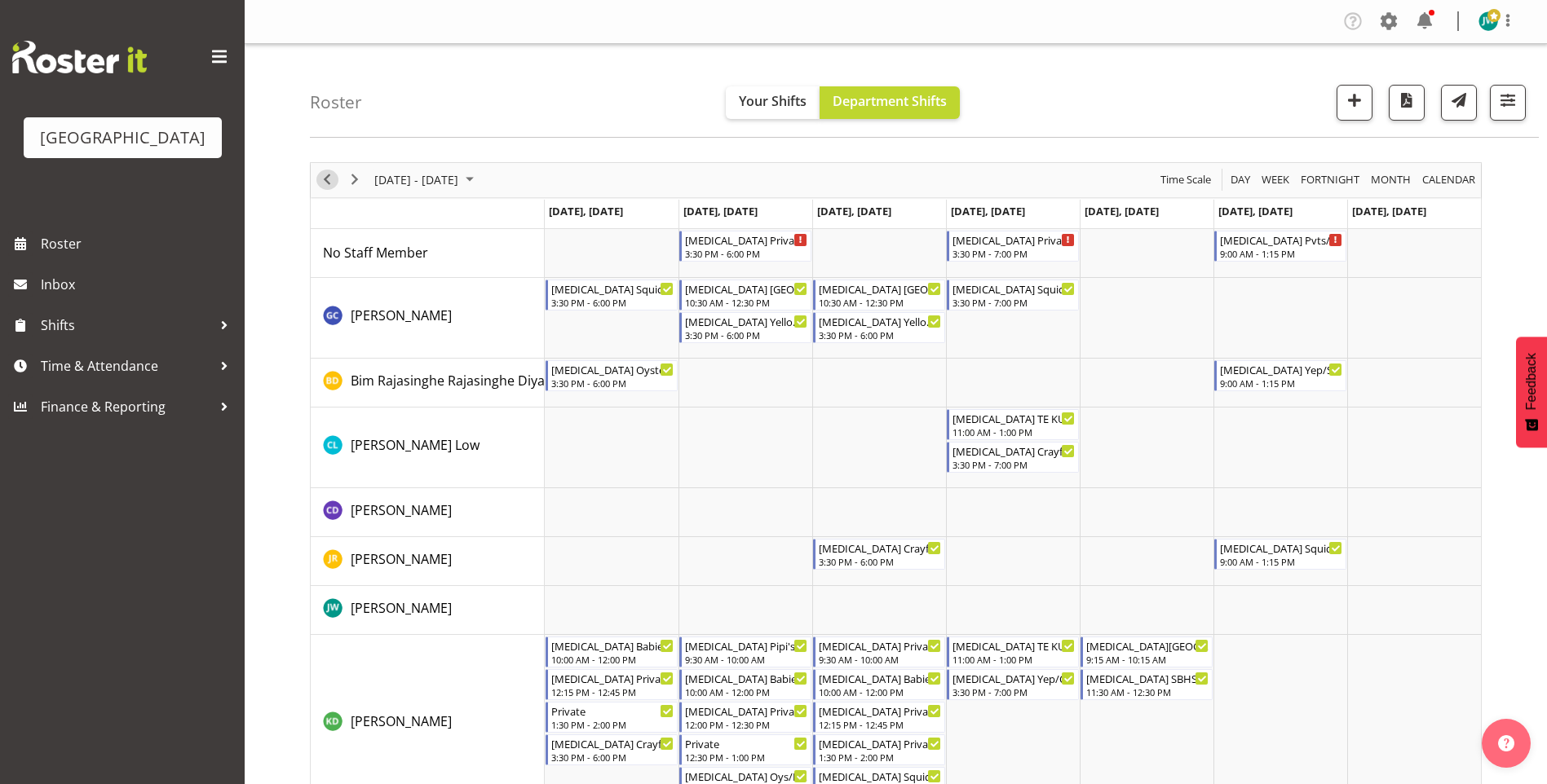
click at [328, 177] on span "Previous" at bounding box center [327, 179] width 20 height 21
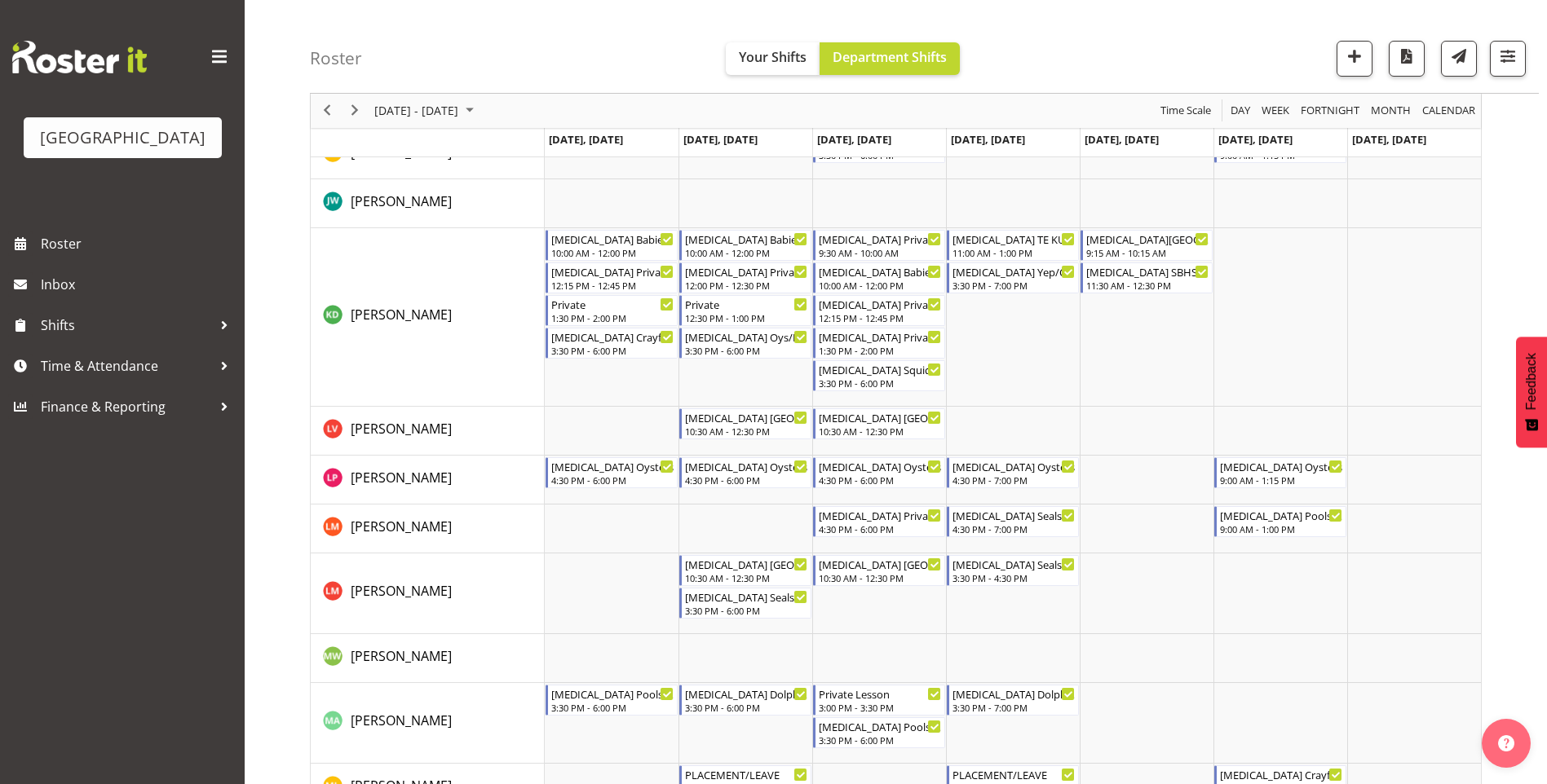
scroll to position [418, 0]
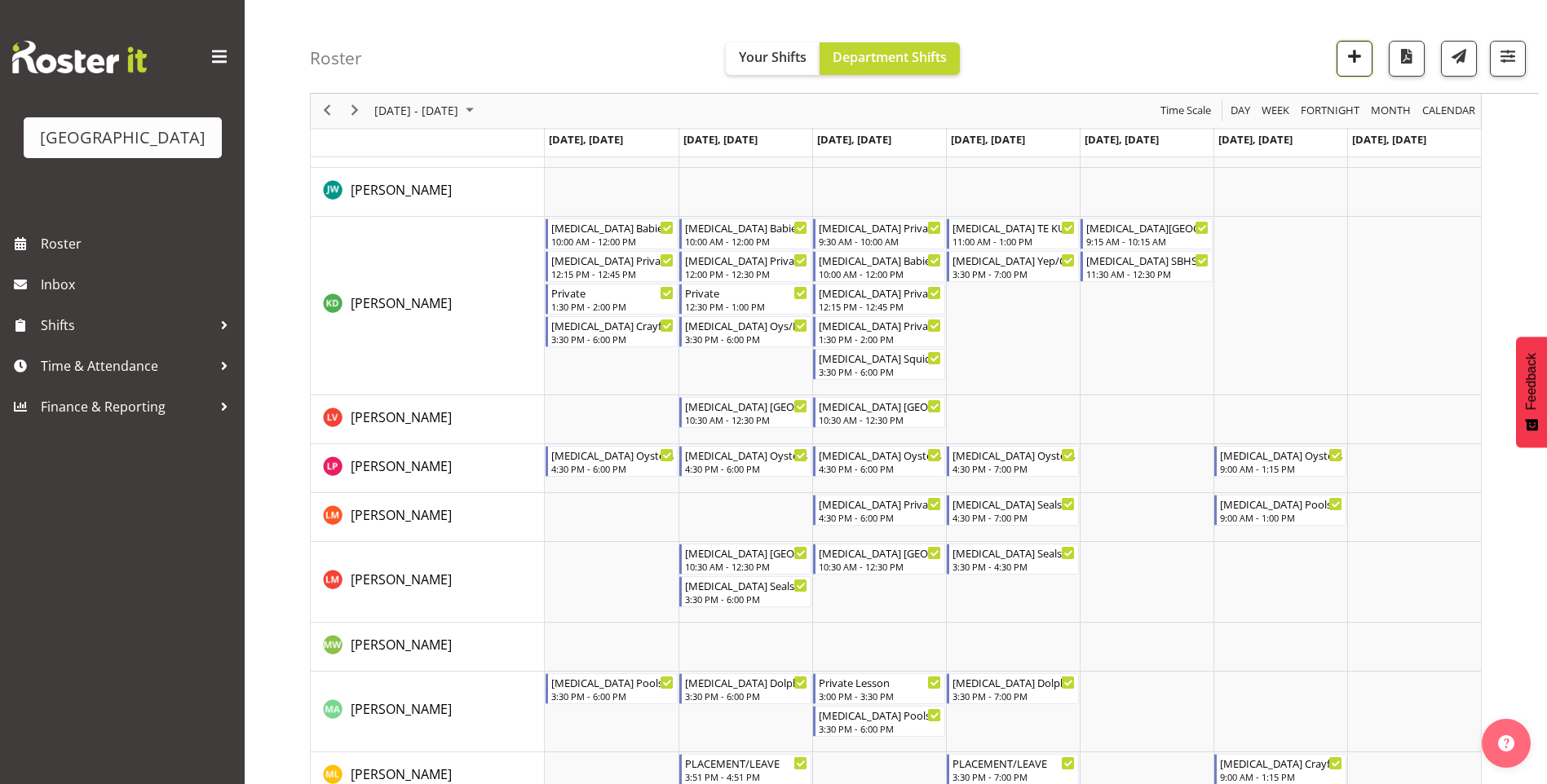
click at [1357, 56] on span "button" at bounding box center [1354, 56] width 21 height 21
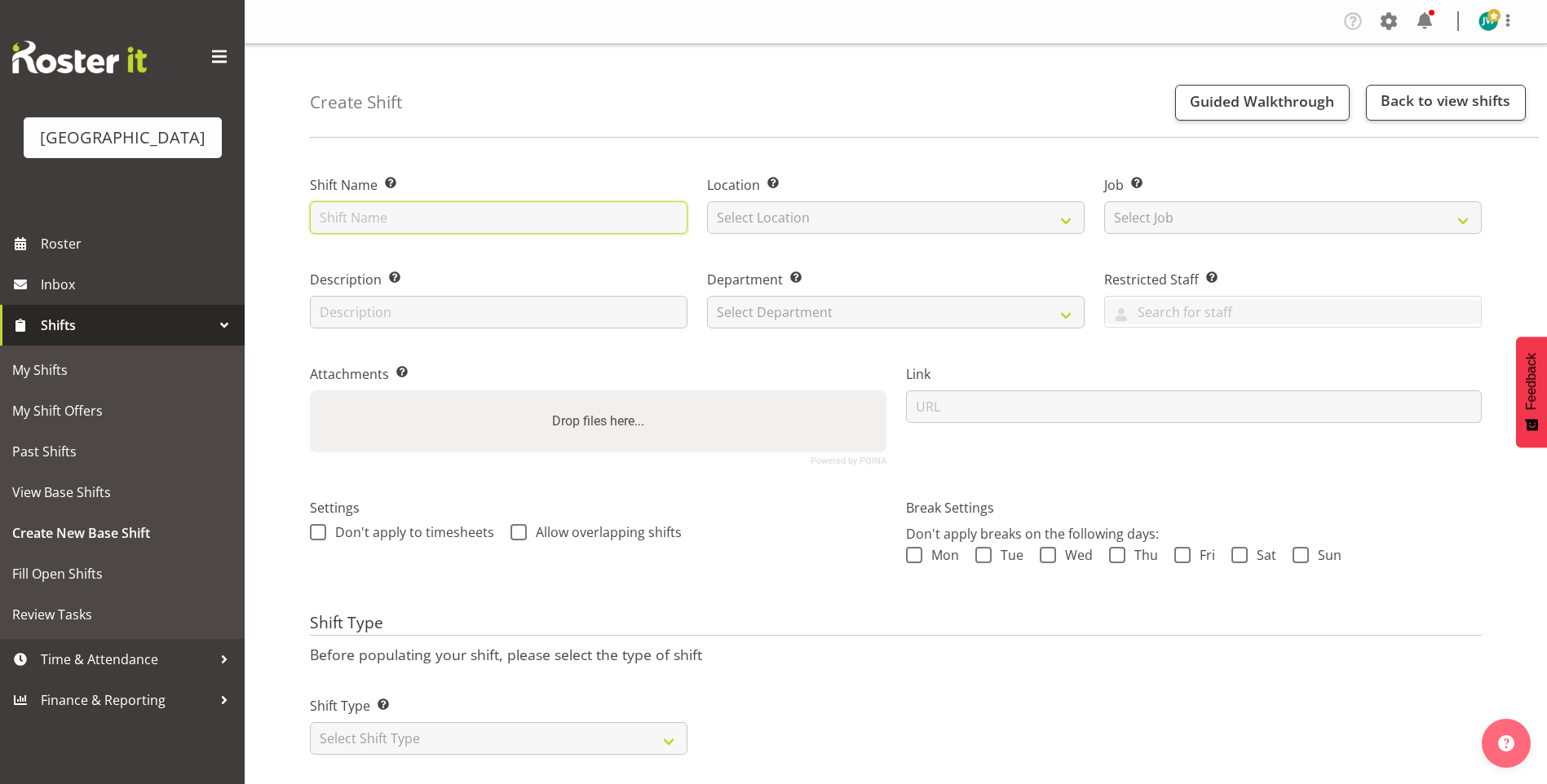
click at [472, 216] on input "text" at bounding box center [499, 218] width 378 height 33
drag, startPoint x: 406, startPoint y: 220, endPoint x: 398, endPoint y: 210, distance: 12.8
click at [406, 220] on input "Private" at bounding box center [499, 218] width 378 height 33
type input "Private Oysters"
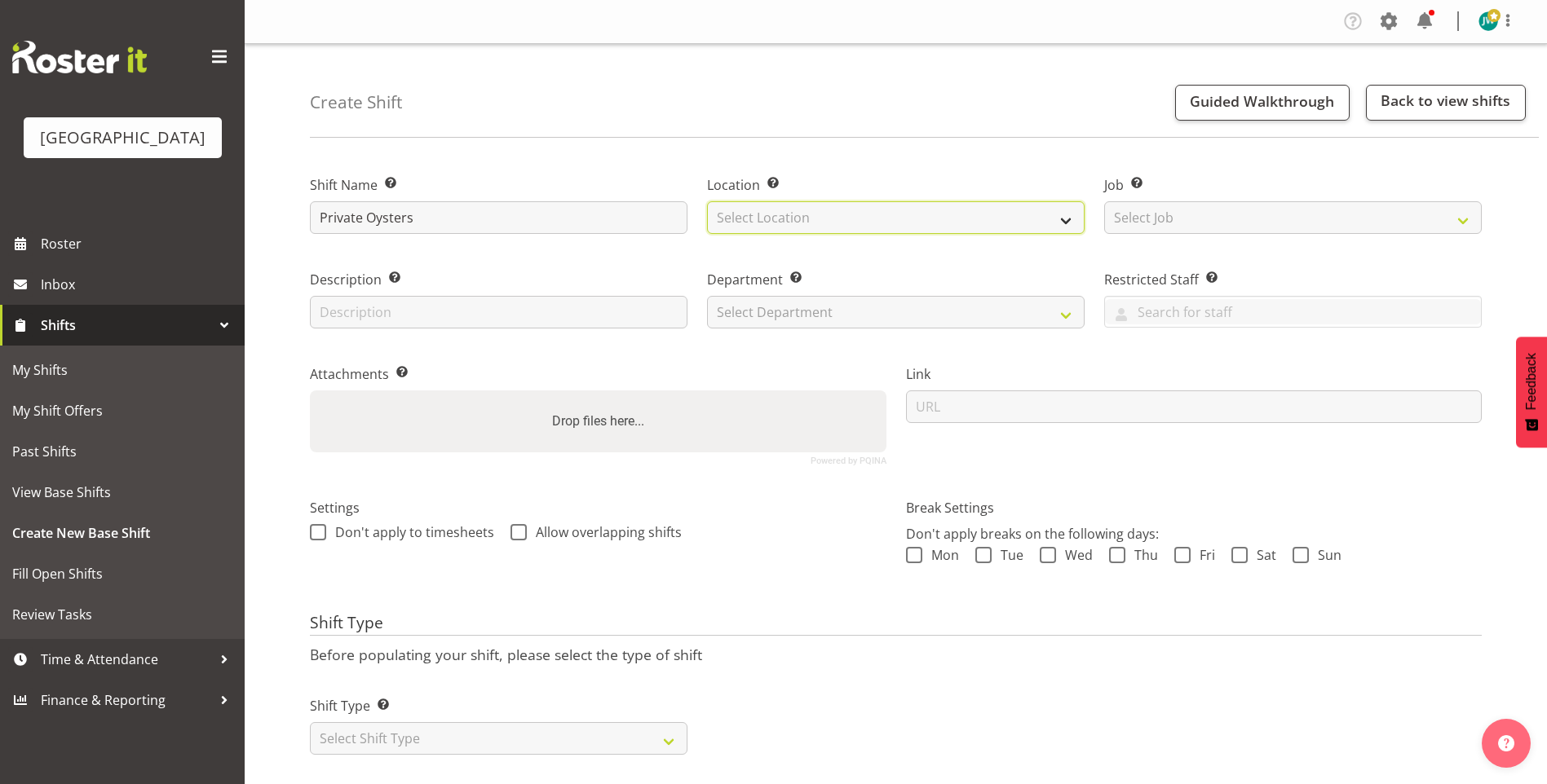
click at [817, 213] on select "Select Location Splash Palace" at bounding box center [895, 218] width 378 height 33
select select "83"
click at [707, 202] on select "Select Location Splash Palace" at bounding box center [895, 218] width 378 height 33
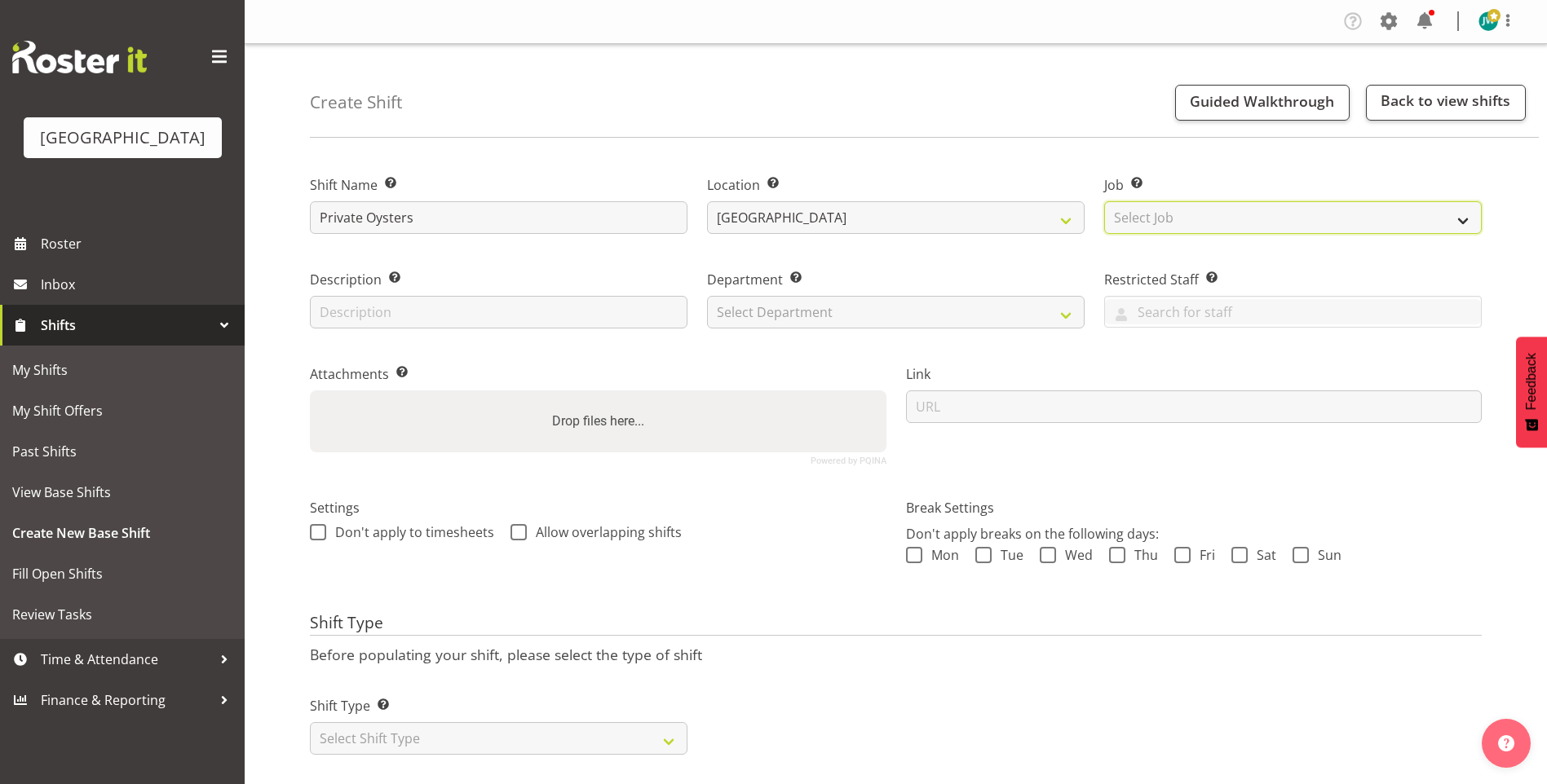
click at [1213, 221] on select "Select Job Create new job ACSO" at bounding box center [1293, 218] width 378 height 33
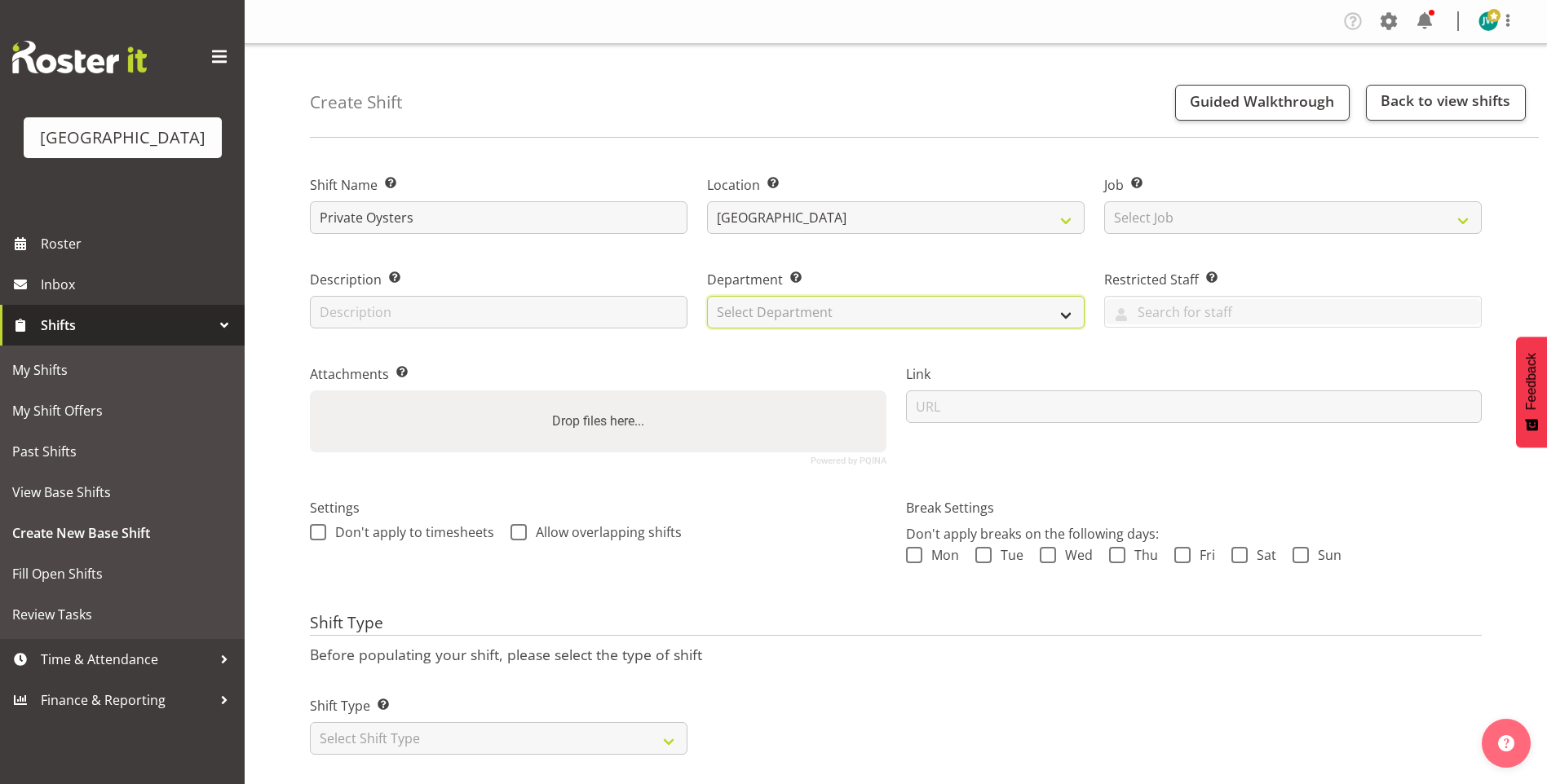
click at [812, 301] on select "Select Department Swim School Crew" at bounding box center [895, 313] width 378 height 33
select select "113"
click at [707, 296] on select "Select Department Swim School Crew" at bounding box center [895, 313] width 378 height 33
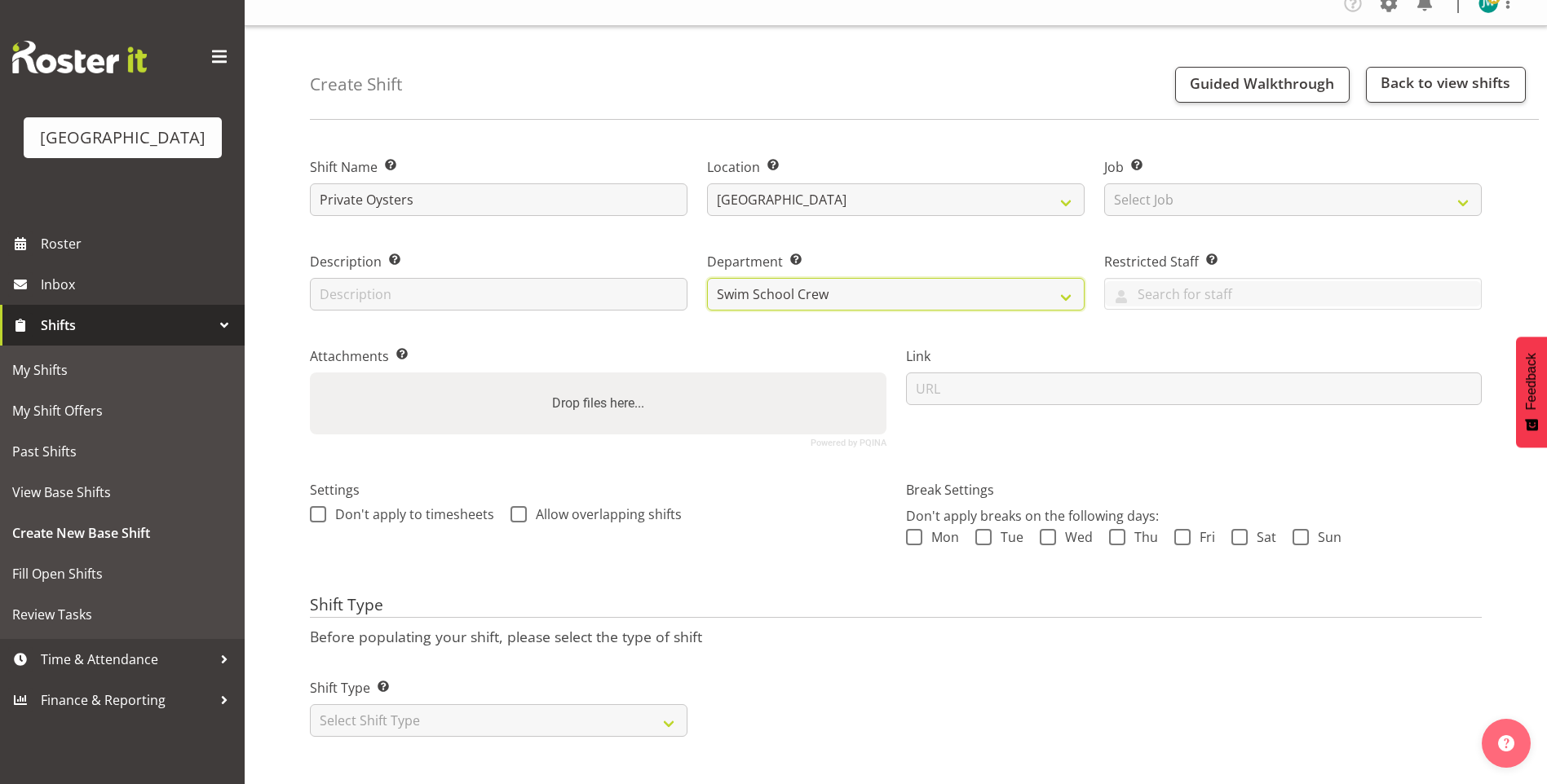
scroll to position [30, 0]
click at [594, 712] on select "Select Shift Type One Off Shift Recurring Shift Rotating Shift" at bounding box center [499, 721] width 378 height 33
click at [310, 704] on select "Select Shift Type One Off Shift Recurring Shift Rotating Shift" at bounding box center [499, 721] width 378 height 33
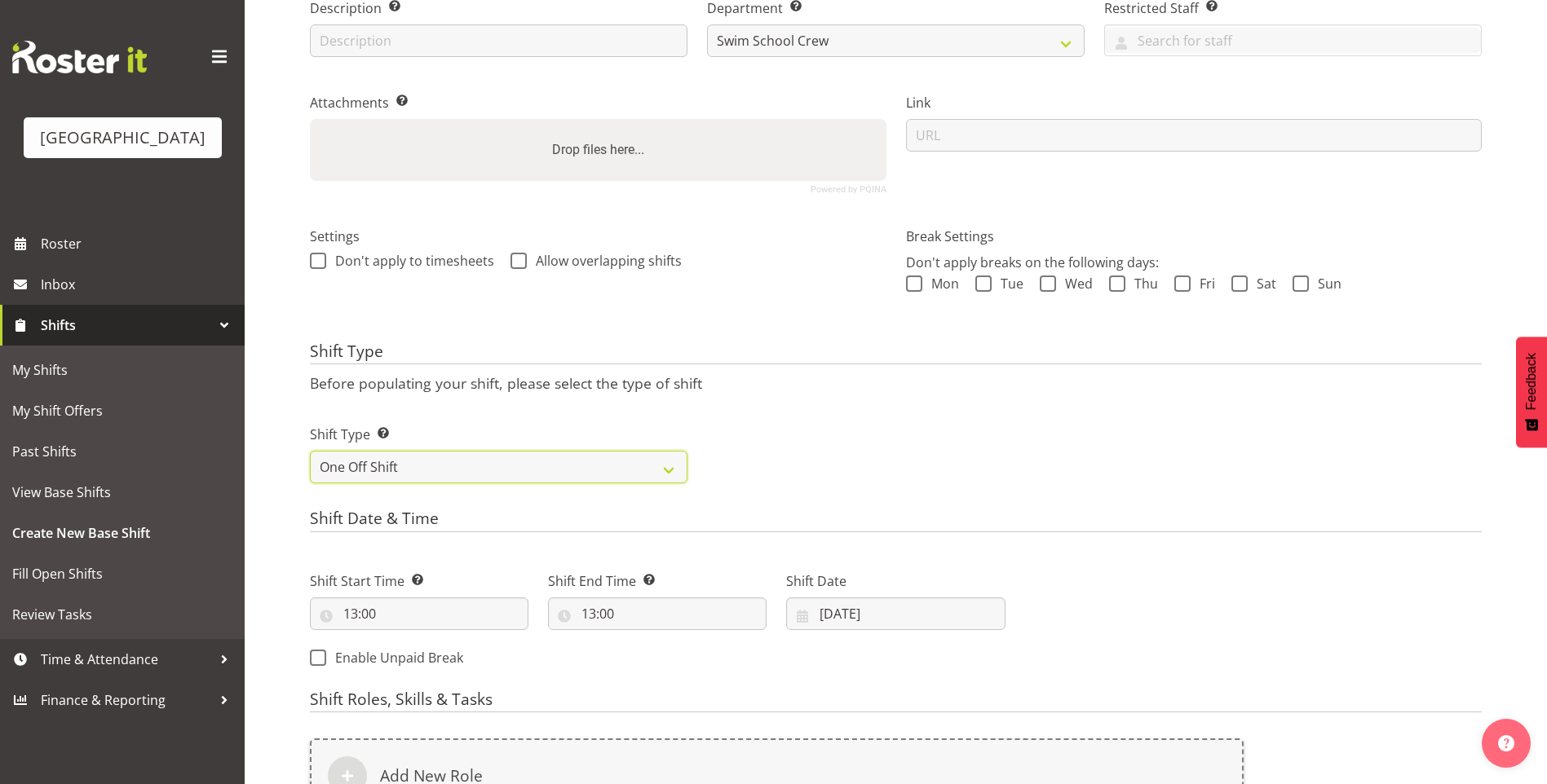
scroll to position [289, 0]
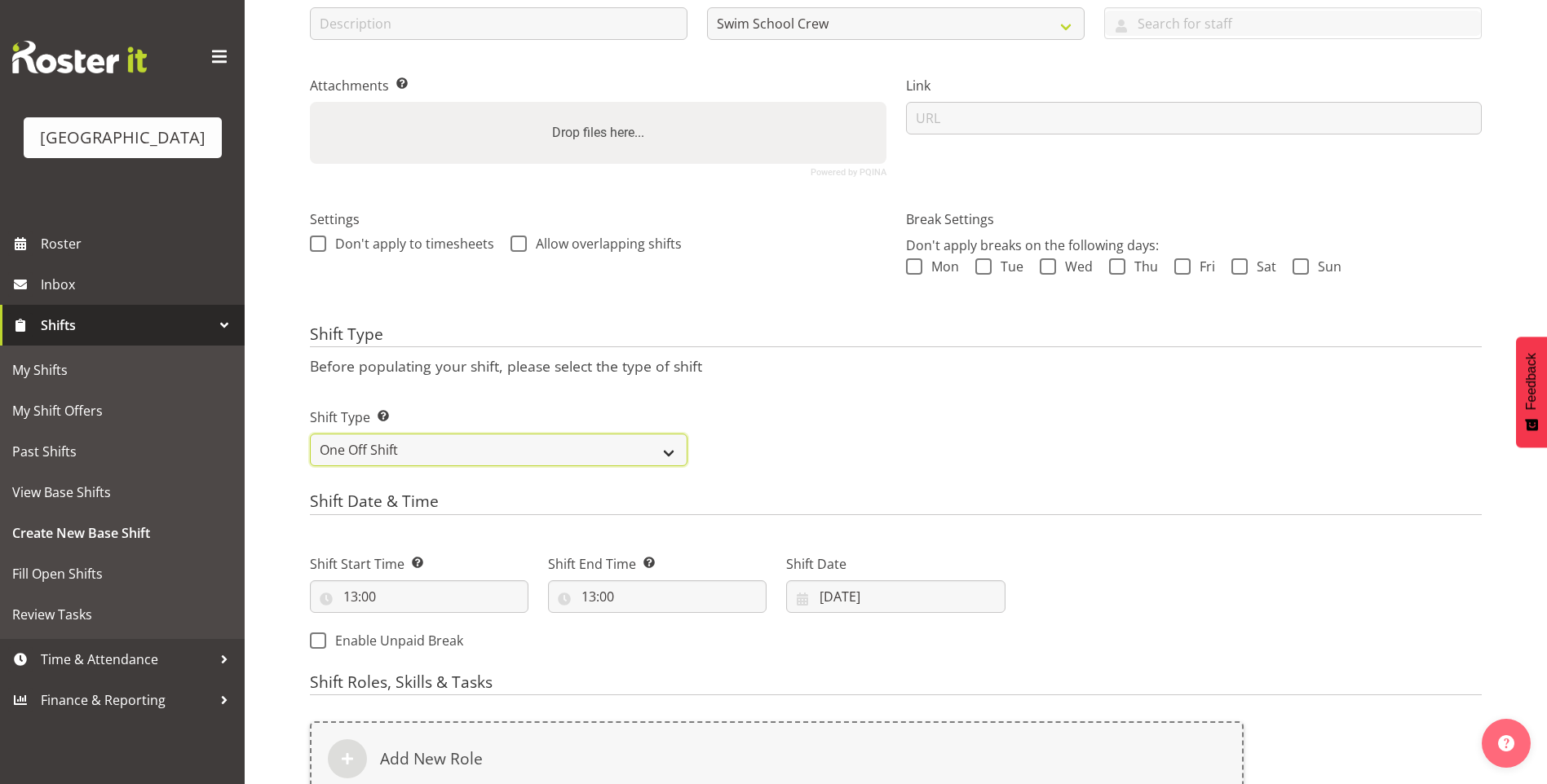
click at [469, 443] on select "One Off Shift Recurring Shift Rotating Shift" at bounding box center [499, 450] width 378 height 33
select select "recurring"
click at [310, 434] on select "One Off Shift Recurring Shift Rotating Shift" at bounding box center [499, 450] width 378 height 33
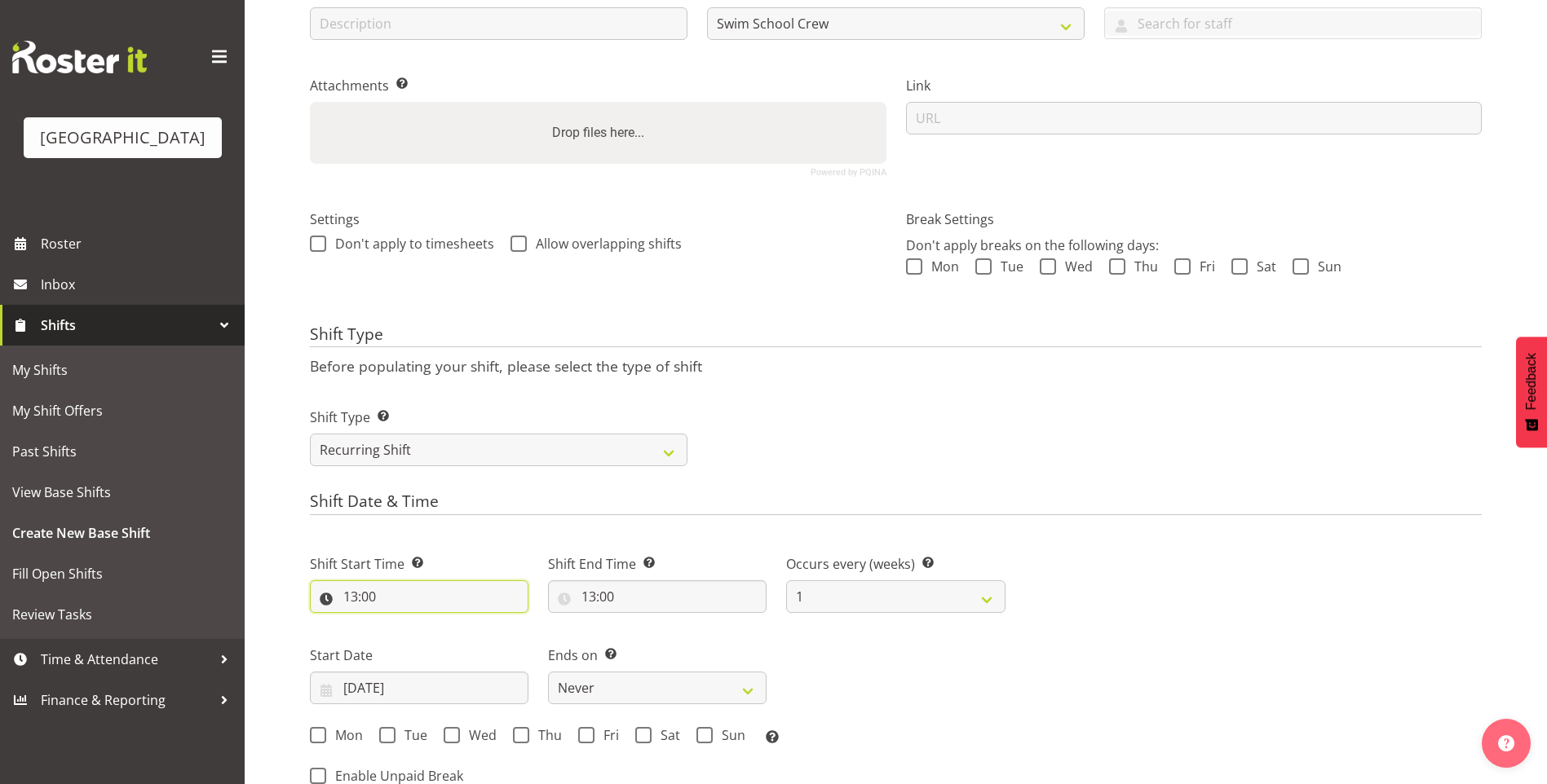
click at [356, 590] on input "13:00" at bounding box center [420, 596] width 219 height 33
click at [416, 638] on select "00 01 02 03 04 05 06 07 08 09 10 11 12 13 14 15 16 17 18 19 20 21 22 23" at bounding box center [420, 639] width 37 height 33
select select "9"
click at [402, 623] on select "00 01 02 03 04 05 06 07 08 09 10 11 12 13 14 15 16 17 18 19 20 21 22 23" at bounding box center [420, 639] width 37 height 33
type input "09:00"
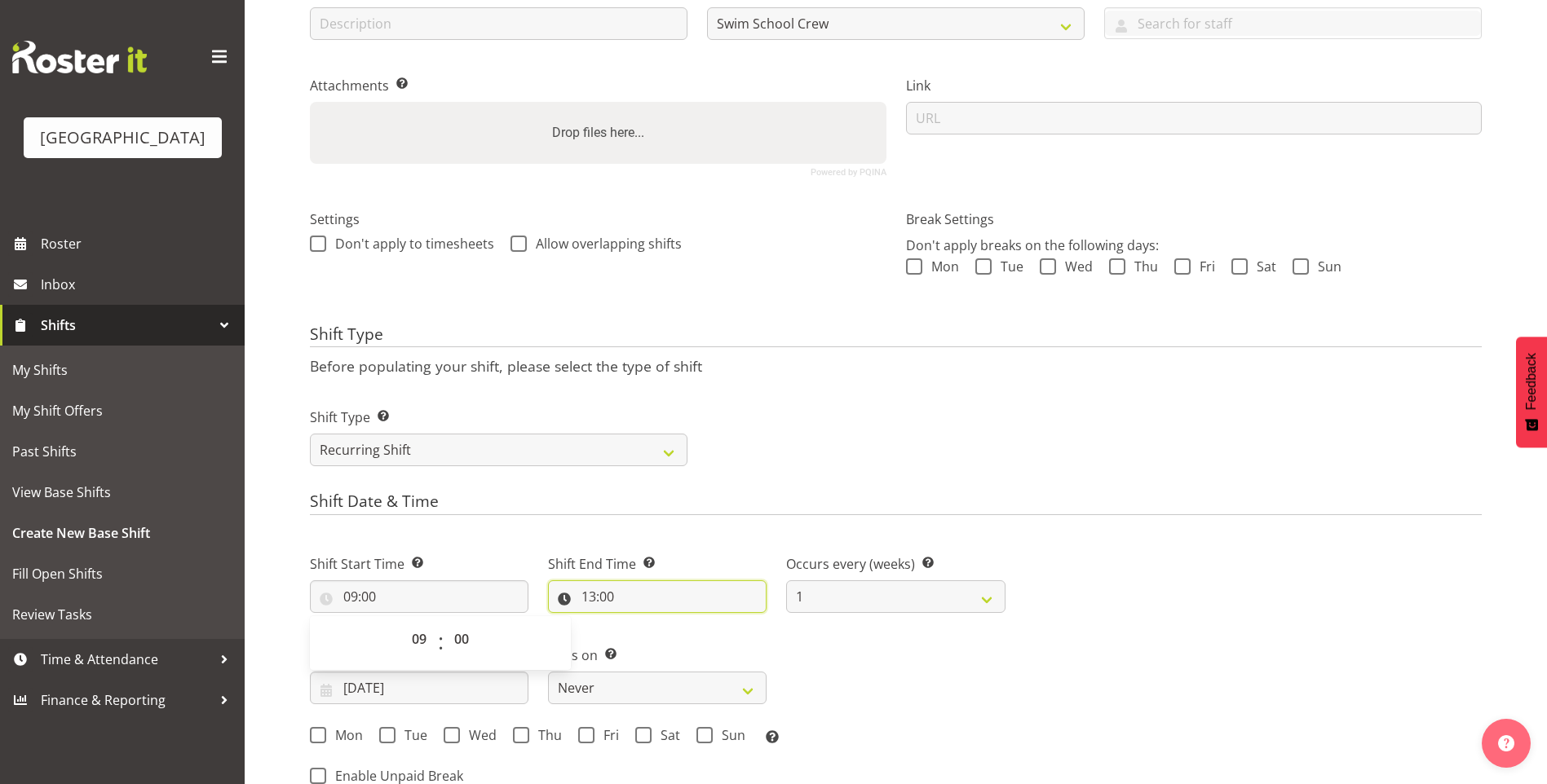
click at [587, 596] on input "13:00" at bounding box center [657, 596] width 219 height 33
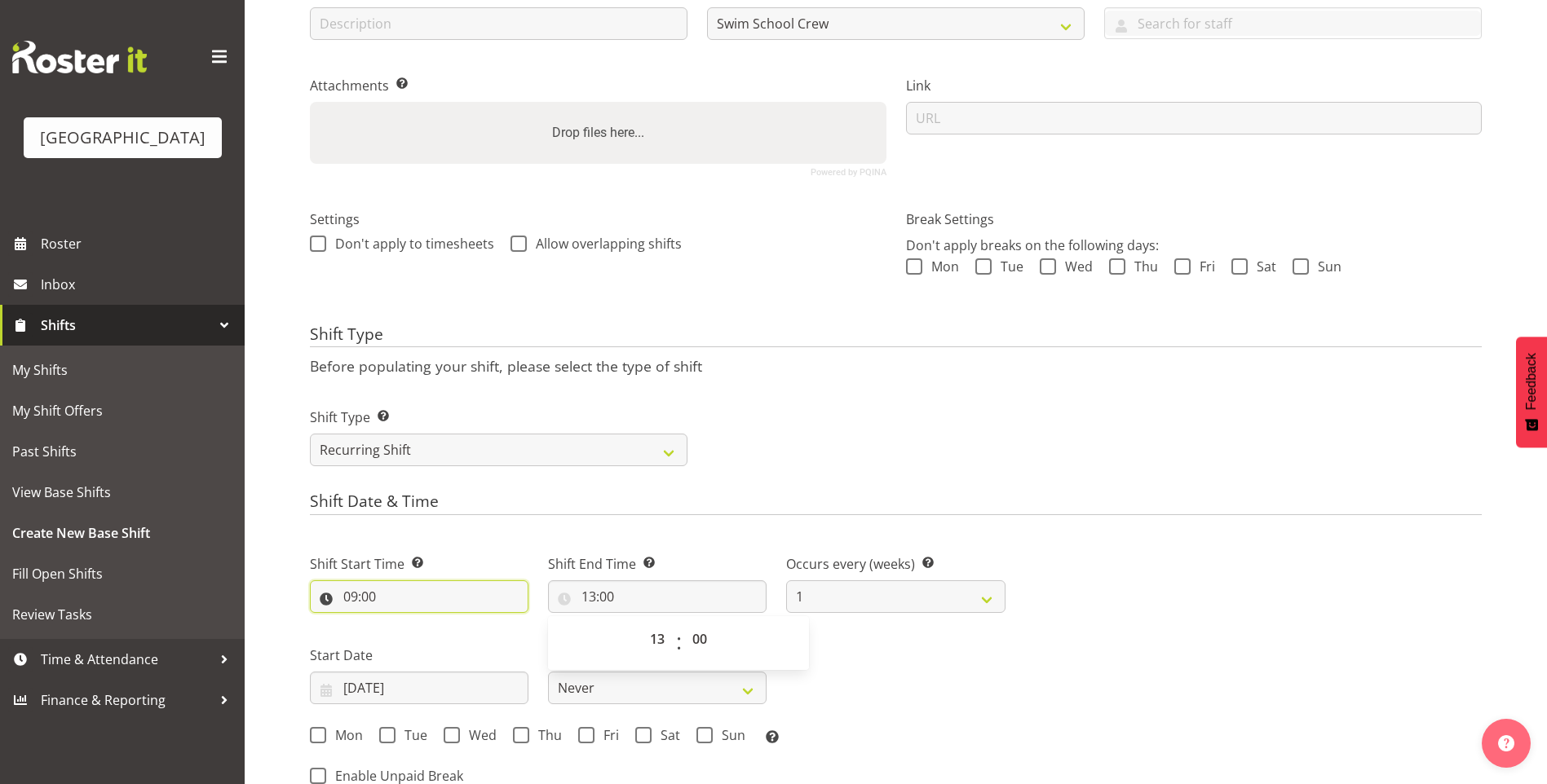
click at [365, 596] on input "09:00" at bounding box center [420, 596] width 219 height 33
click at [464, 639] on select "00 01 02 03 04 05 06 07 08 09 10 11 12 13 14 15 16 17 18 19 20 21 22 23 24 25 2…" at bounding box center [463, 639] width 37 height 33
select select "30"
click at [445, 623] on select "00 01 02 03 04 05 06 07 08 09 10 11 12 13 14 15 16 17 18 19 20 21 22 23 24 25 2…" at bounding box center [463, 639] width 37 height 33
type input "09:30"
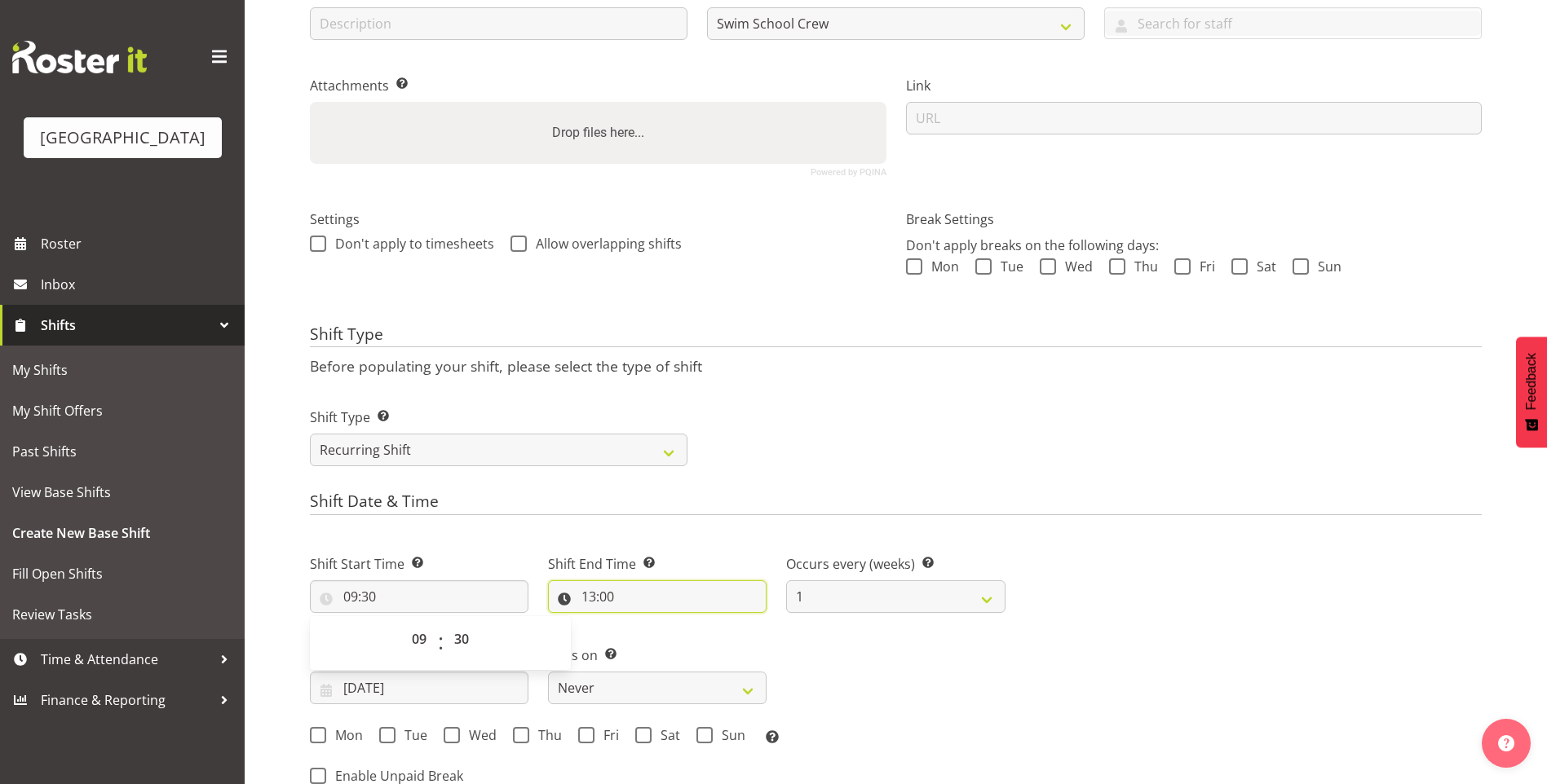
click at [586, 603] on input "13:00" at bounding box center [657, 596] width 219 height 33
click at [663, 643] on select "00 01 02 03 04 05 06 07 08 09 10 11 12 13 14 15 16 17 18 19 20 21 22 23" at bounding box center [659, 639] width 37 height 33
select select "10"
click at [641, 623] on select "00 01 02 03 04 05 06 07 08 09 10 11 12 13 14 15 16 17 18 19 20 21 22 23" at bounding box center [659, 639] width 37 height 33
type input "10:00"
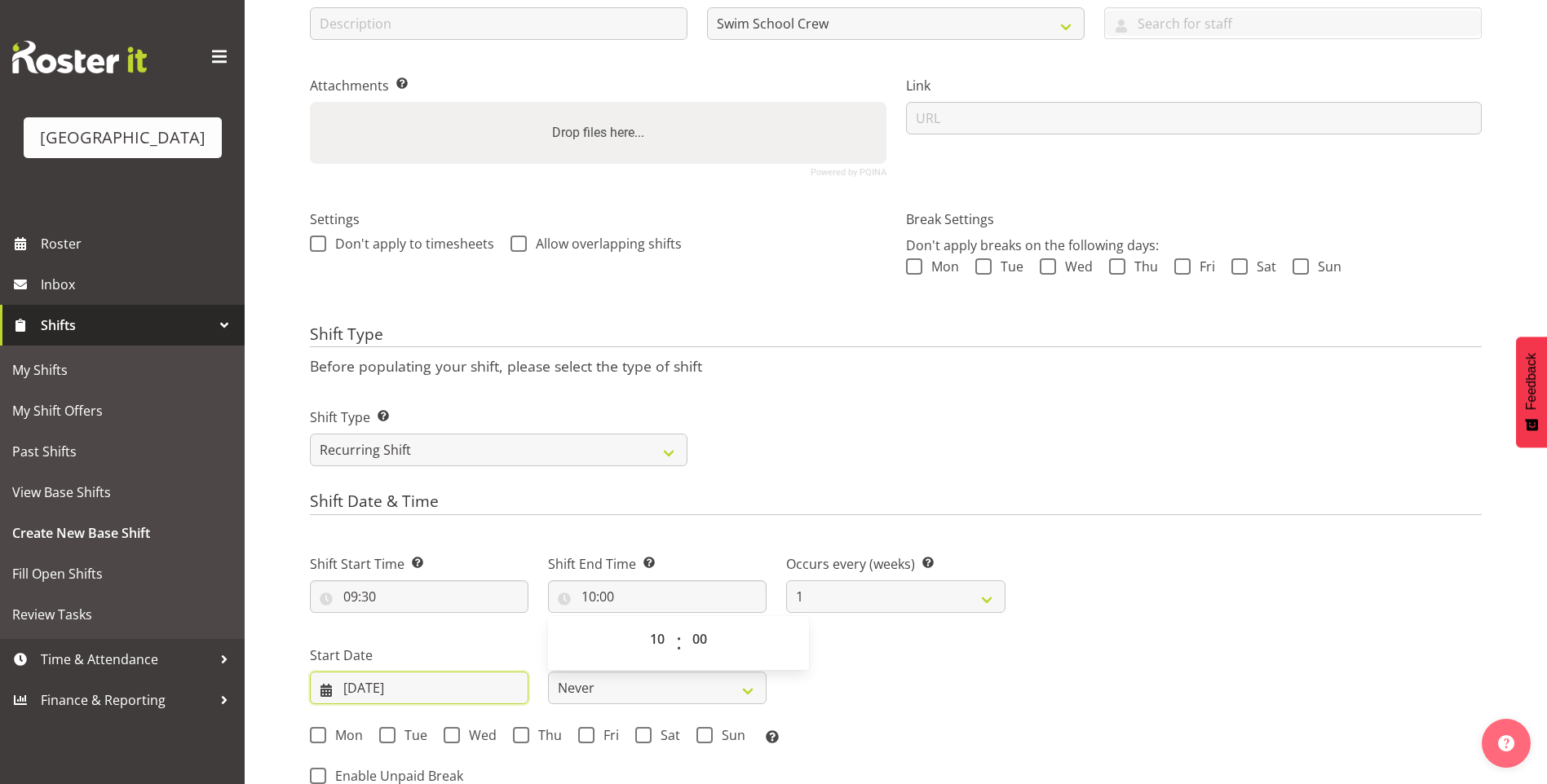
click at [349, 682] on input "[DATE]" at bounding box center [420, 688] width 219 height 33
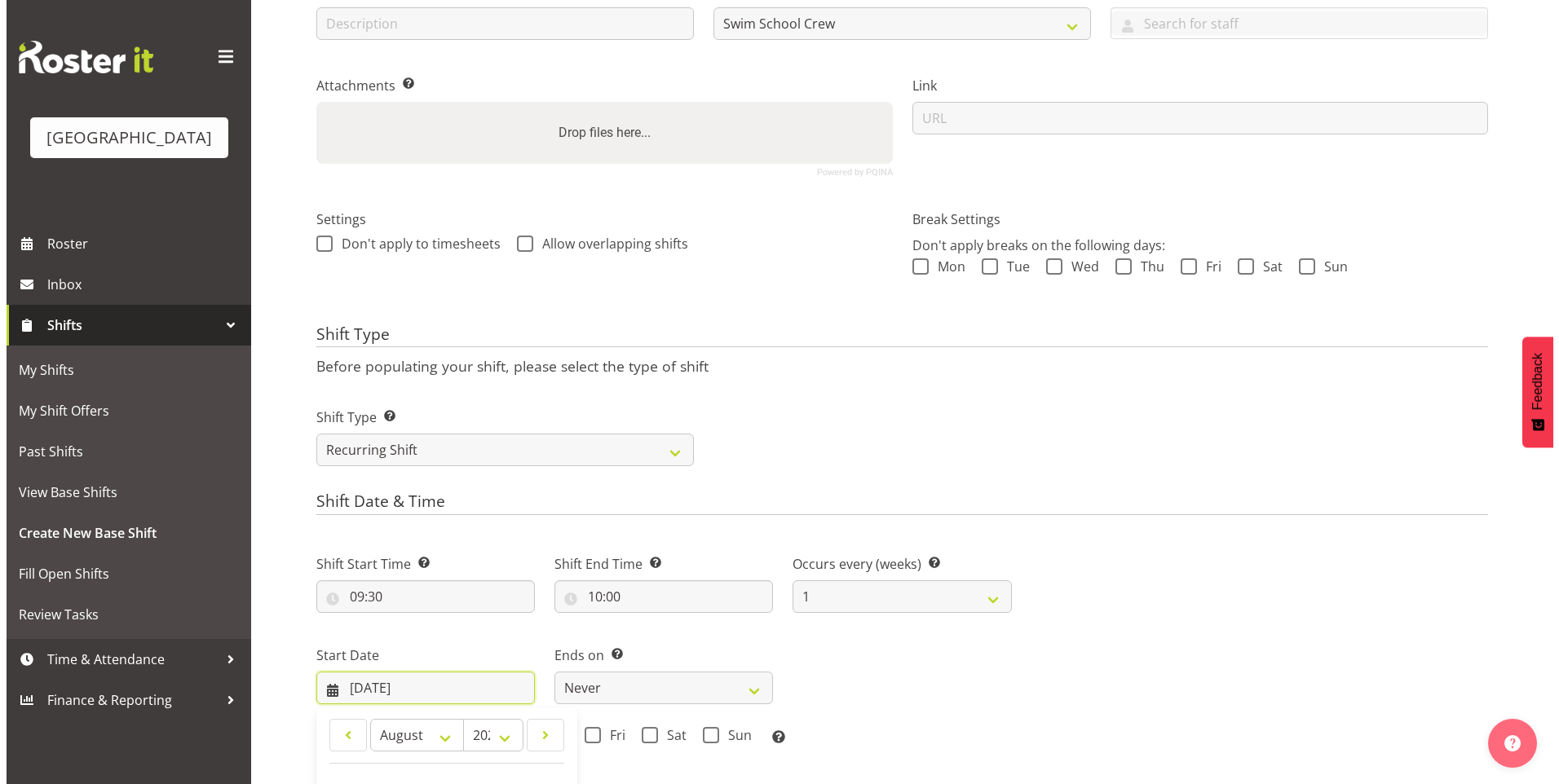
scroll to position [680, 0]
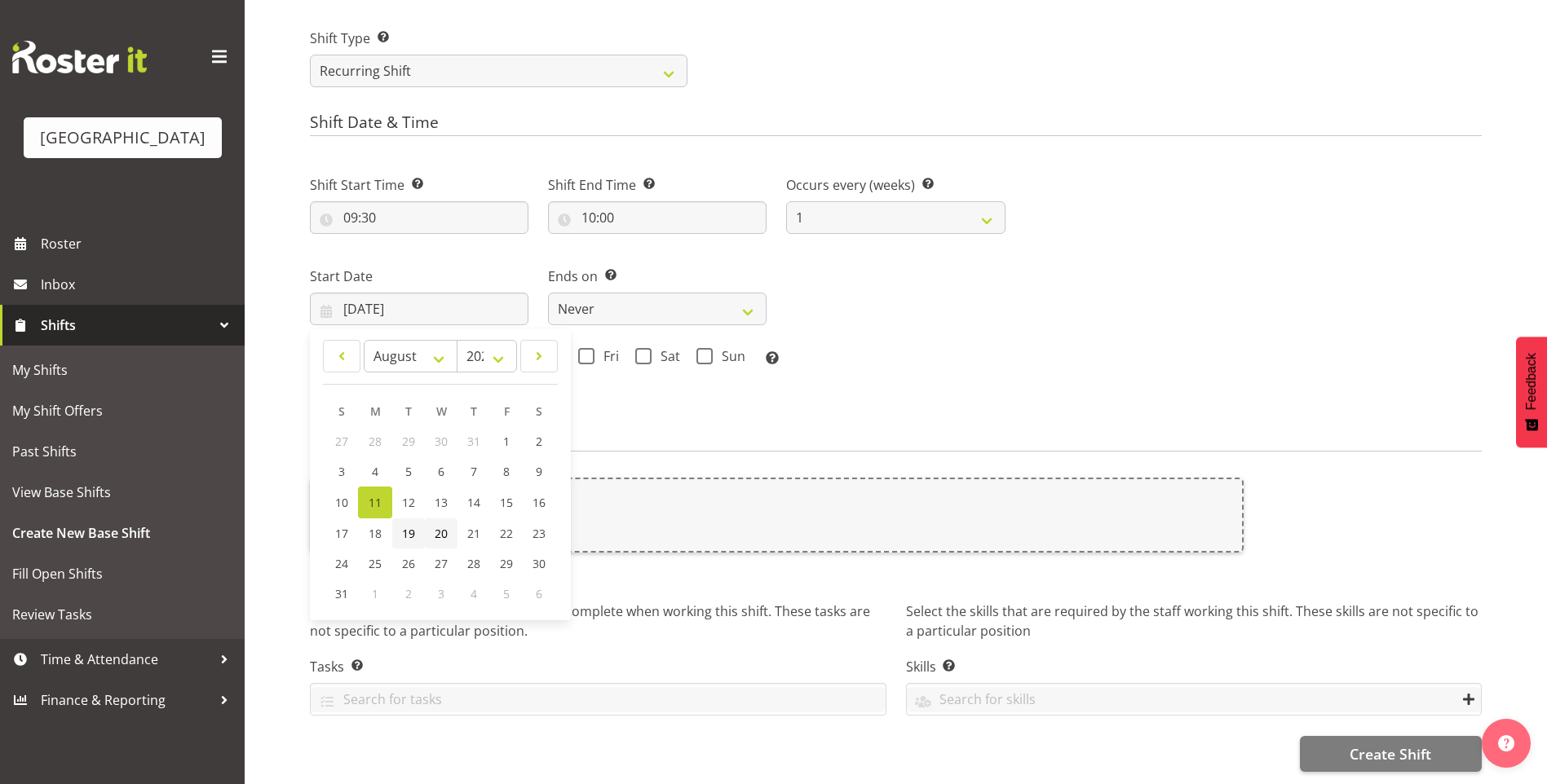
drag, startPoint x: 413, startPoint y: 515, endPoint x: 429, endPoint y: 513, distance: 16.1
click at [412, 526] on span "19" at bounding box center [408, 533] width 13 height 16
type input "19/08/2025"
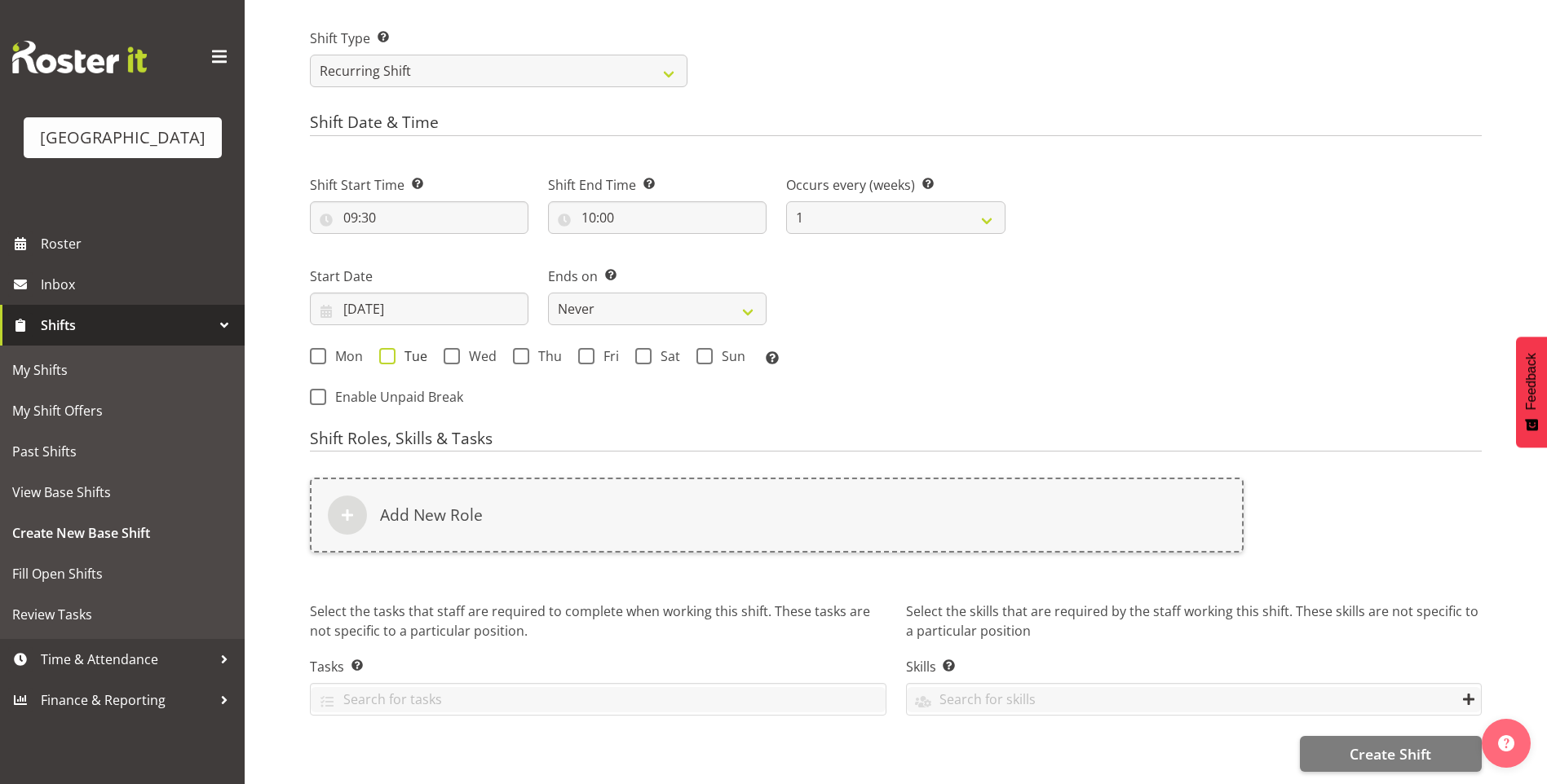
click at [387, 348] on span at bounding box center [388, 356] width 16 height 16
click at [387, 350] on input "Tue" at bounding box center [384, 355] width 11 height 11
checkbox input "true"
click at [618, 304] on select "Never On Date" at bounding box center [657, 309] width 219 height 33
select select "date"
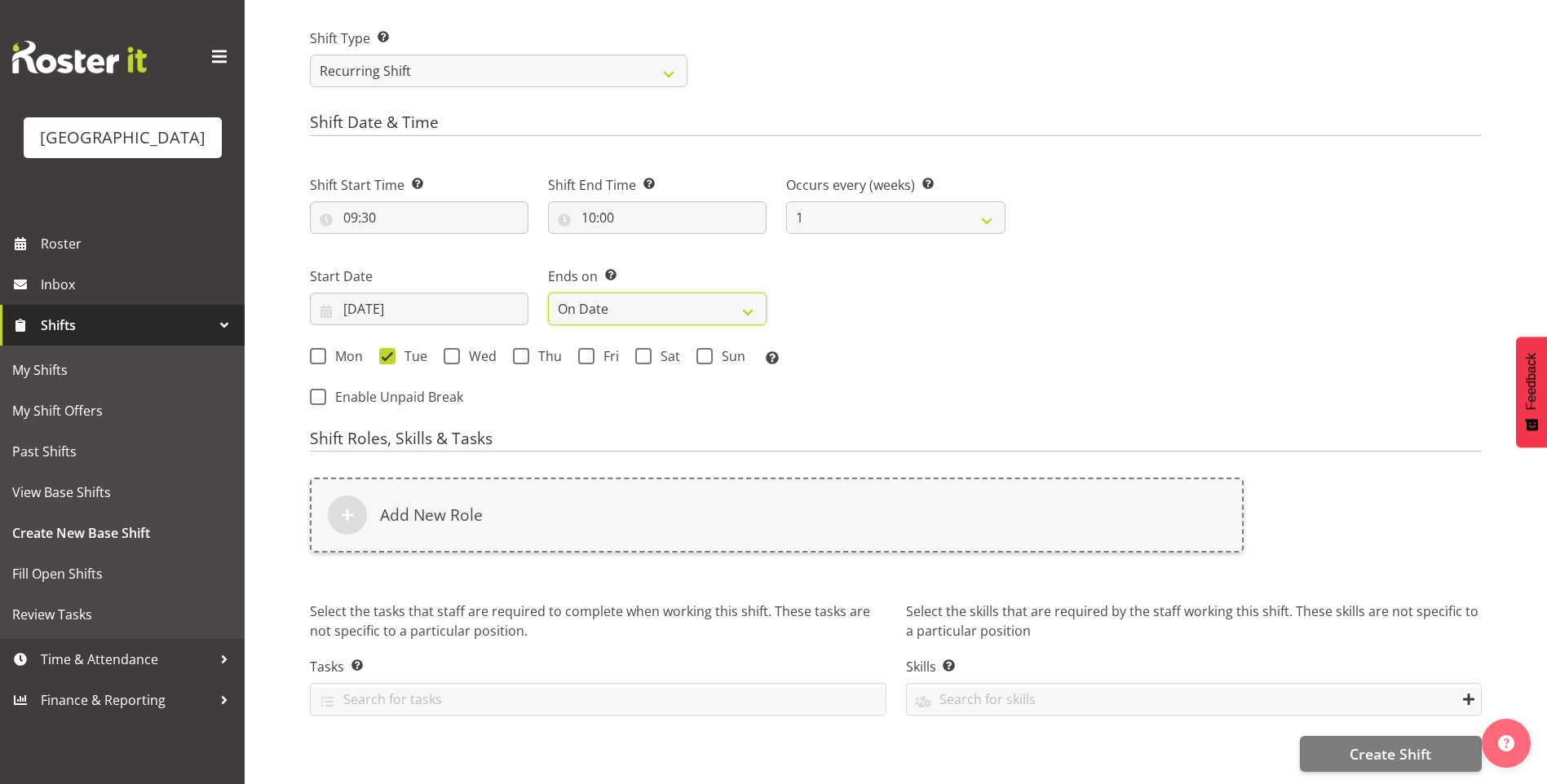
click at [548, 293] on select "Never On Date" at bounding box center [657, 309] width 219 height 33
select select "7"
select select "2025"
click at [855, 304] on input "[DATE]" at bounding box center [895, 309] width 219 height 33
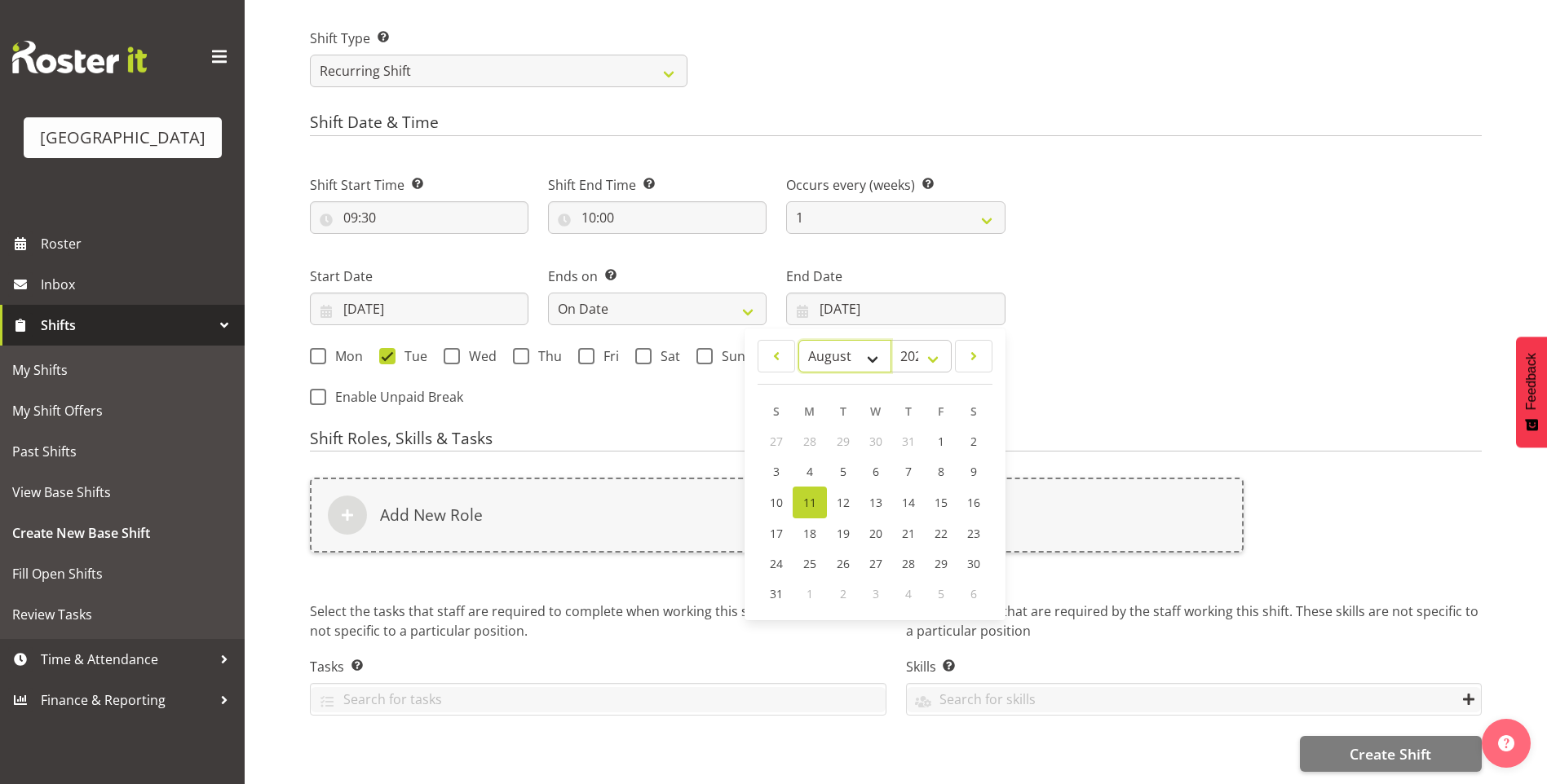
click at [876, 347] on select "January February March April May June July August September October November De…" at bounding box center [845, 356] width 94 height 33
select select "8"
click at [798, 340] on select "January February March April May June July August September October November De…" at bounding box center [845, 356] width 94 height 33
click at [839, 494] on span "16" at bounding box center [843, 501] width 13 height 16
type input "[DATE]"
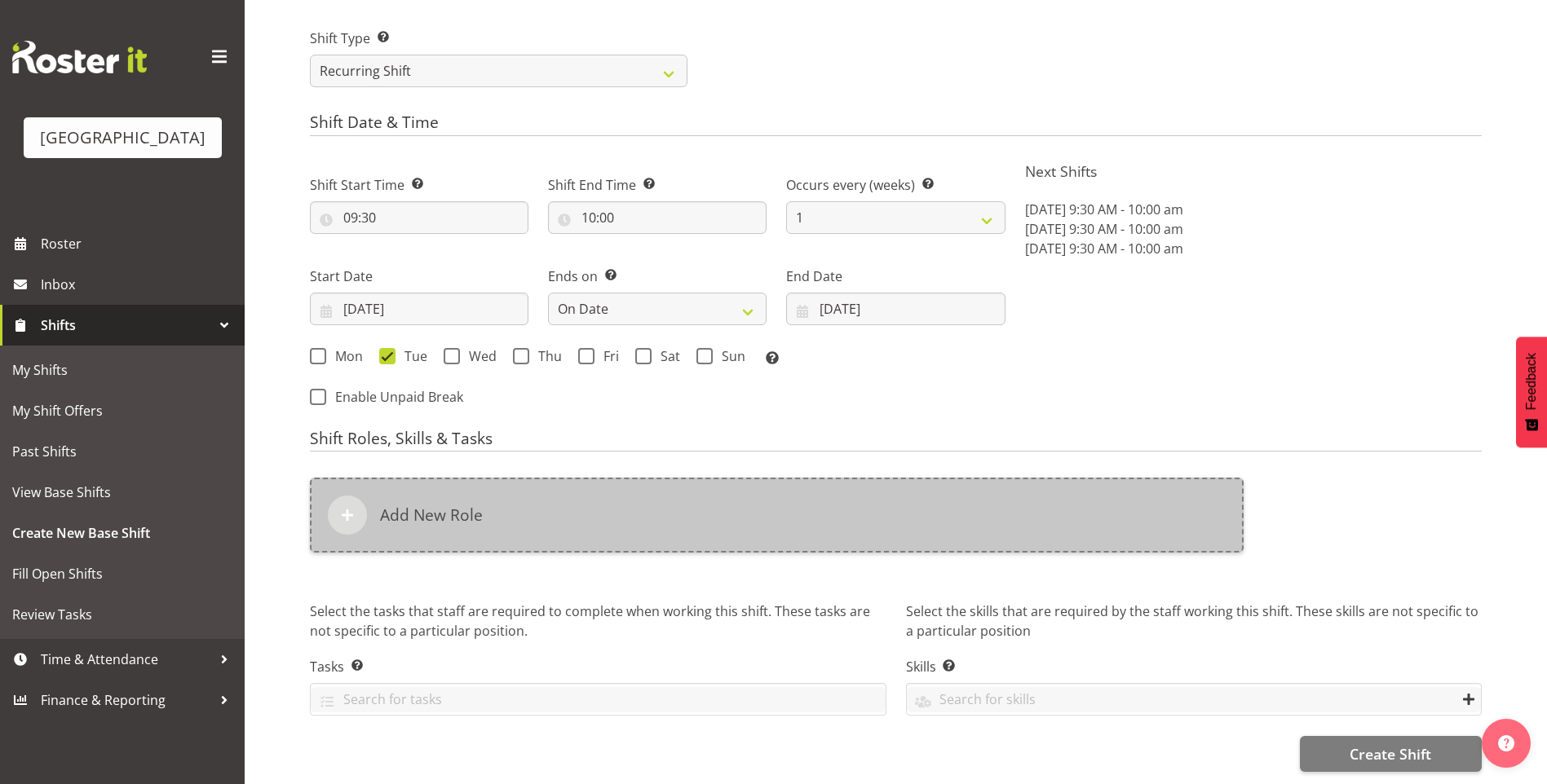
click at [425, 505] on h6 "Add New Role" at bounding box center [431, 515] width 103 height 20
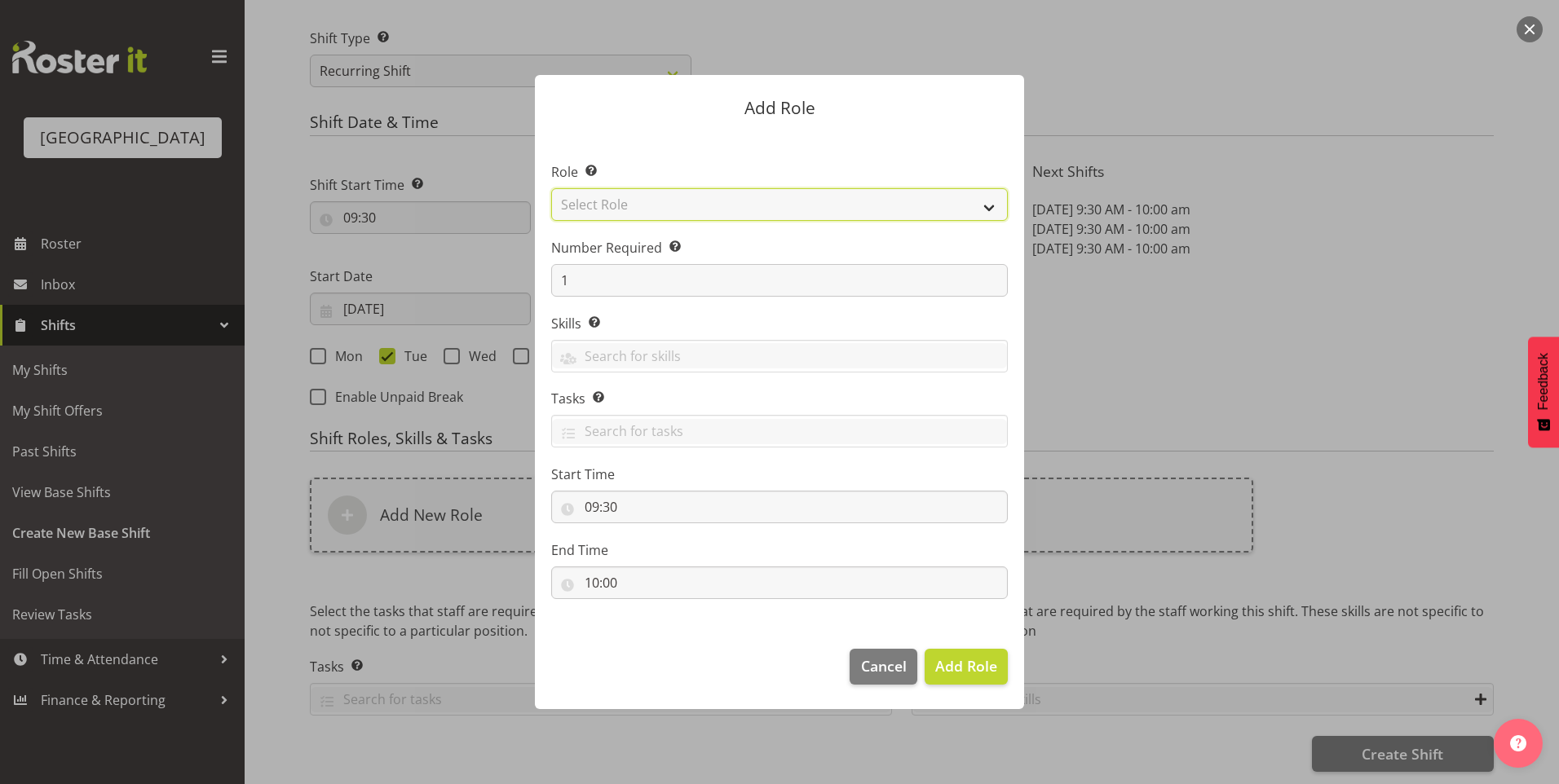
click at [785, 199] on select "Select Role Aquatic Customer Services Officer Cleaner - Splash Palace Facilties…" at bounding box center [780, 205] width 457 height 33
select select "98"
click at [551, 188] on select "Select Role Aquatic Customer Services Officer Cleaner - Splash Palace Facilties…" at bounding box center [780, 205] width 457 height 33
click at [969, 668] on span "Add Role" at bounding box center [966, 666] width 62 height 20
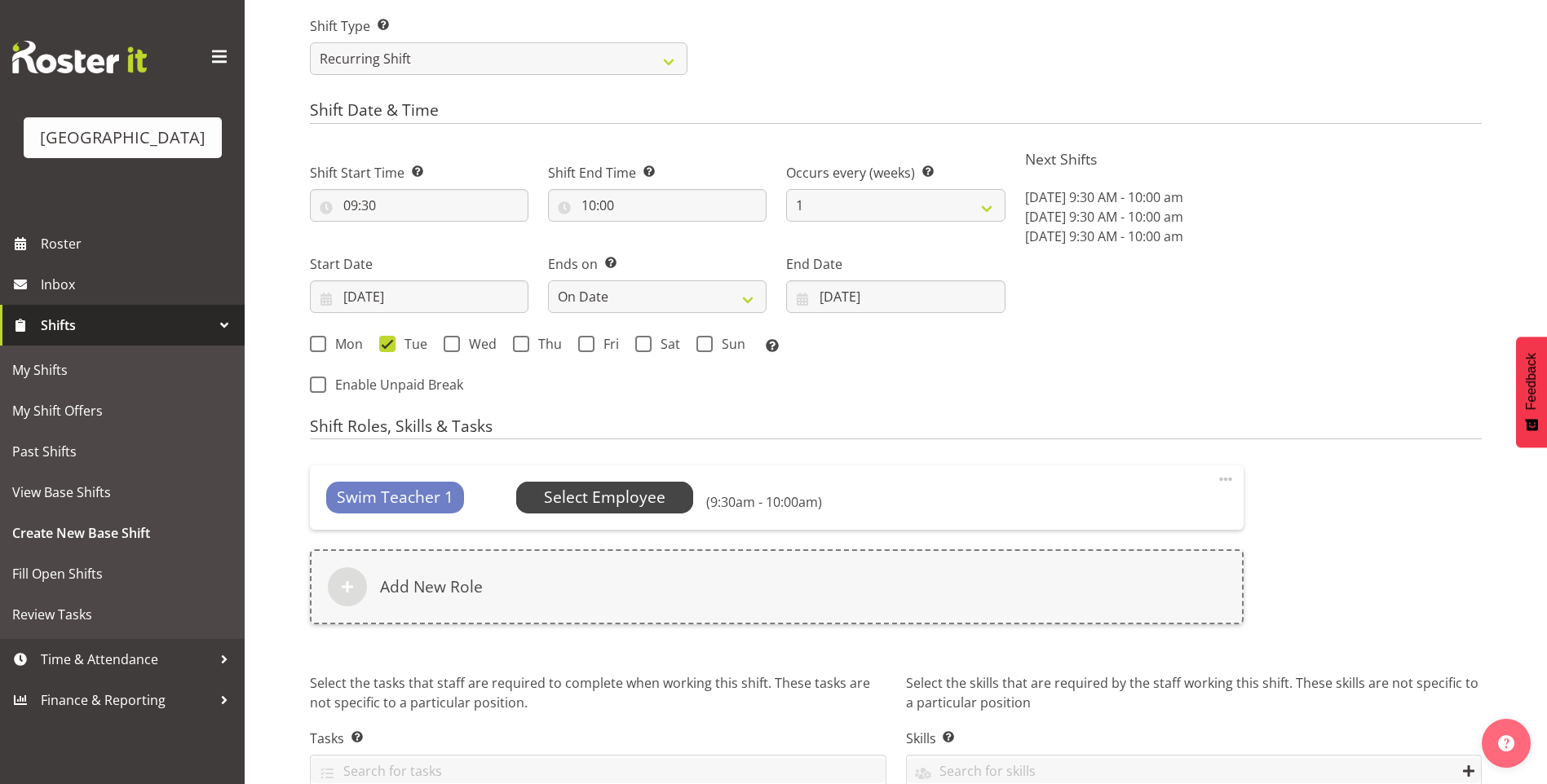
click at [635, 492] on span "Select Employee" at bounding box center [605, 498] width 122 height 24
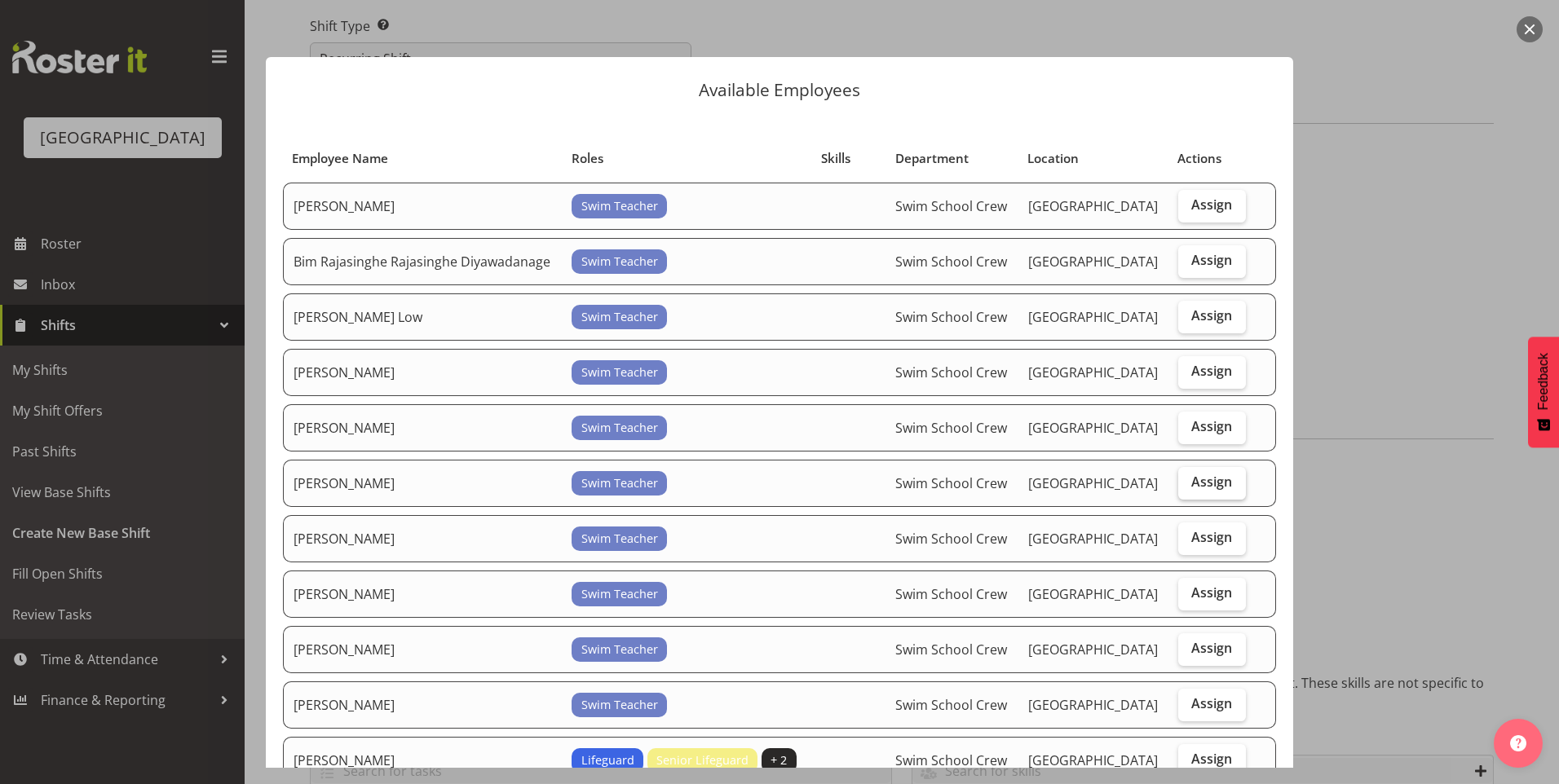
click at [1198, 484] on span "Assign" at bounding box center [1212, 482] width 41 height 16
click at [1189, 484] on input "Assign" at bounding box center [1184, 482] width 11 height 11
checkbox input "true"
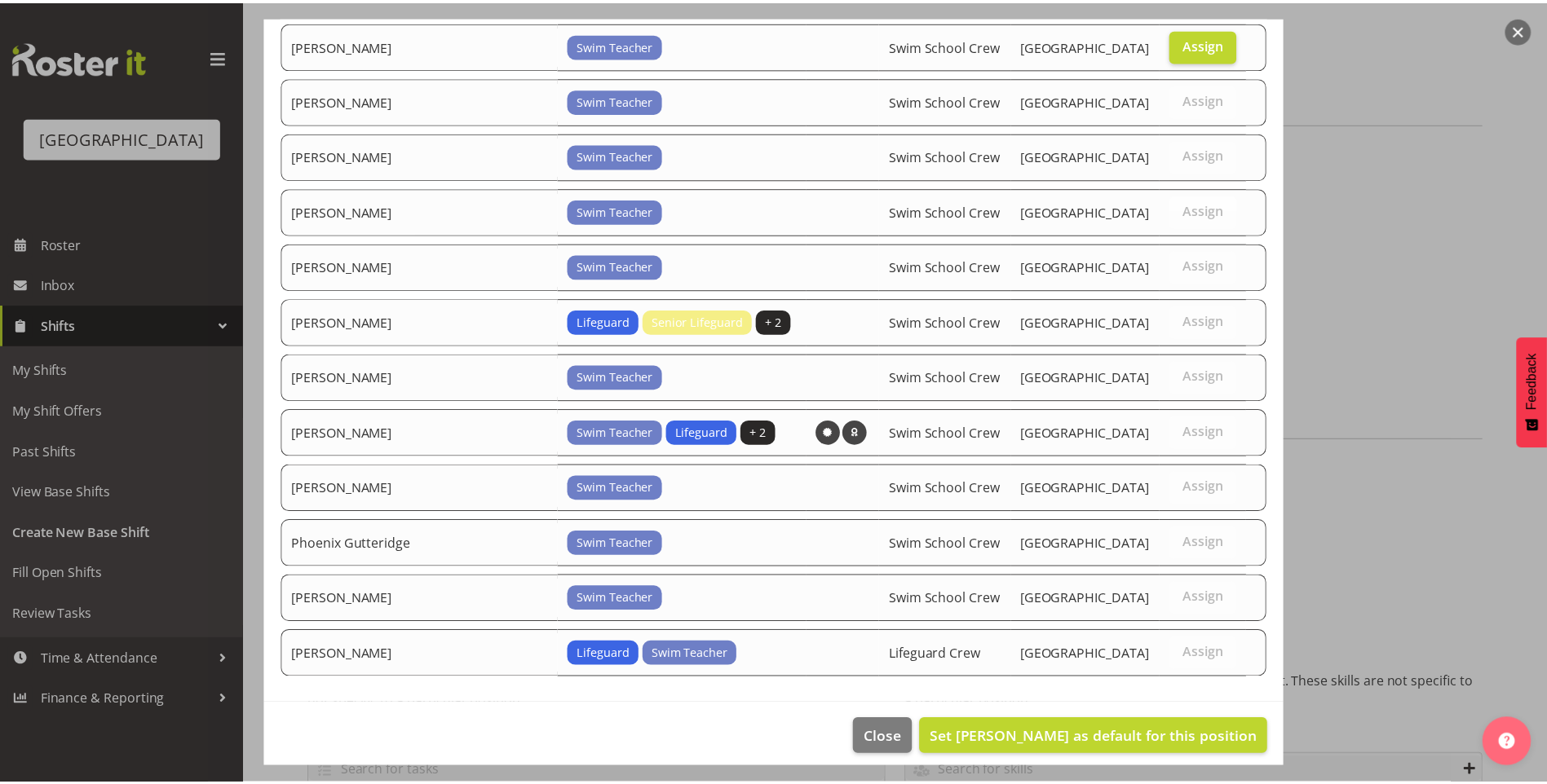
scroll to position [451, 0]
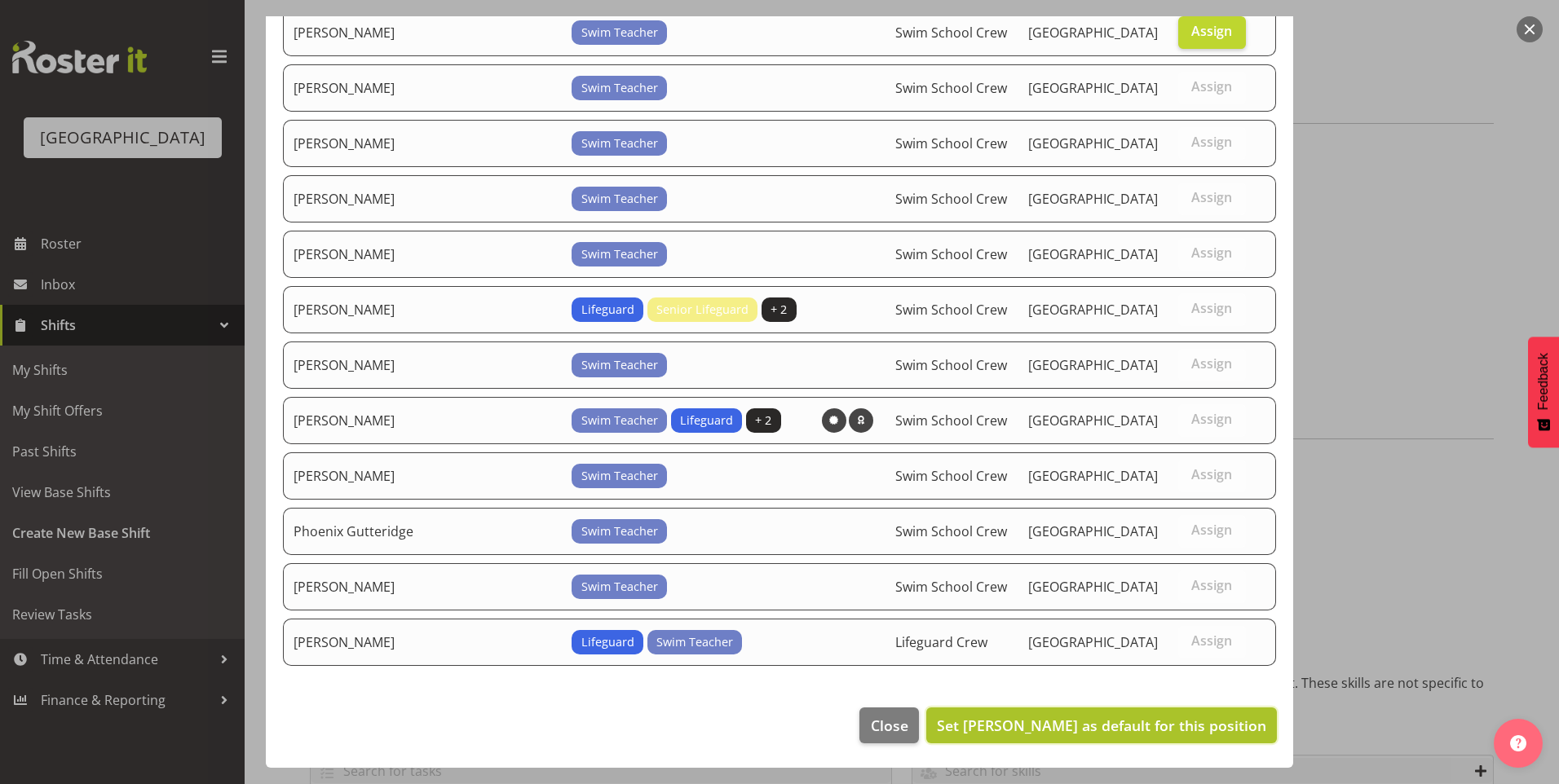
click at [1211, 727] on span "Set [PERSON_NAME] as default for this position" at bounding box center [1101, 726] width 329 height 20
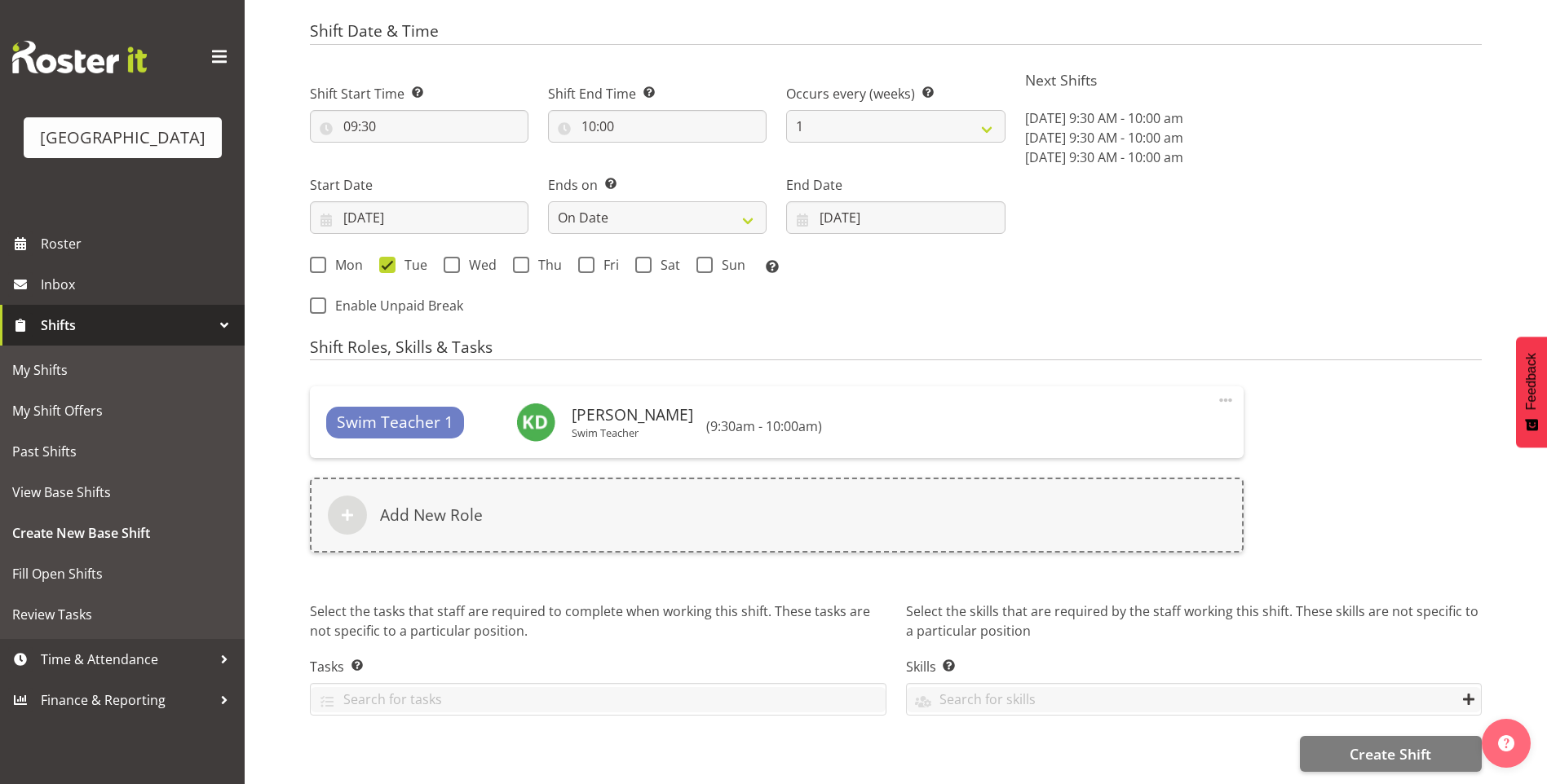
scroll to position [771, 0]
click at [1411, 744] on span "Create Shift" at bounding box center [1390, 754] width 81 height 21
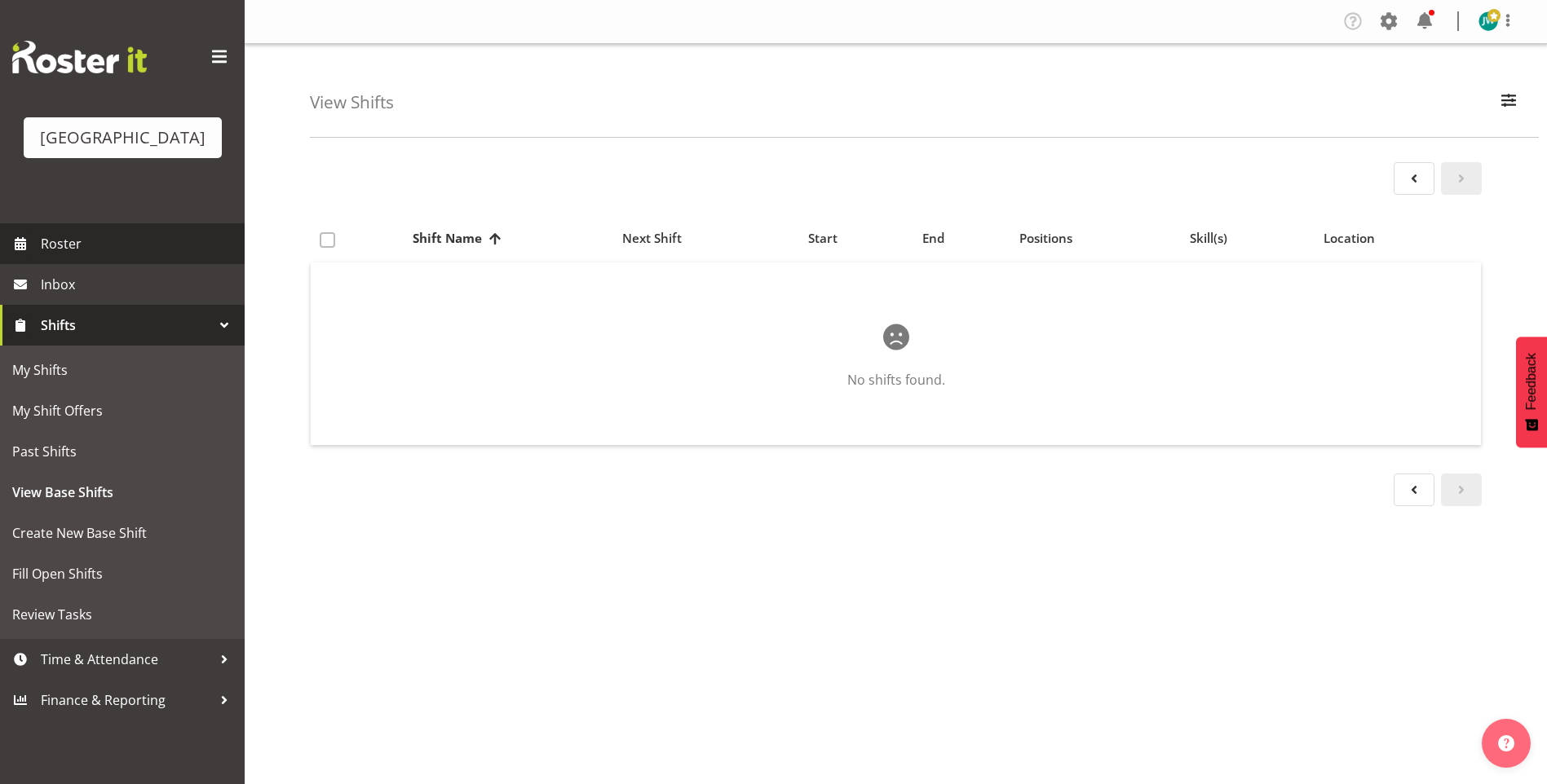
click at [63, 244] on span "Roster" at bounding box center [139, 244] width 196 height 25
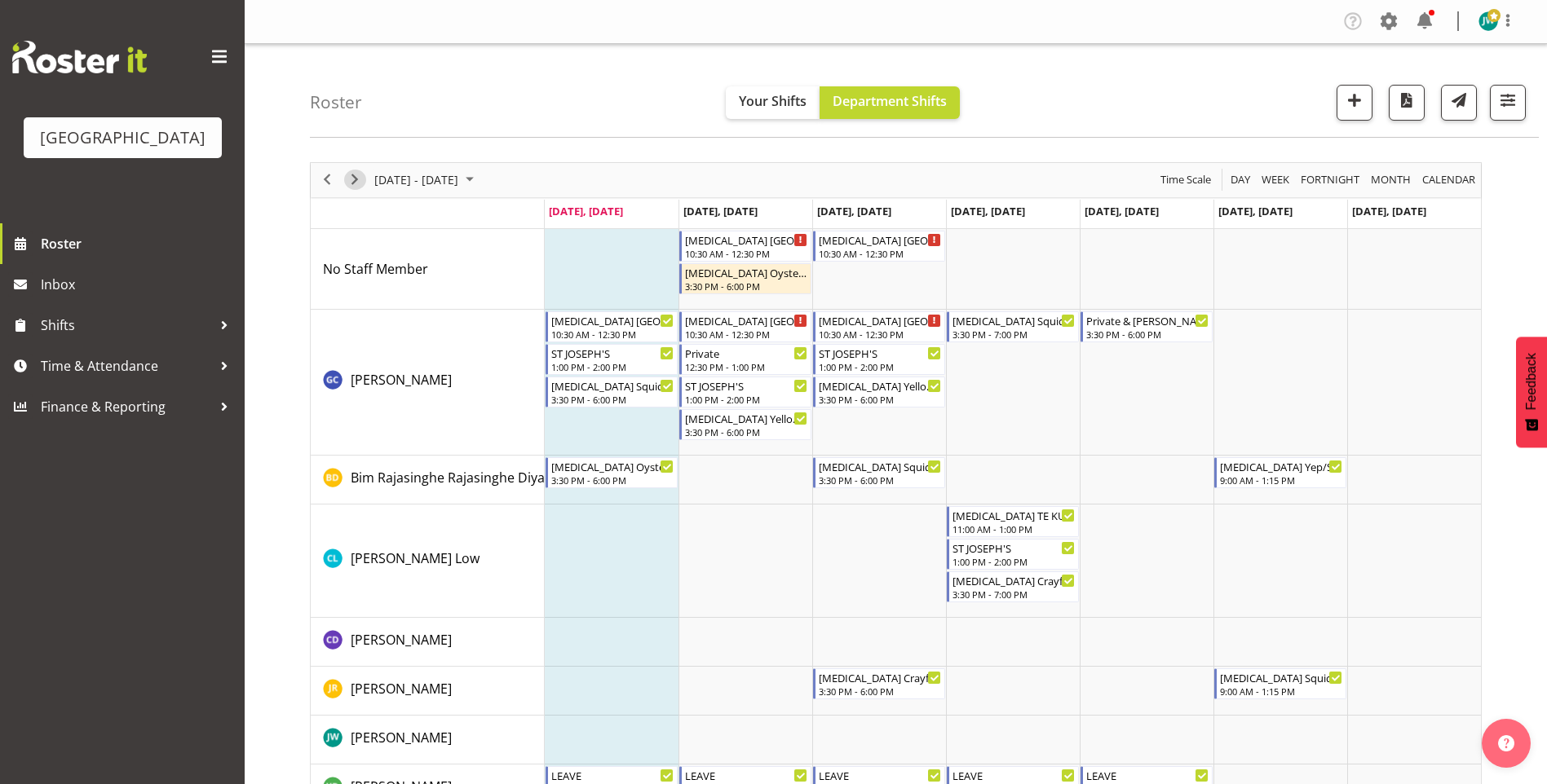
click at [355, 179] on span "Next" at bounding box center [355, 179] width 20 height 21
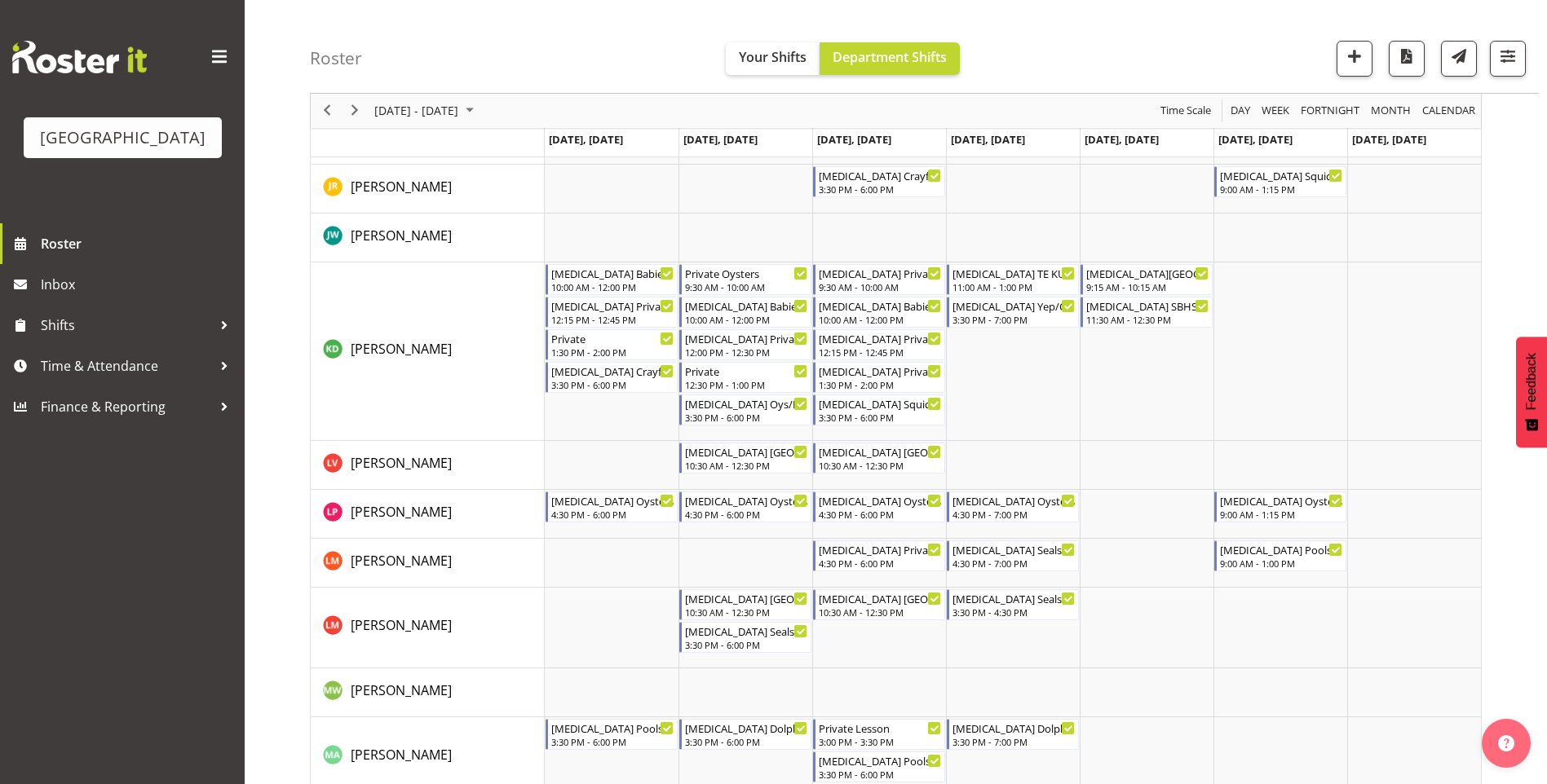
scroll to position [368, 0]
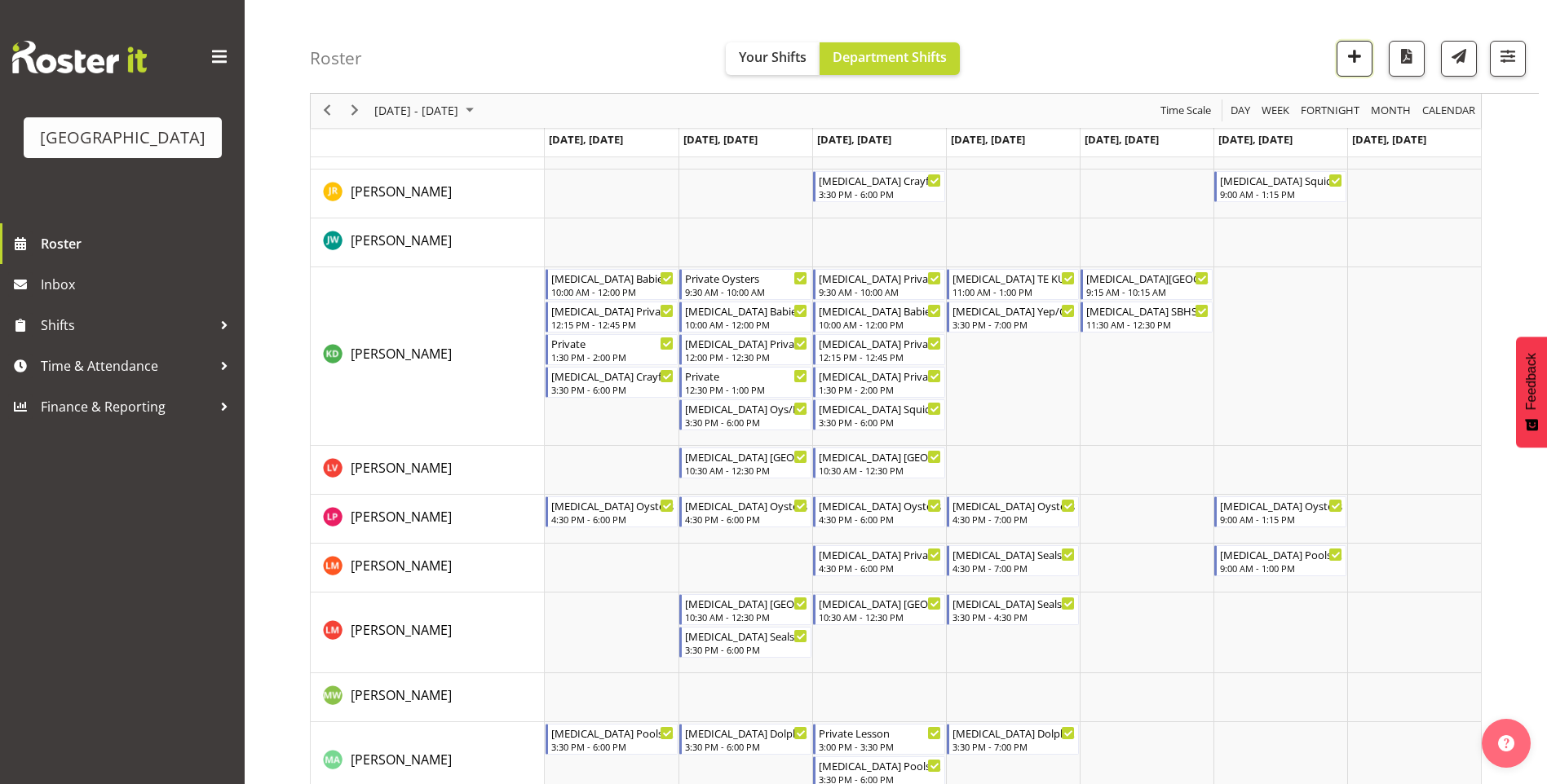
click at [1345, 46] on span "button" at bounding box center [1354, 56] width 21 height 21
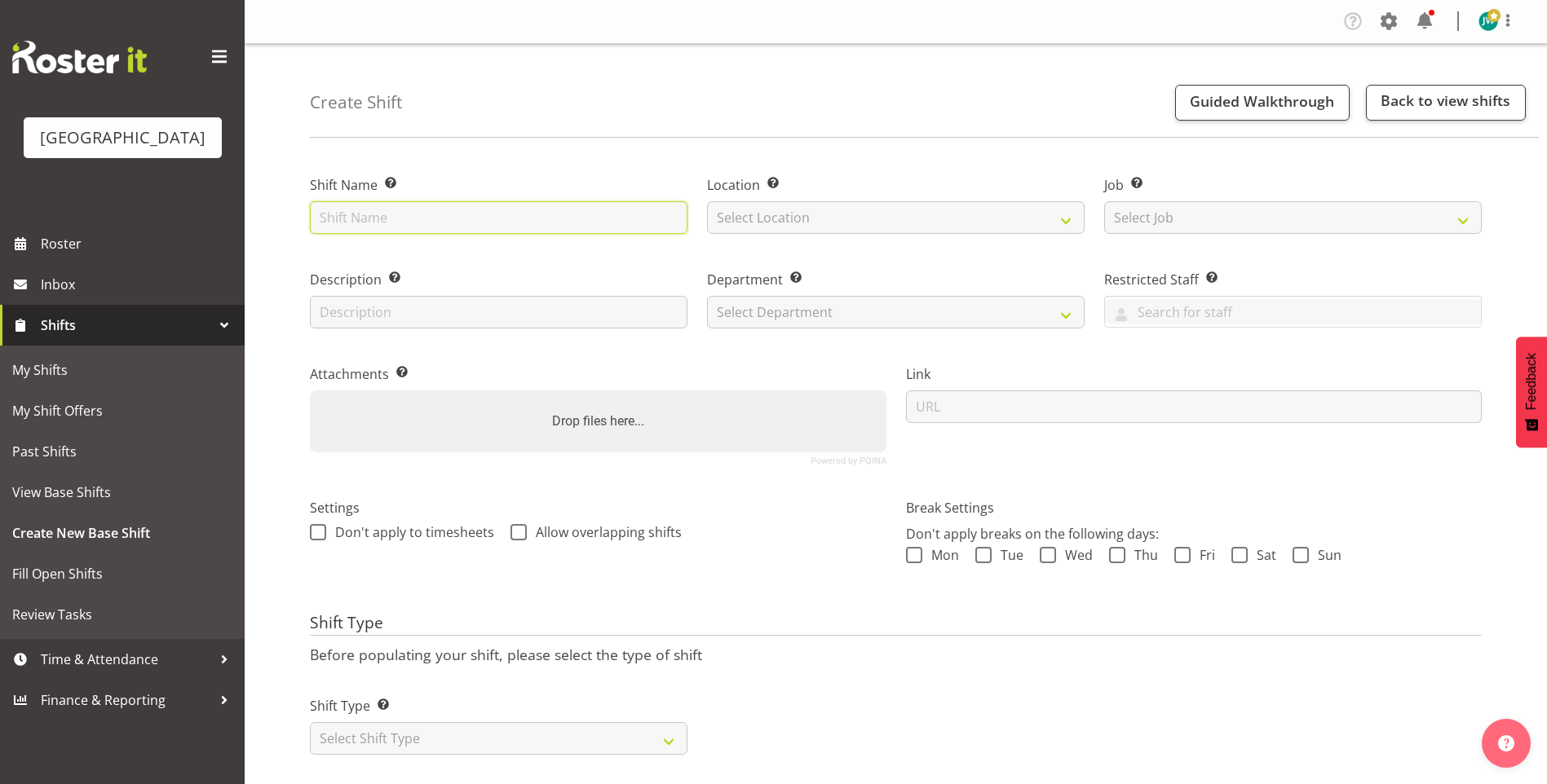
click at [383, 209] on input "text" at bounding box center [499, 218] width 378 height 33
type input "Private YEP"
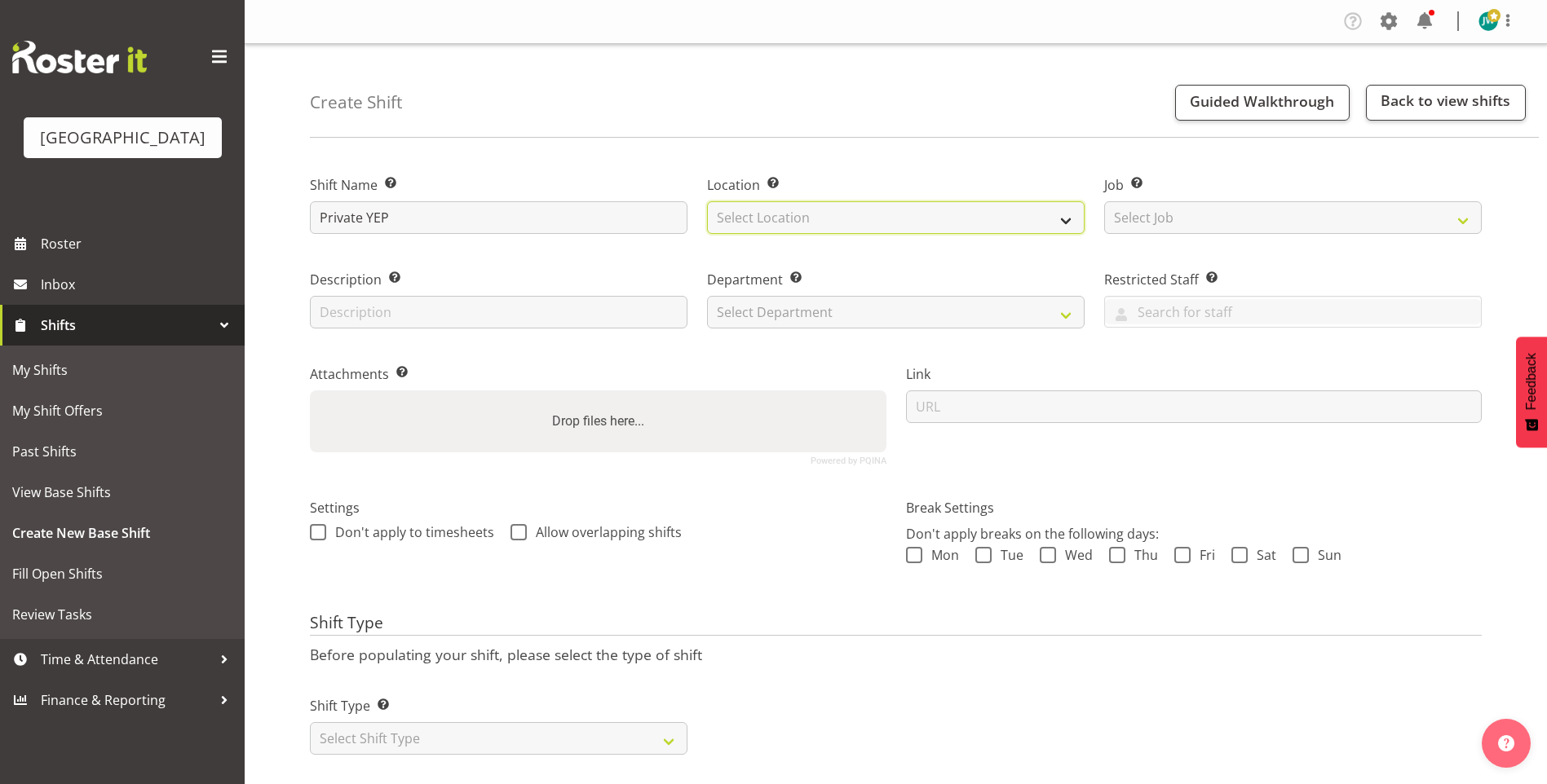
click at [908, 217] on select "Select Location [GEOGRAPHIC_DATA]" at bounding box center [895, 218] width 378 height 33
select select "83"
click at [707, 202] on select "Select Location [GEOGRAPHIC_DATA]" at bounding box center [895, 218] width 378 height 33
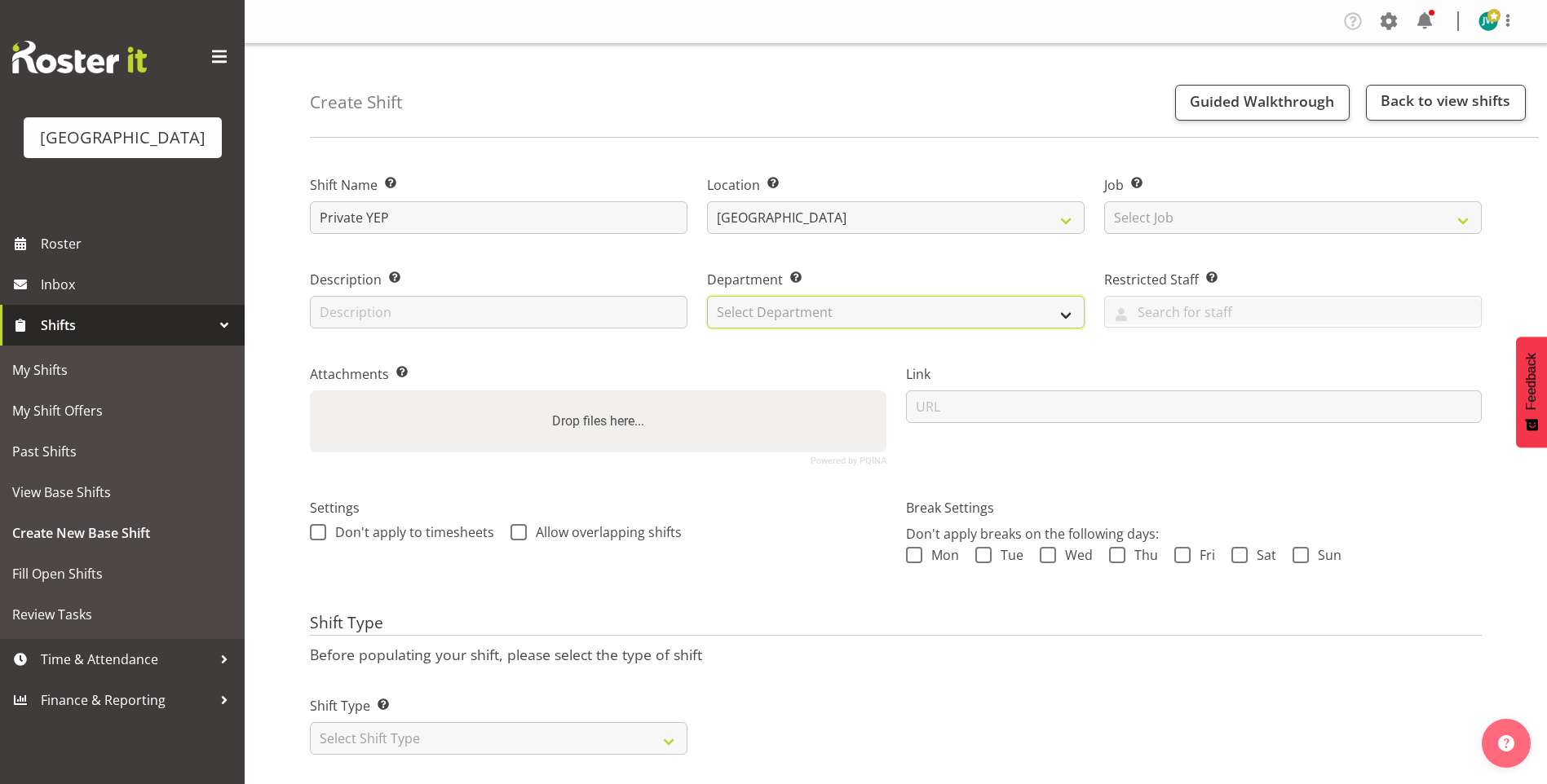
click at [949, 307] on select "Select Department Swim School Crew" at bounding box center [895, 313] width 378 height 33
select select "113"
click at [707, 296] on select "Select Department Swim School Crew" at bounding box center [895, 313] width 378 height 33
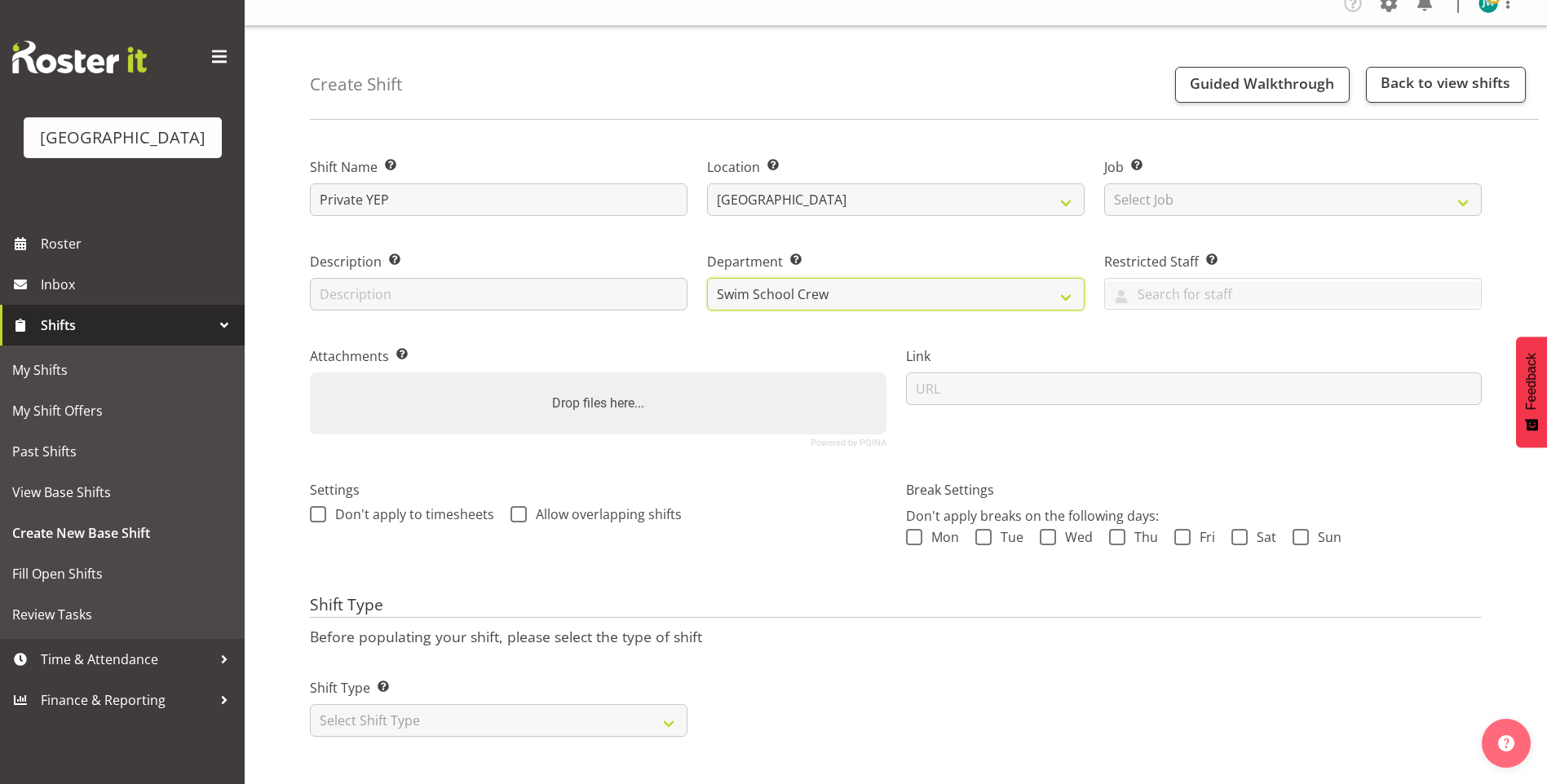
scroll to position [21, 0]
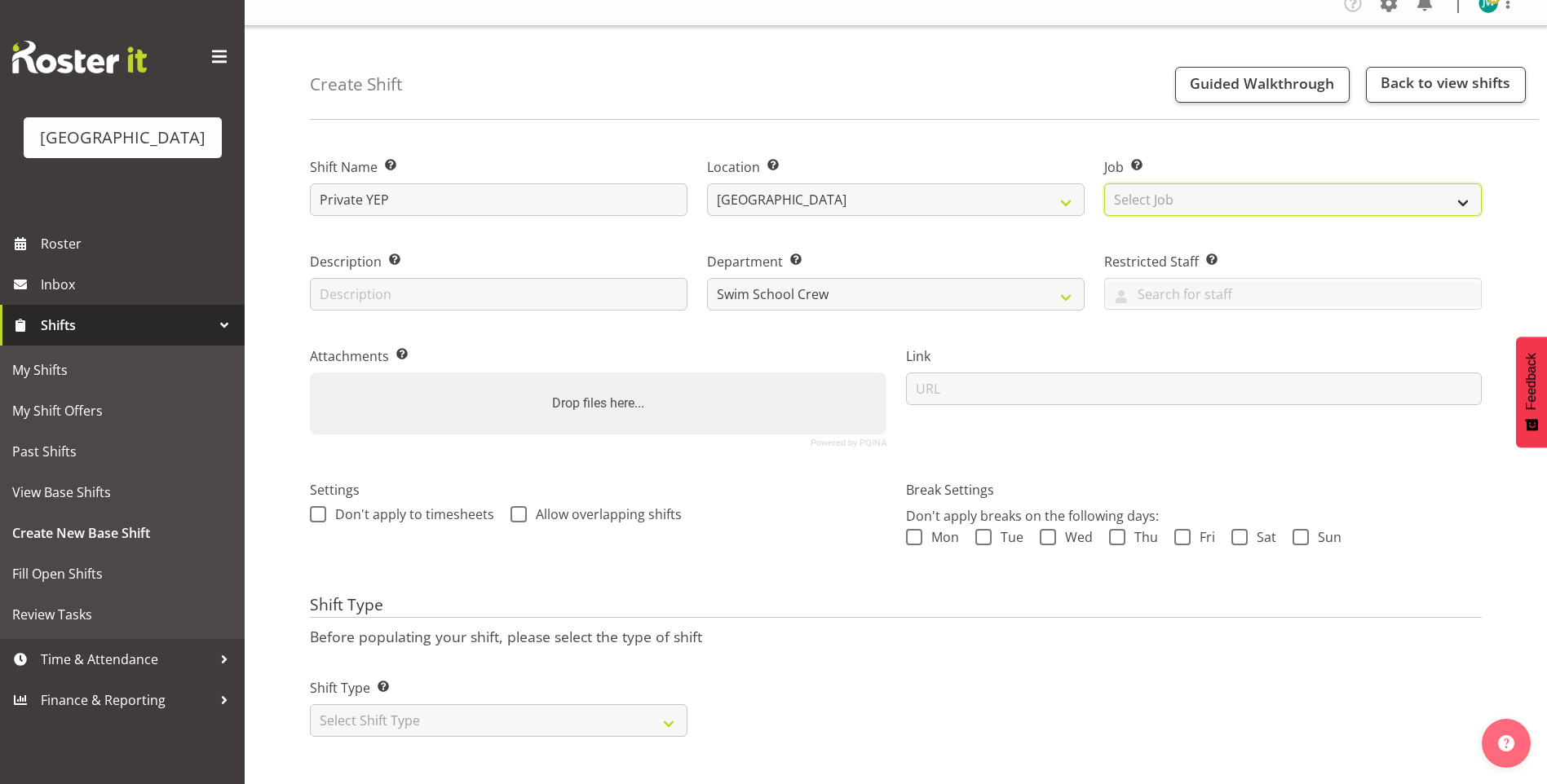
click at [1401, 188] on select "Select Job Create new job ACSO" at bounding box center [1293, 200] width 378 height 33
drag, startPoint x: 1401, startPoint y: 188, endPoint x: 1418, endPoint y: 188, distance: 17.0
click at [1405, 188] on select "Select Job Create new job ACSO" at bounding box center [1293, 200] width 378 height 33
click at [600, 704] on select "Select Shift Type One Off Shift Recurring Shift Rotating Shift" at bounding box center [499, 721] width 378 height 33
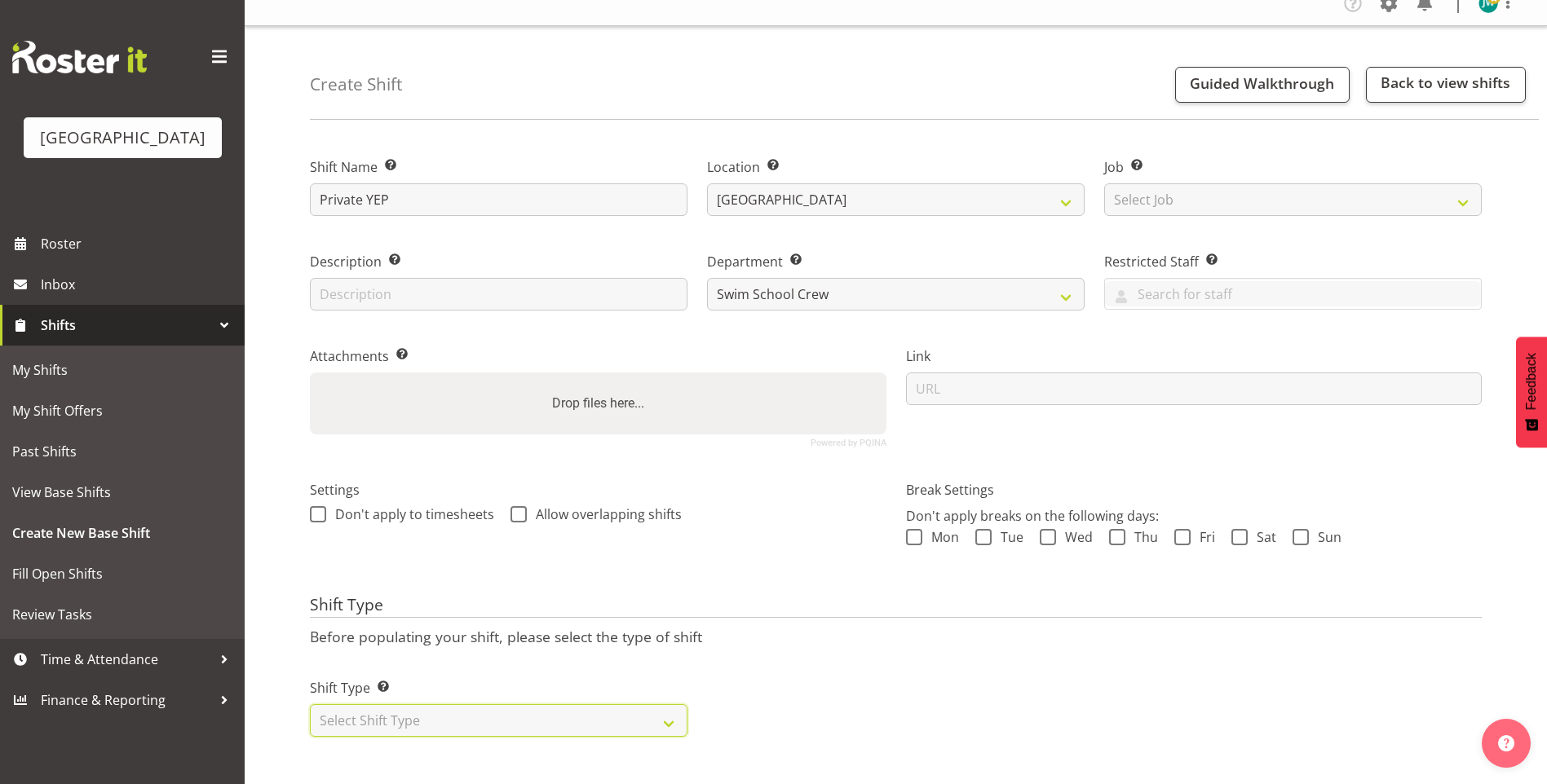
select select "recurring"
click at [310, 704] on select "Select Shift Type One Off Shift Recurring Shift Rotating Shift" at bounding box center [499, 721] width 378 height 33
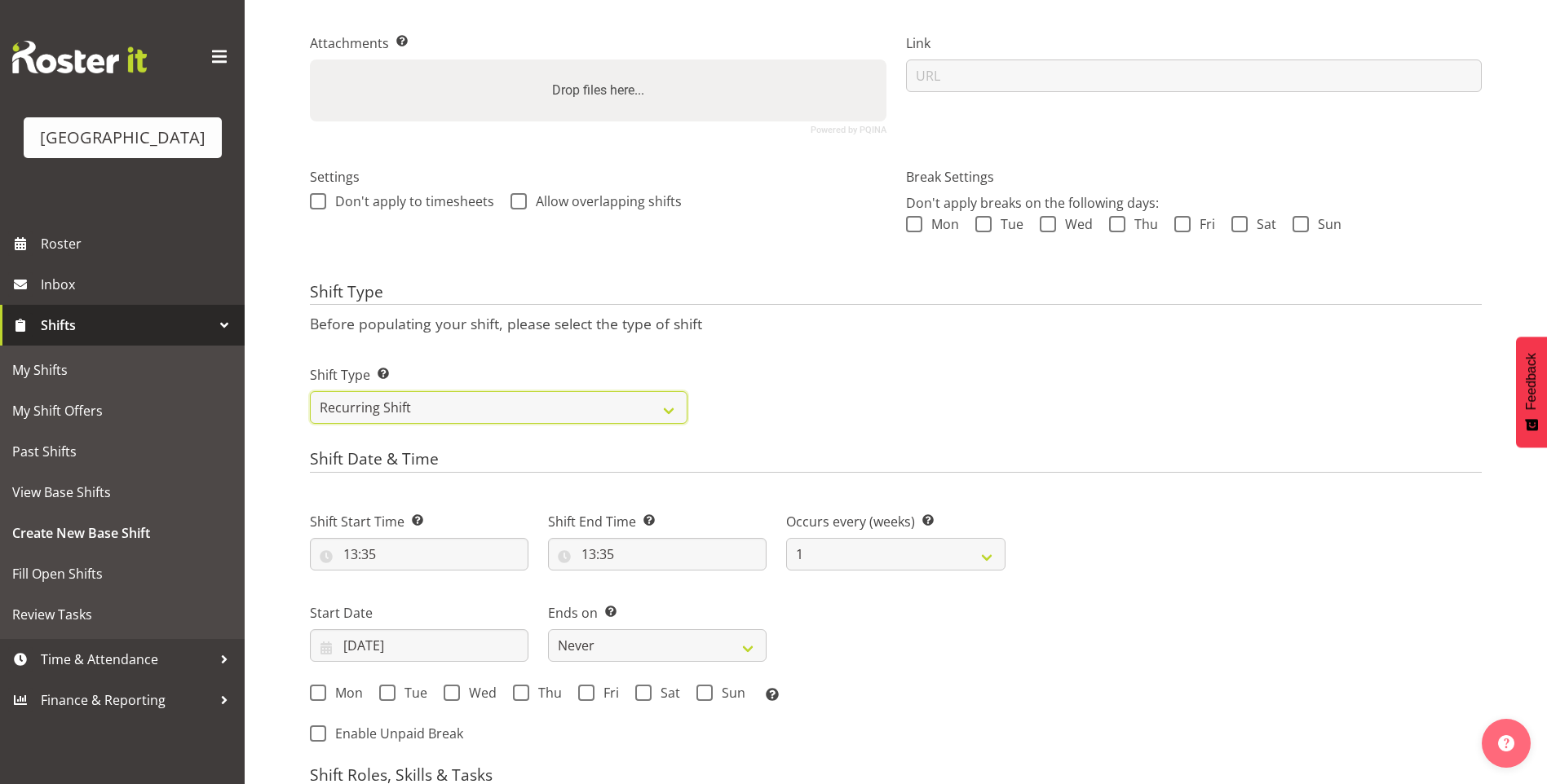
scroll to position [327, 0]
click at [349, 554] on input "13:35" at bounding box center [420, 558] width 219 height 33
click at [465, 596] on select "00 01 02 03 04 05 06 07 08 09 10 11 12 13 14 15 16 17 18 19 20 21 22 23 24 25 2…" at bounding box center [463, 600] width 37 height 33
select select "30"
click at [445, 583] on select "00 01 02 03 04 05 06 07 08 09 10 11 12 13 14 15 16 17 18 19 20 21 22 23 24 25 2…" at bounding box center [463, 600] width 37 height 33
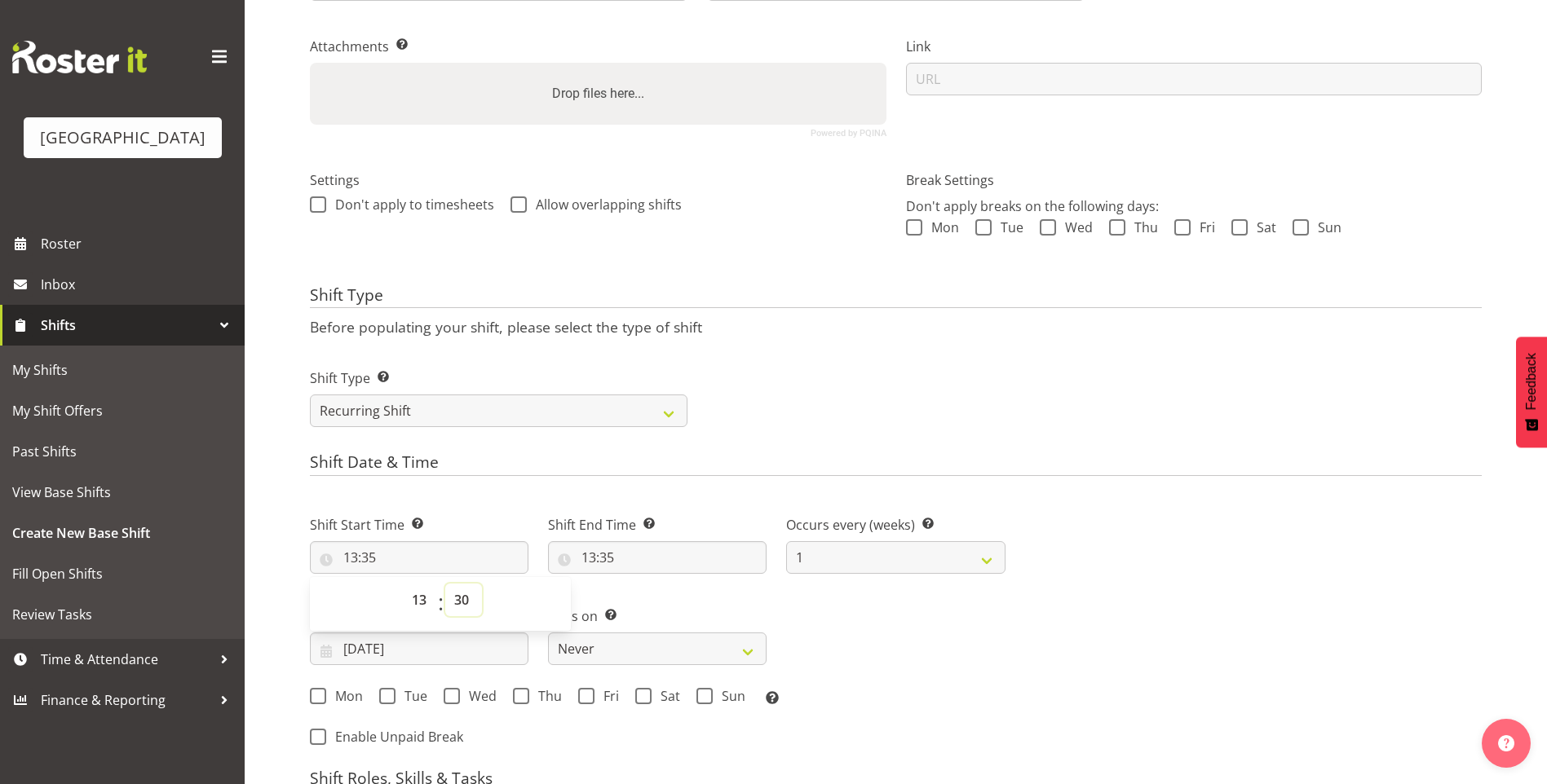
type input "13:30"
click at [590, 556] on input "13:35" at bounding box center [657, 558] width 219 height 33
click at [660, 603] on select "00 01 02 03 04 05 06 07 08 09 10 11 12 13 14 15 16 17 18 19 20 21 22 23" at bounding box center [659, 600] width 37 height 33
select select "14"
click at [641, 583] on select "00 01 02 03 04 05 06 07 08 09 10 11 12 13 14 15 16 17 18 19 20 21 22 23" at bounding box center [659, 600] width 37 height 33
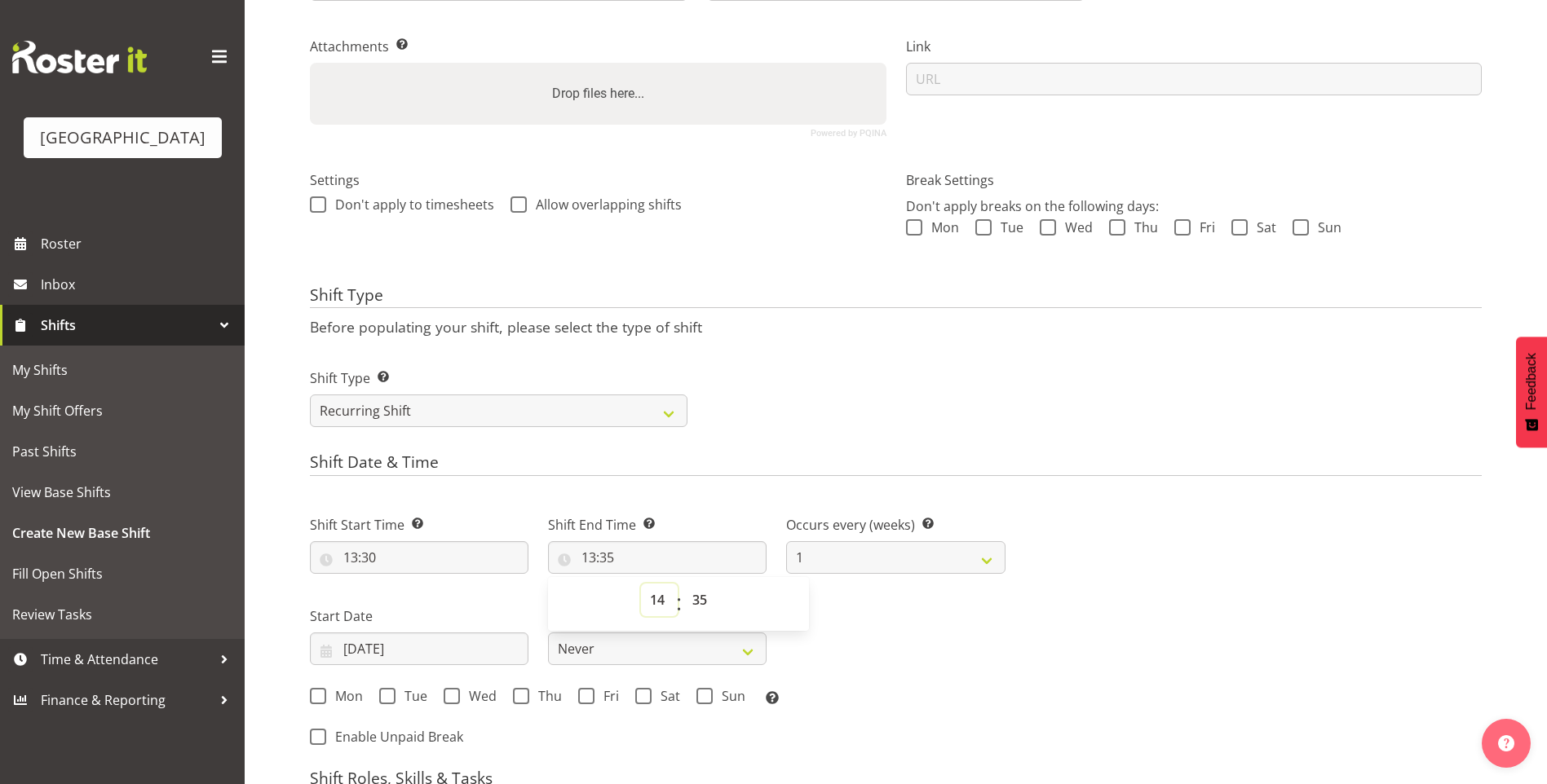
type input "14:35"
click at [698, 599] on select "00 01 02 03 04 05 06 07 08 09 10 11 12 13 14 15 16 17 18 19 20 21 22 23 24 25 2…" at bounding box center [701, 600] width 37 height 33
select select "0"
click at [683, 583] on select "00 01 02 03 04 05 06 07 08 09 10 11 12 13 14 15 16 17 18 19 20 21 22 23 24 25 2…" at bounding box center [701, 600] width 37 height 33
type input "14:00"
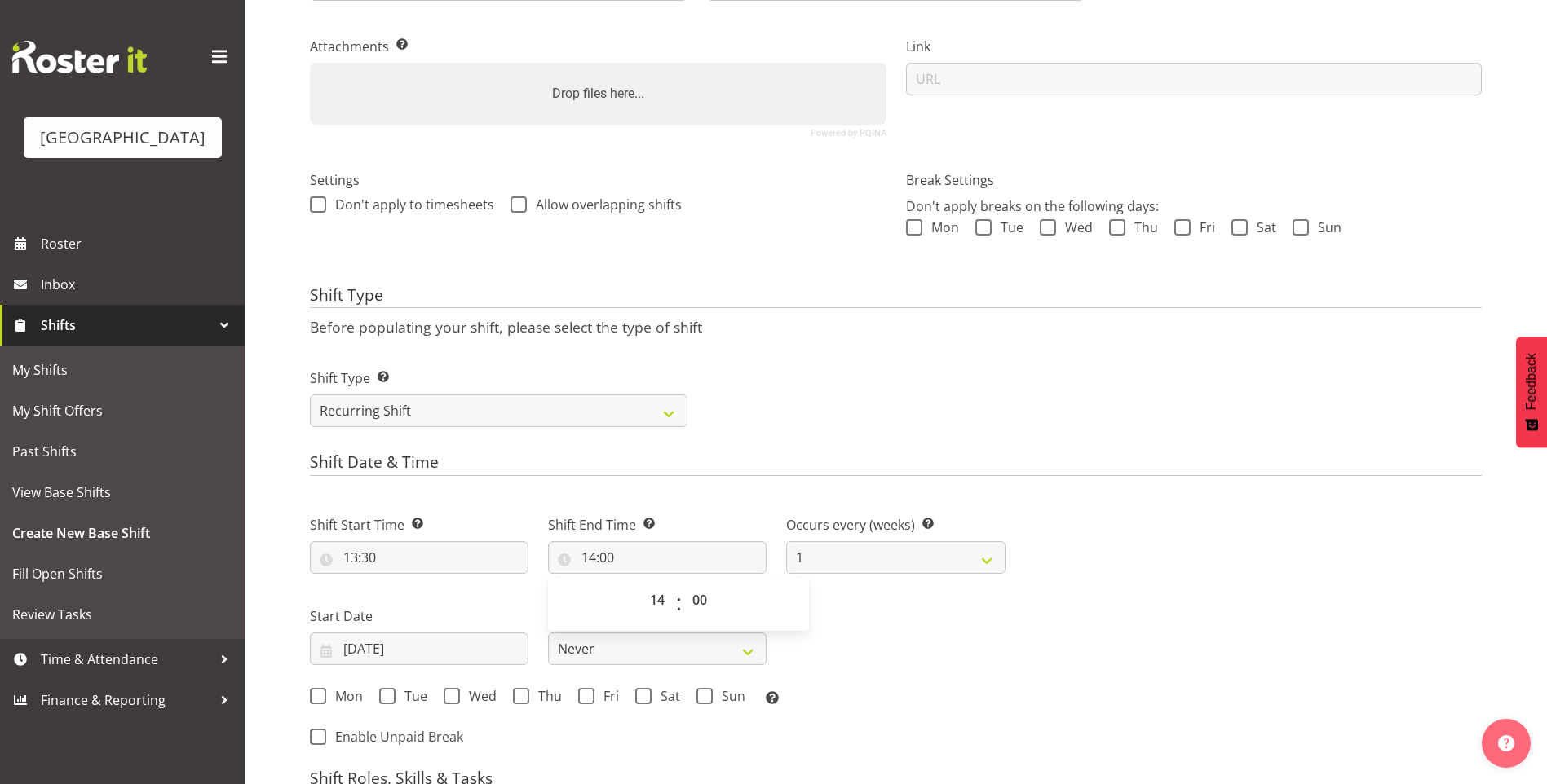
drag, startPoint x: 957, startPoint y: 616, endPoint x: 851, endPoint y: 575, distance: 113.7
click at [954, 612] on div "Shift Start Time Set the time of the day you wish this shift to start 13:30 00 …" at bounding box center [657, 605] width 715 height 226
click at [353, 648] on input "[DATE]" at bounding box center [420, 649] width 219 height 33
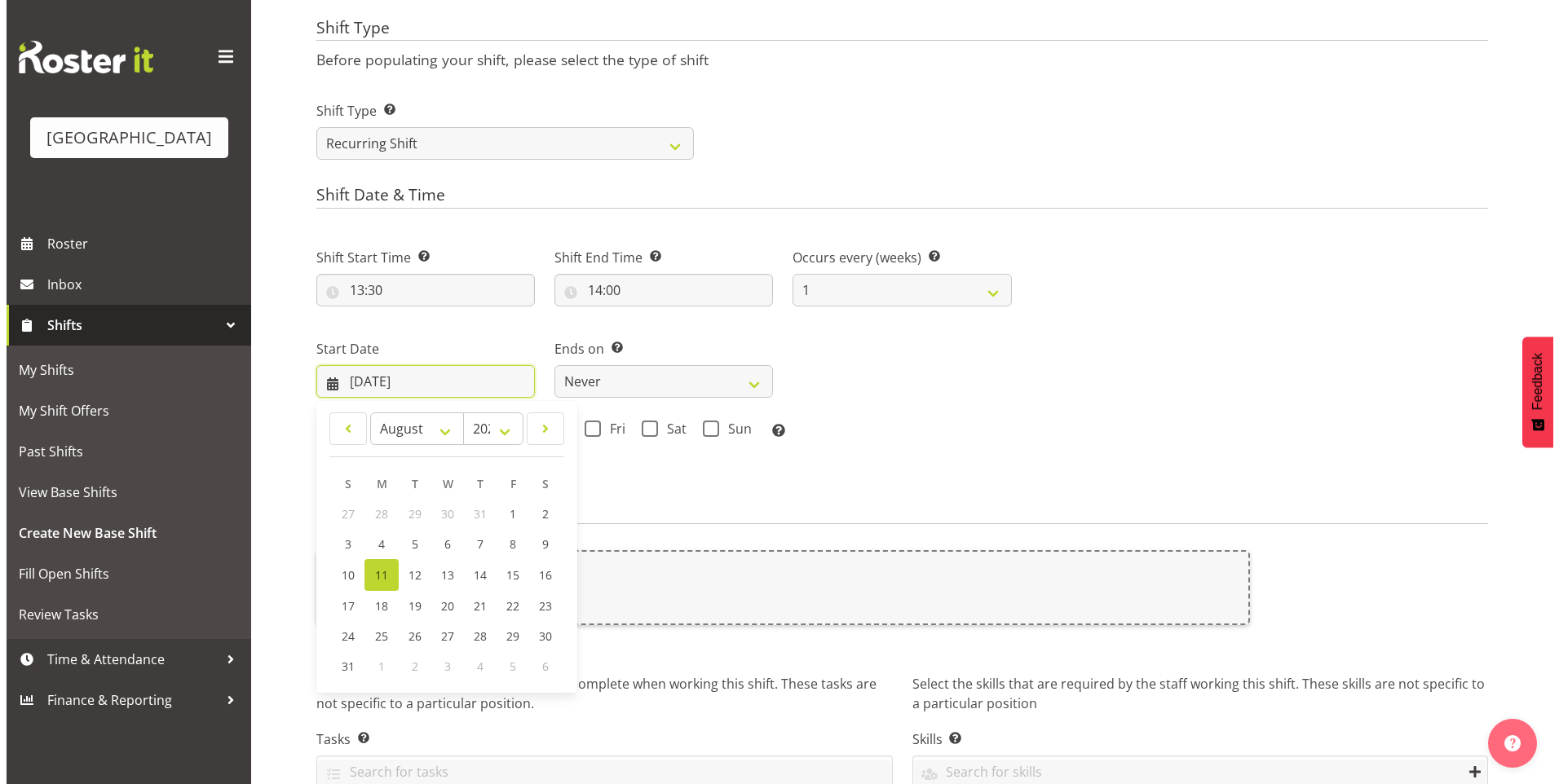
scroll to position [600, 0]
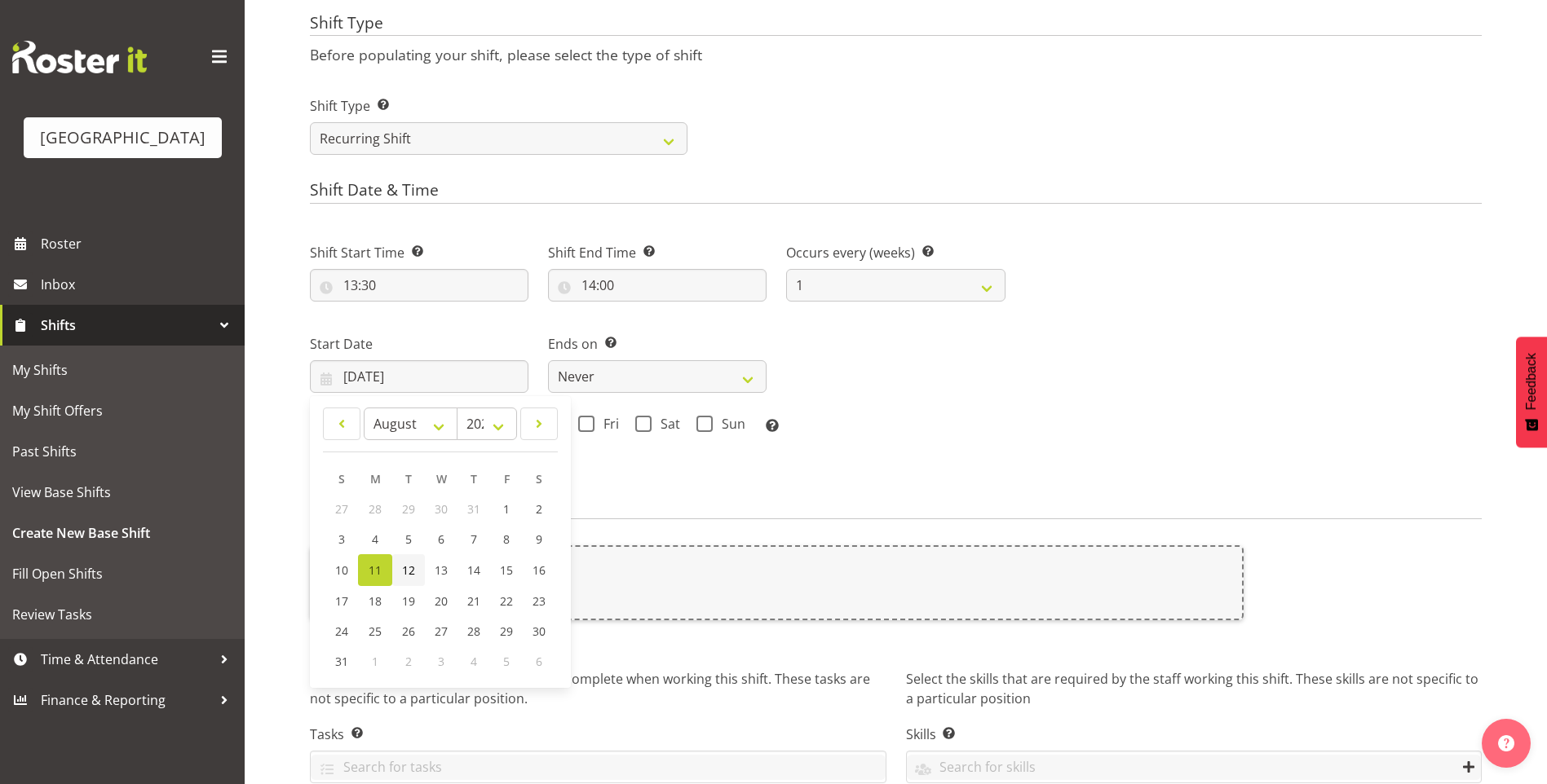
click at [403, 571] on span "12" at bounding box center [408, 570] width 13 height 16
type input "[DATE]"
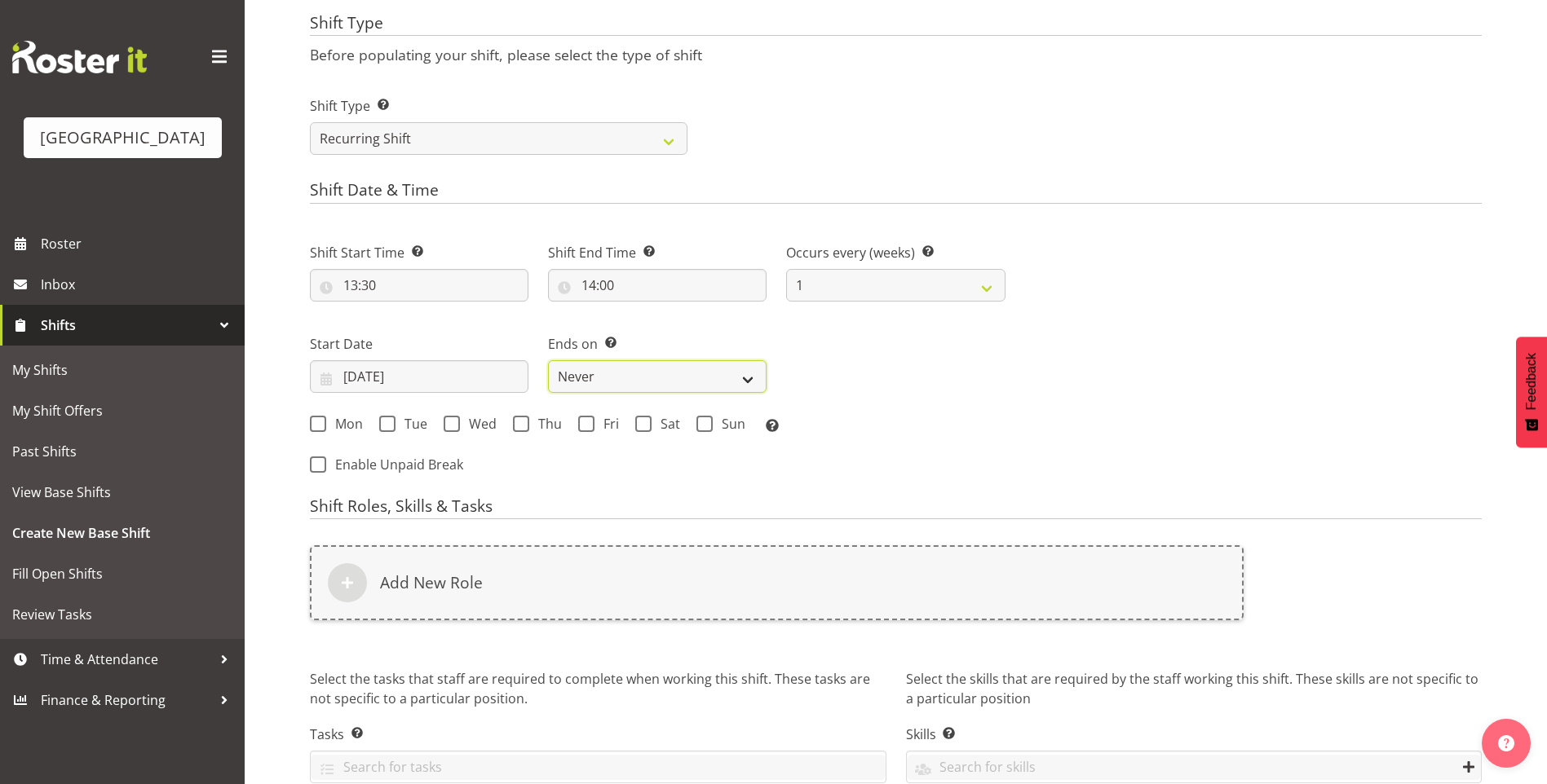
click at [582, 373] on select "Never On Date" at bounding box center [657, 377] width 219 height 33
select select "date"
click at [548, 360] on select "Never On Date" at bounding box center [657, 377] width 219 height 33
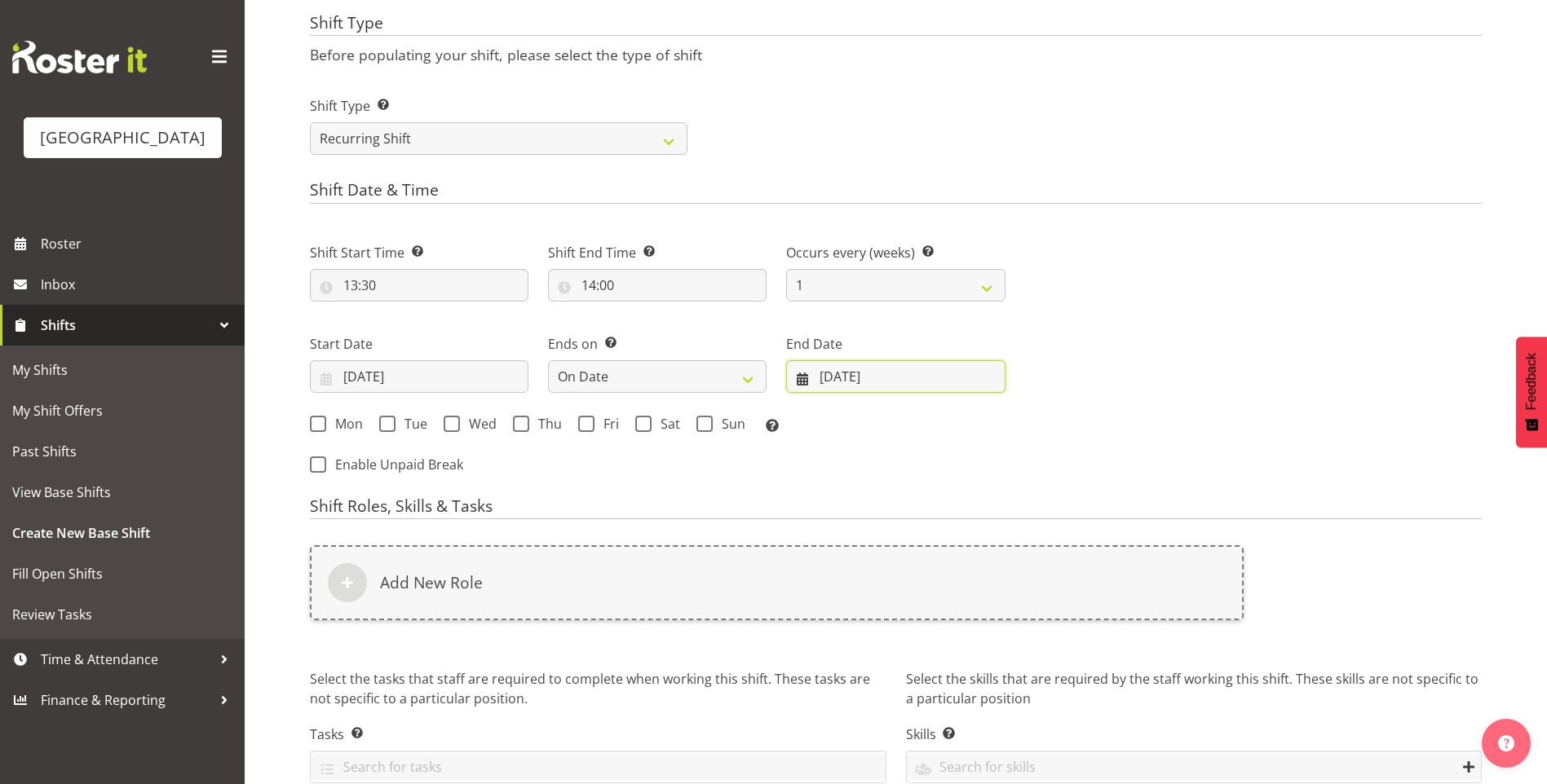
click at [839, 382] on input "[DATE]" at bounding box center [895, 377] width 219 height 33
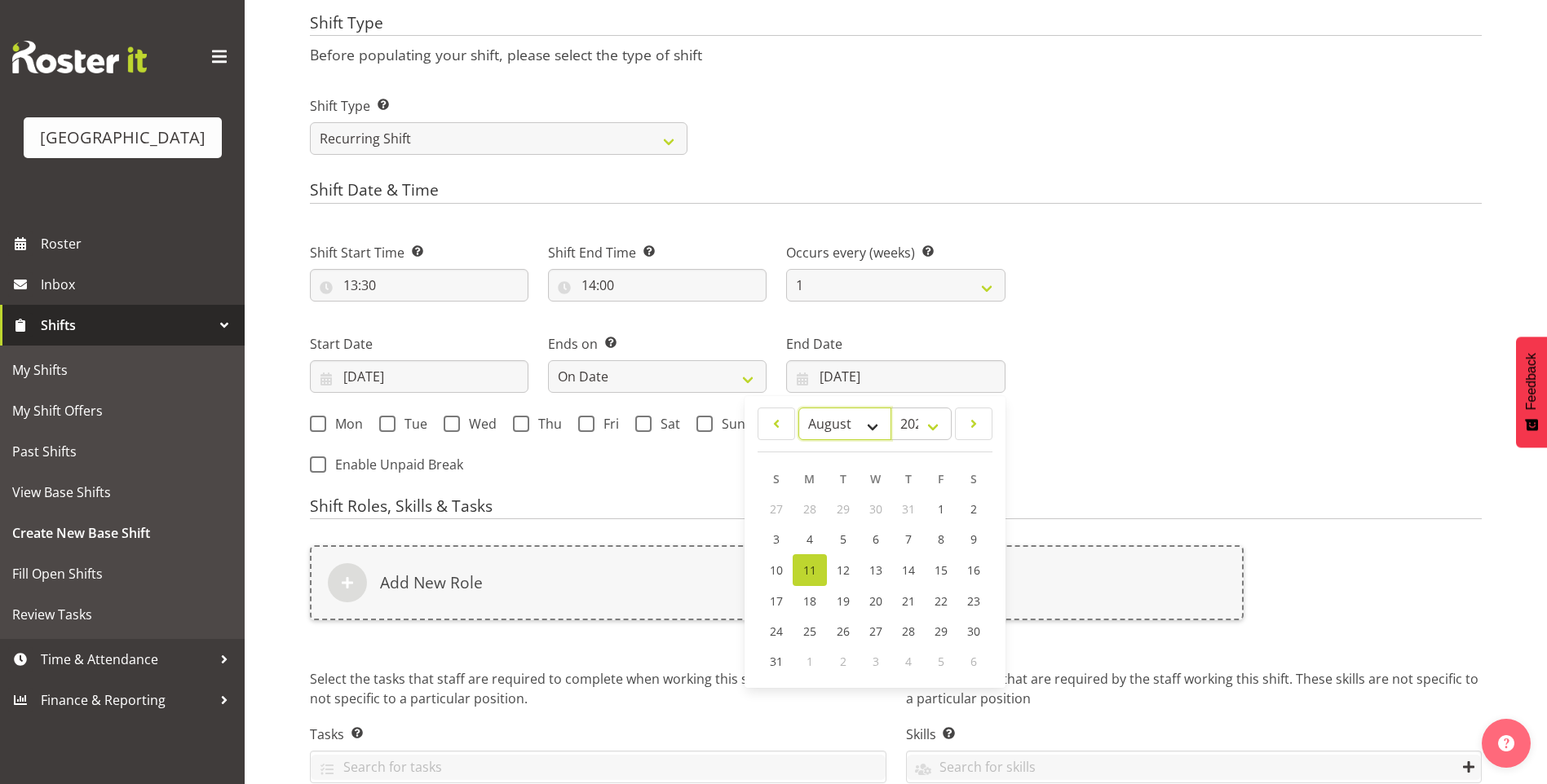
click at [871, 425] on select "January February March April May June July August September October November De…" at bounding box center [845, 424] width 94 height 33
select select "8"
click at [798, 407] on select "January February March April May June July August September October November De…" at bounding box center [845, 424] width 94 height 33
click at [840, 567] on span "16" at bounding box center [843, 569] width 13 height 16
type input "[DATE]"
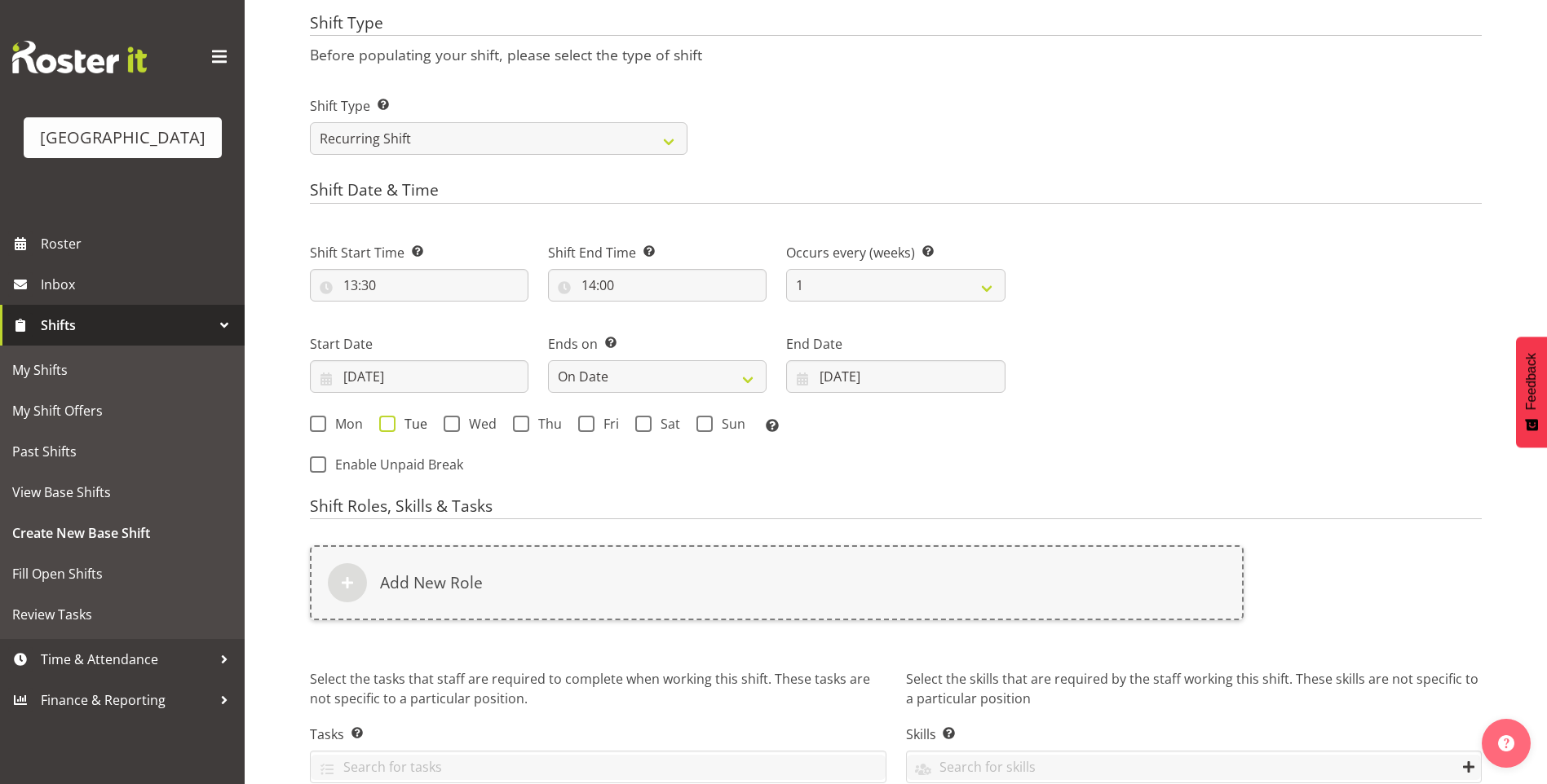
click at [396, 419] on span "Tue" at bounding box center [411, 424] width 32 height 16
click at [390, 419] on input "Tue" at bounding box center [384, 423] width 11 height 11
checkbox input "true"
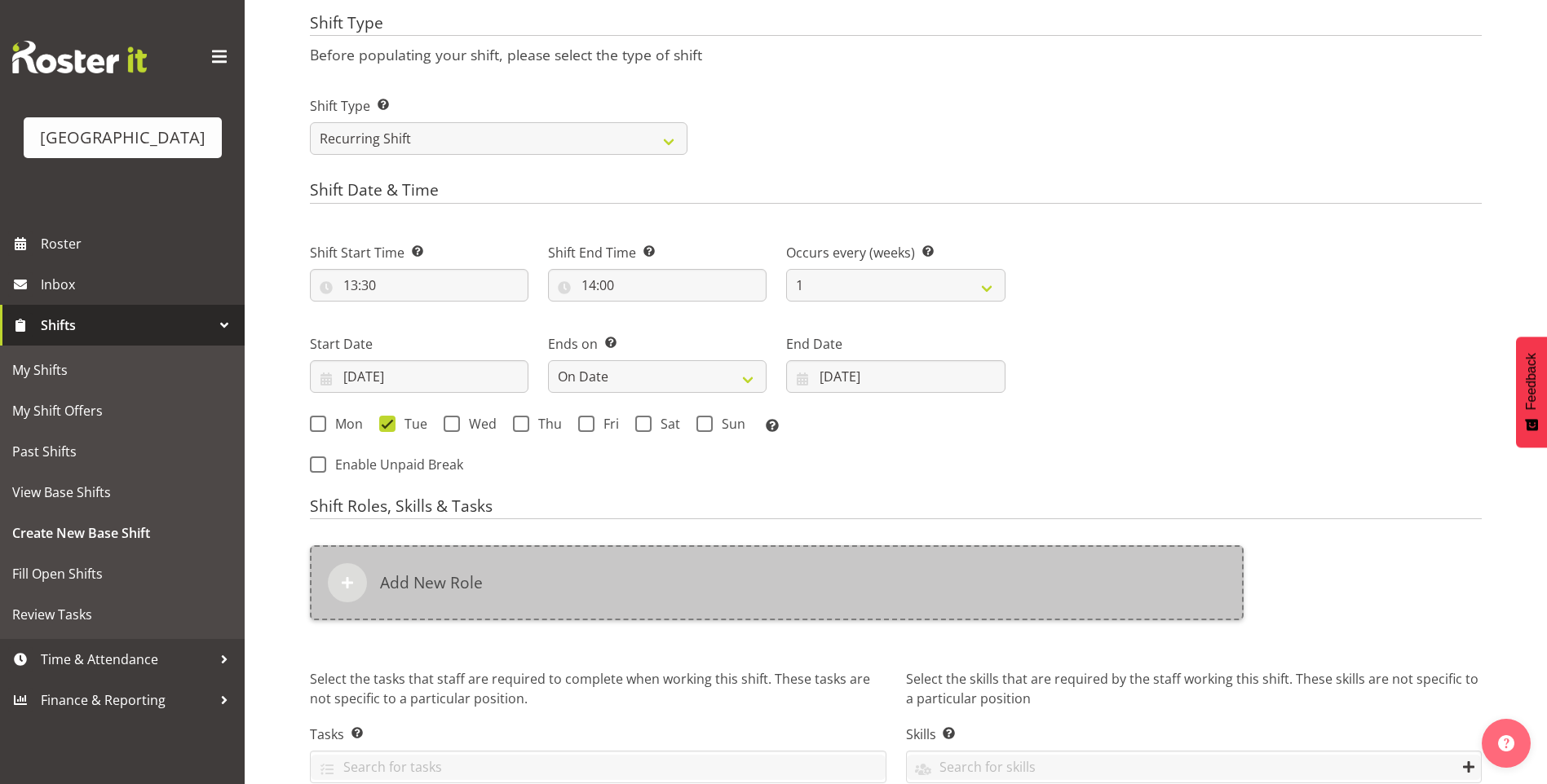
click at [351, 582] on span at bounding box center [347, 583] width 20 height 20
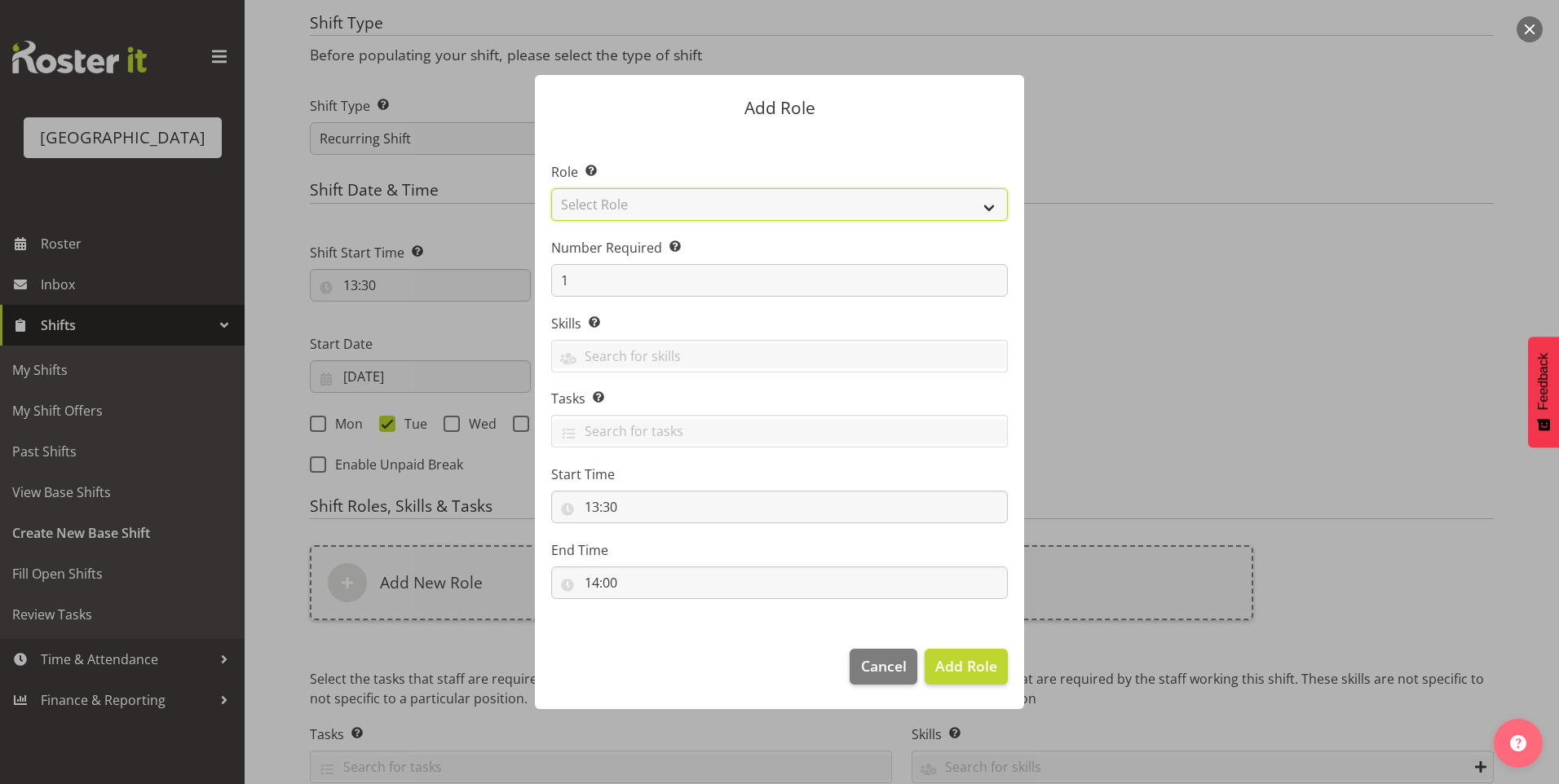
click at [728, 204] on select "Select Role Aquatic Customer Services Officer Cleaner - Splash Palace Facilties…" at bounding box center [780, 205] width 457 height 33
select select "98"
click at [551, 188] on select "Select Role Aquatic Customer Services Officer Cleaner - Splash Palace Facilties…" at bounding box center [780, 205] width 457 height 33
click at [962, 666] on span "Add Role" at bounding box center [966, 666] width 62 height 20
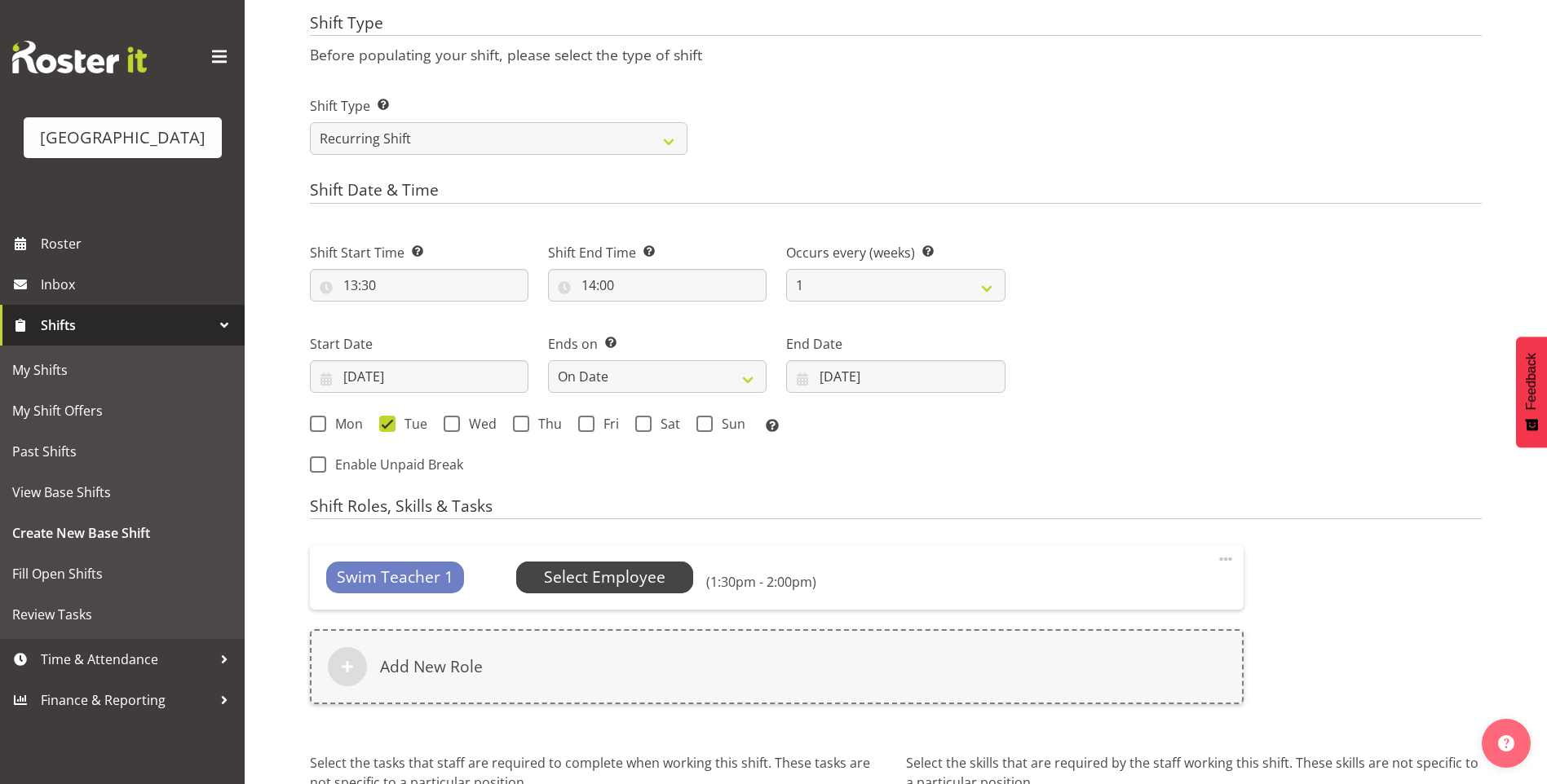
click at [600, 581] on span "Select Employee" at bounding box center [605, 578] width 122 height 24
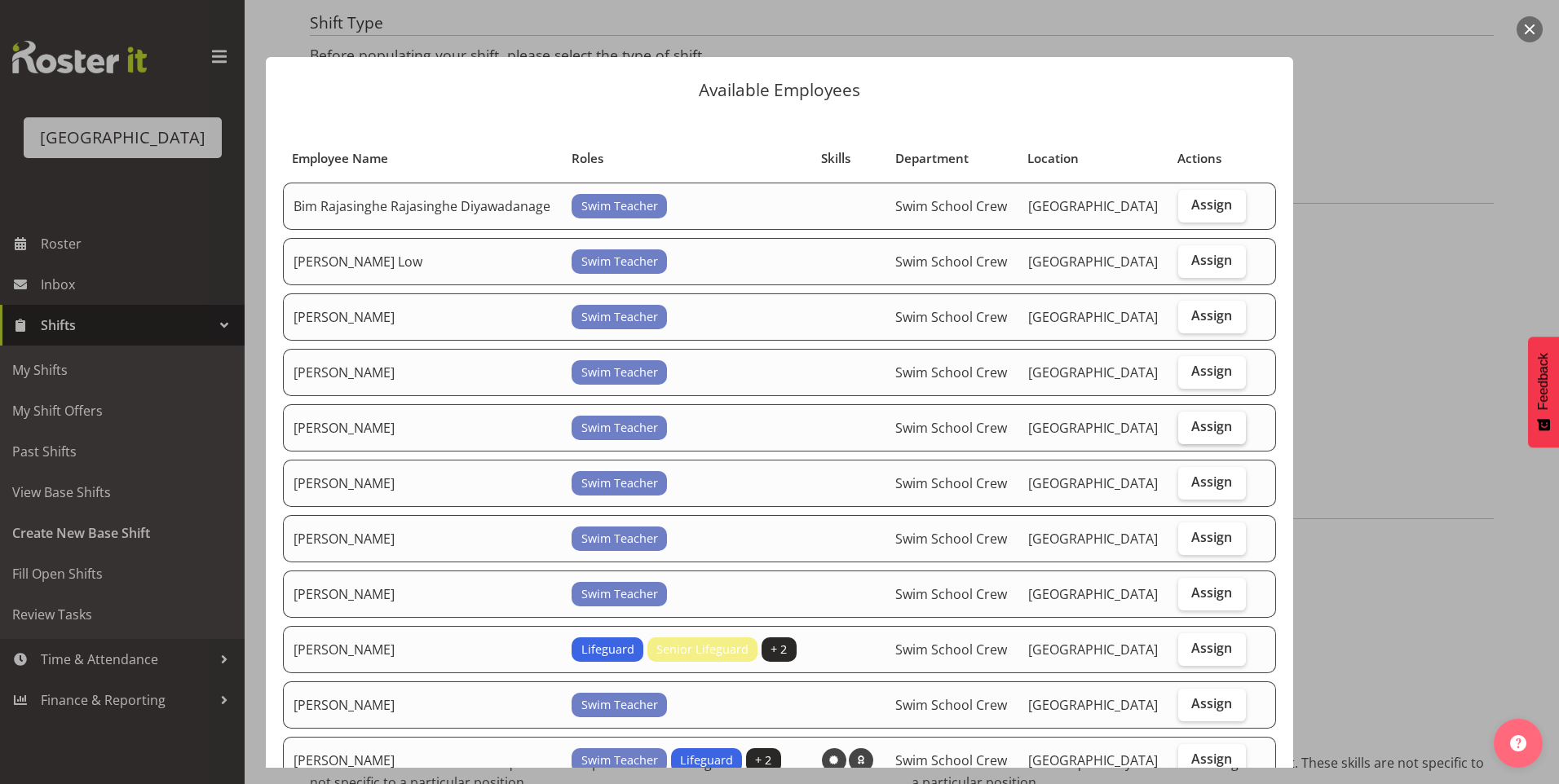
drag, startPoint x: 1183, startPoint y: 420, endPoint x: 1199, endPoint y: 470, distance: 52.5
click at [1192, 419] on span "Assign" at bounding box center [1212, 426] width 41 height 16
click at [1184, 421] on input "Assign" at bounding box center [1184, 426] width 11 height 11
checkbox input "true"
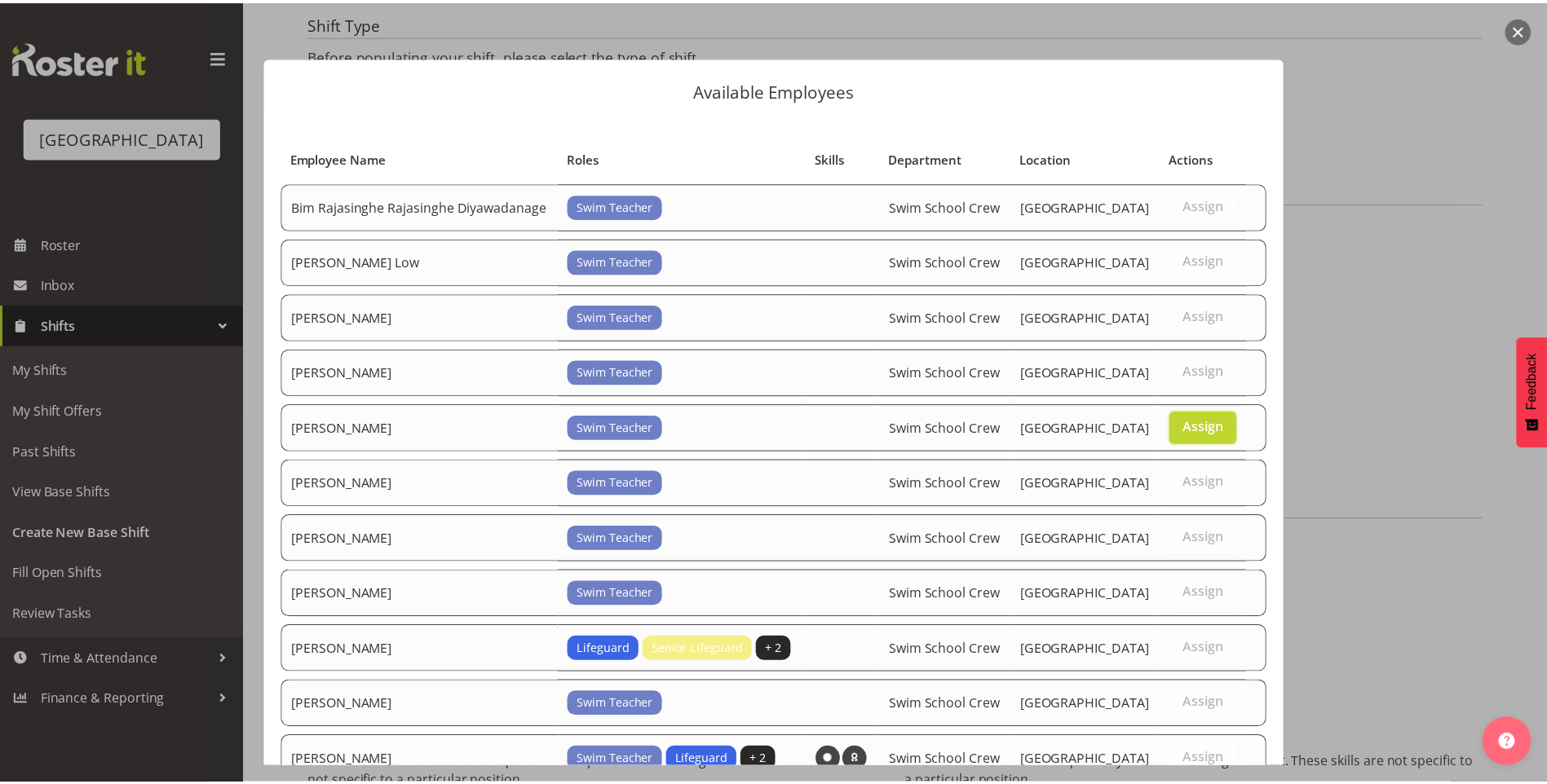
scroll to position [285, 0]
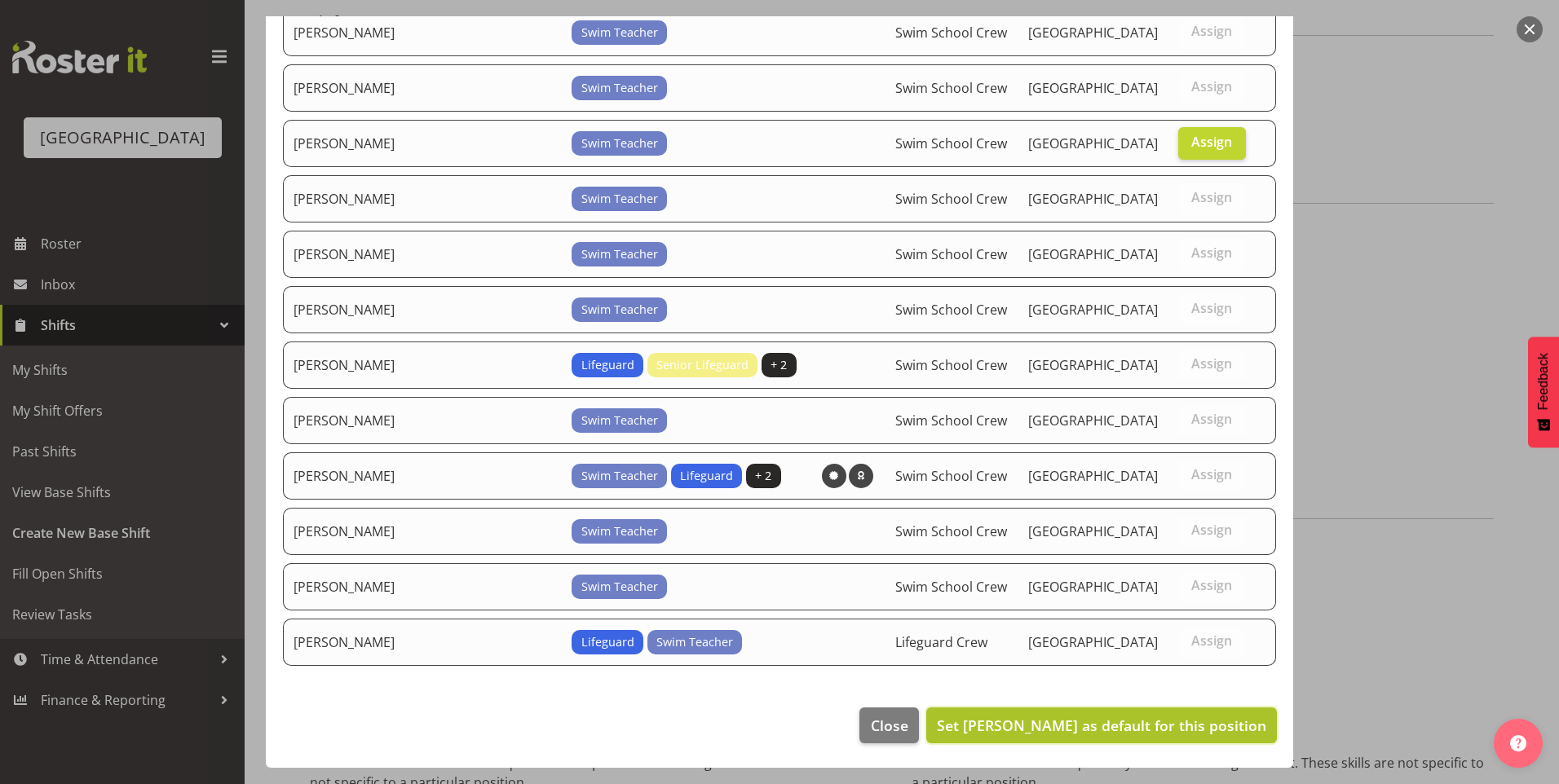
click at [1208, 721] on span "Set [PERSON_NAME] as default for this position" at bounding box center [1101, 726] width 329 height 20
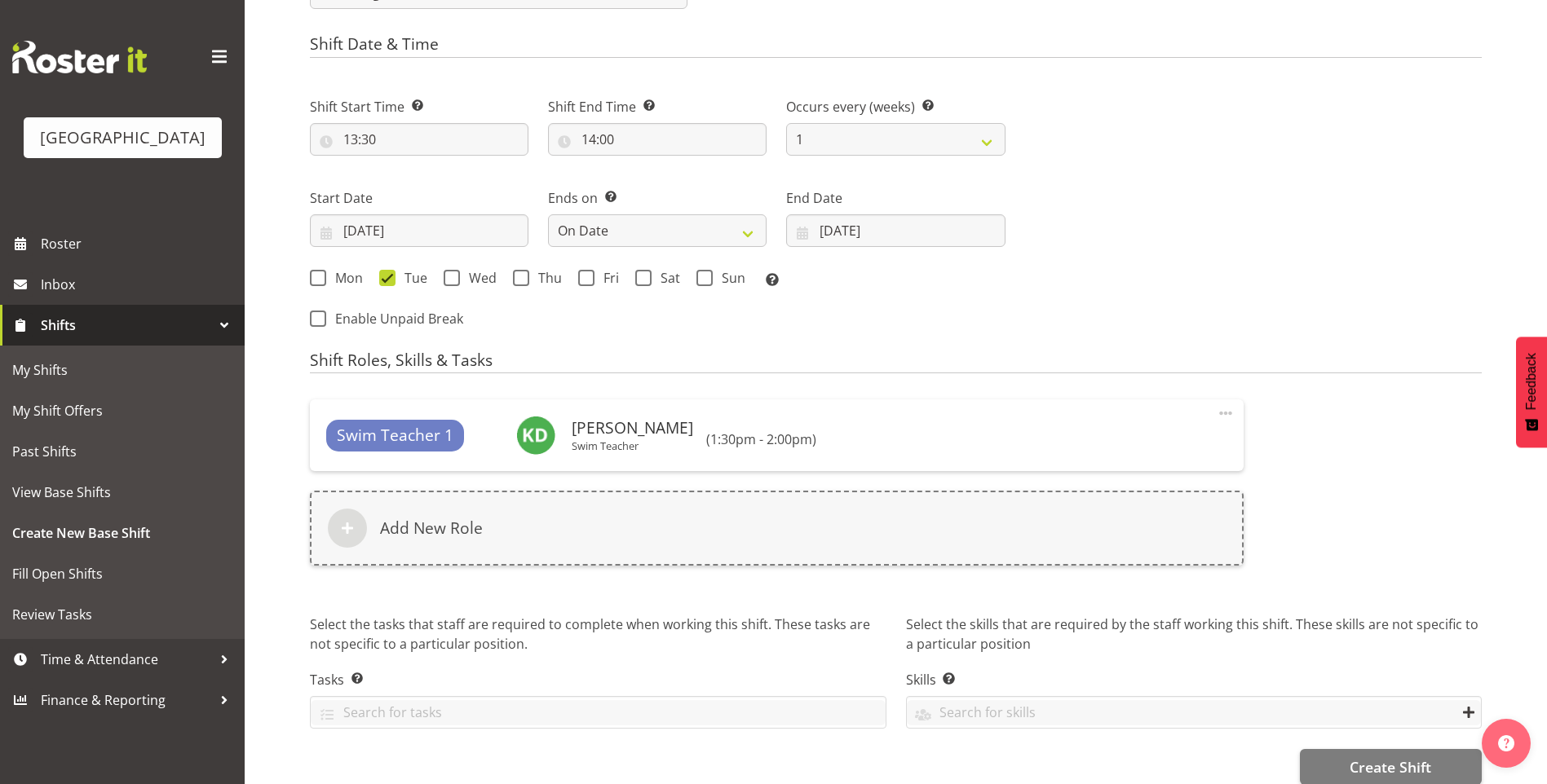
scroll to position [771, 0]
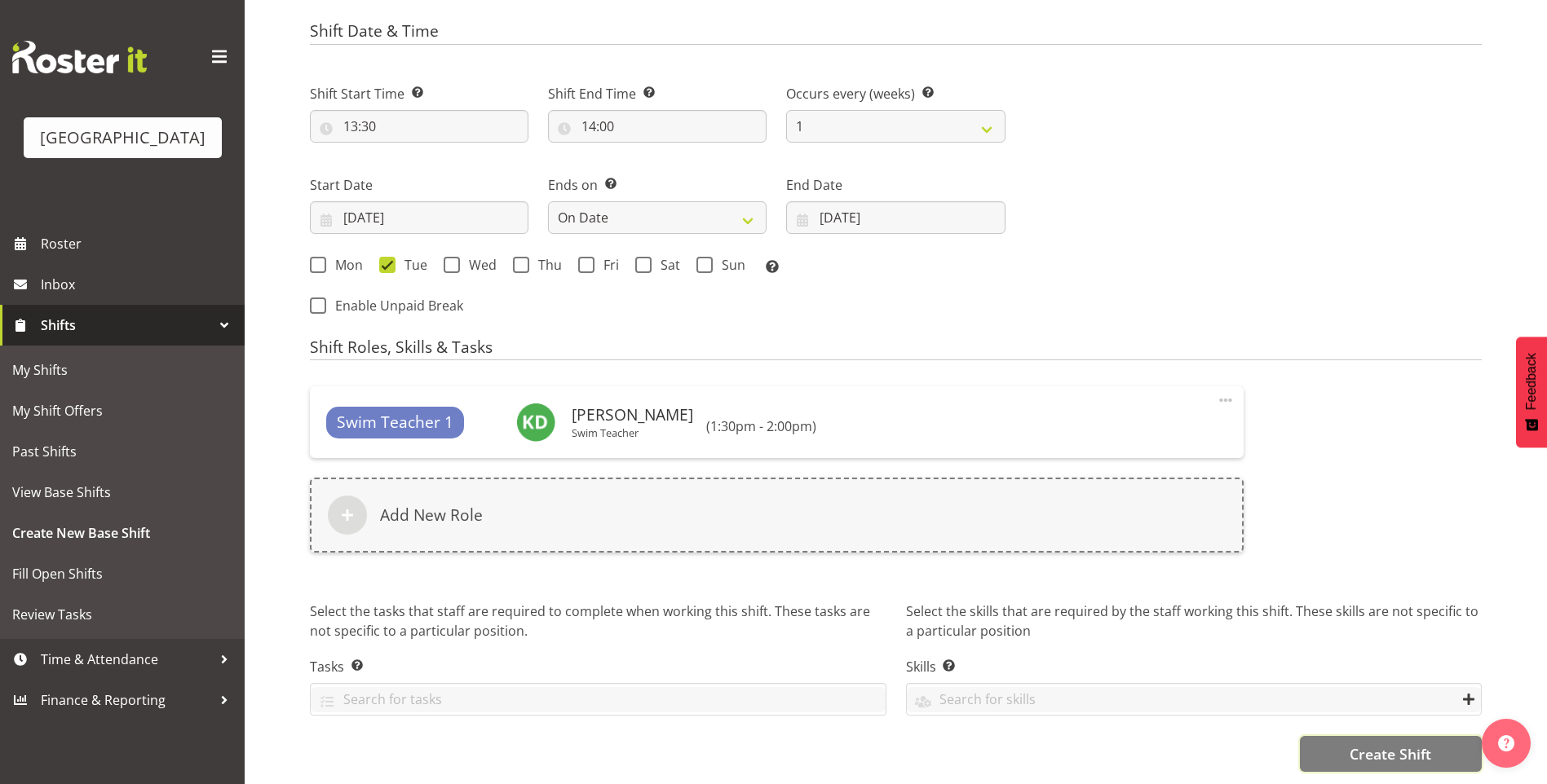
click at [1405, 744] on span "Create Shift" at bounding box center [1390, 754] width 81 height 21
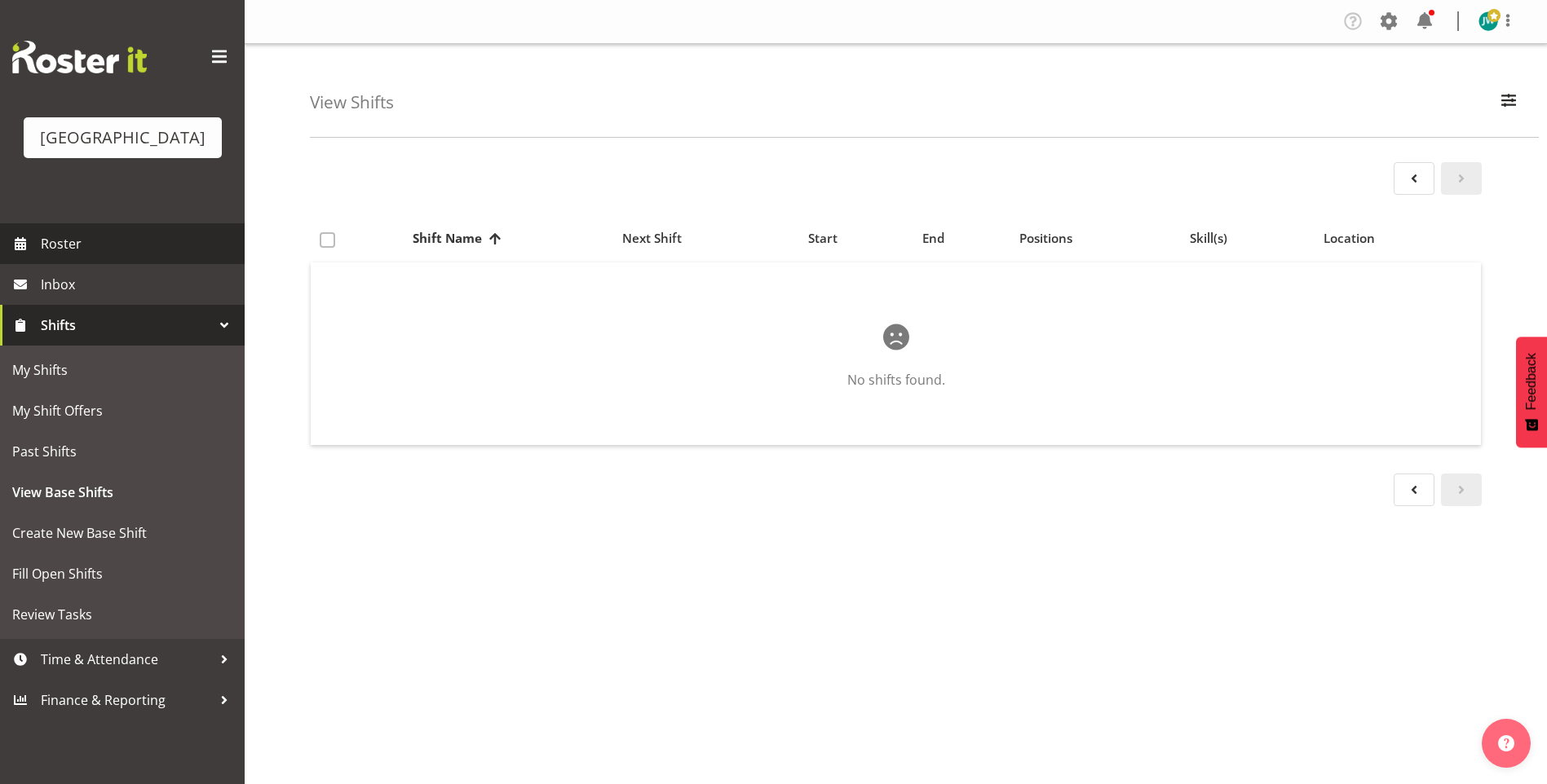
click at [95, 234] on span "Roster" at bounding box center [139, 244] width 196 height 25
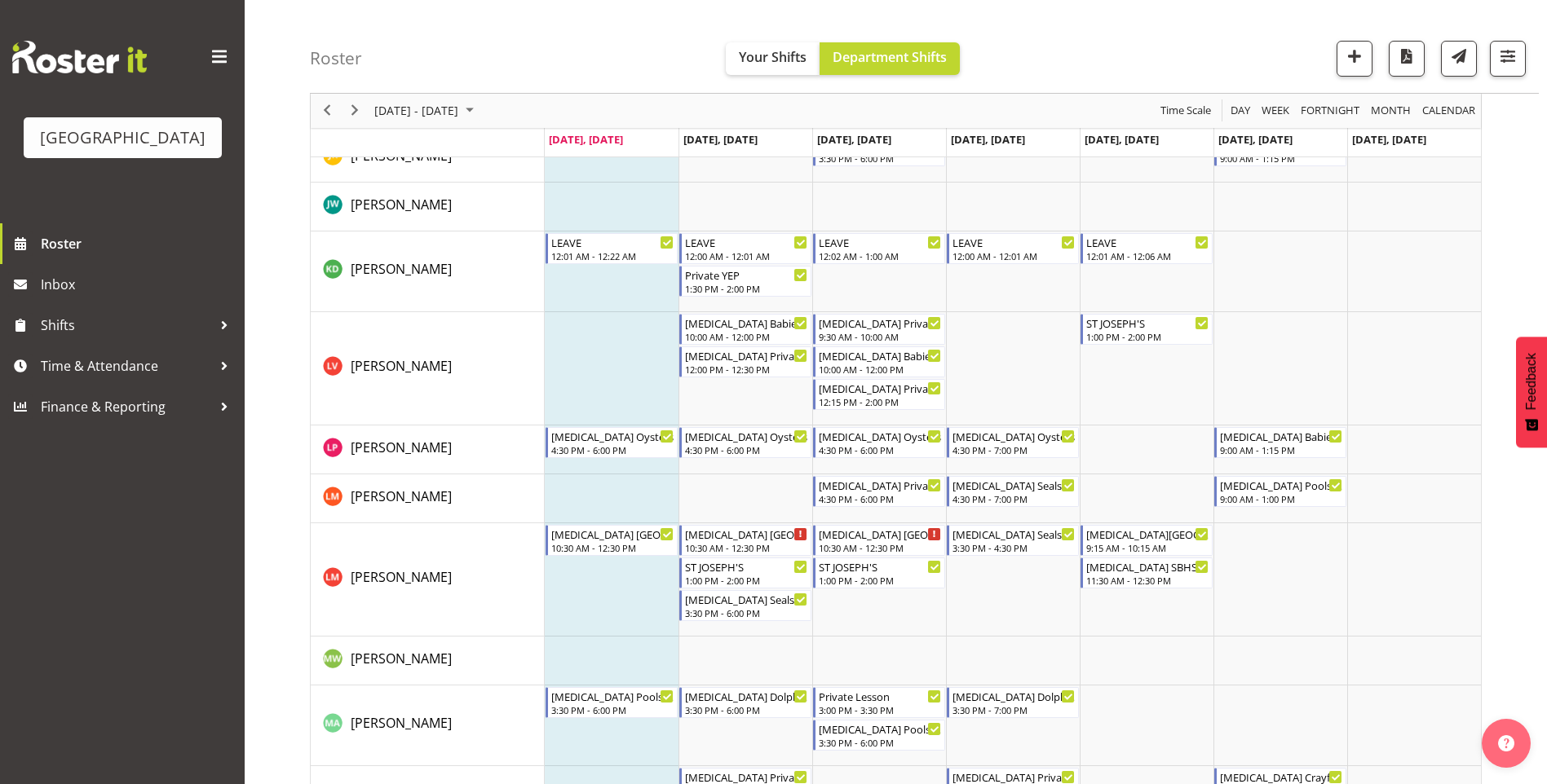
scroll to position [504, 0]
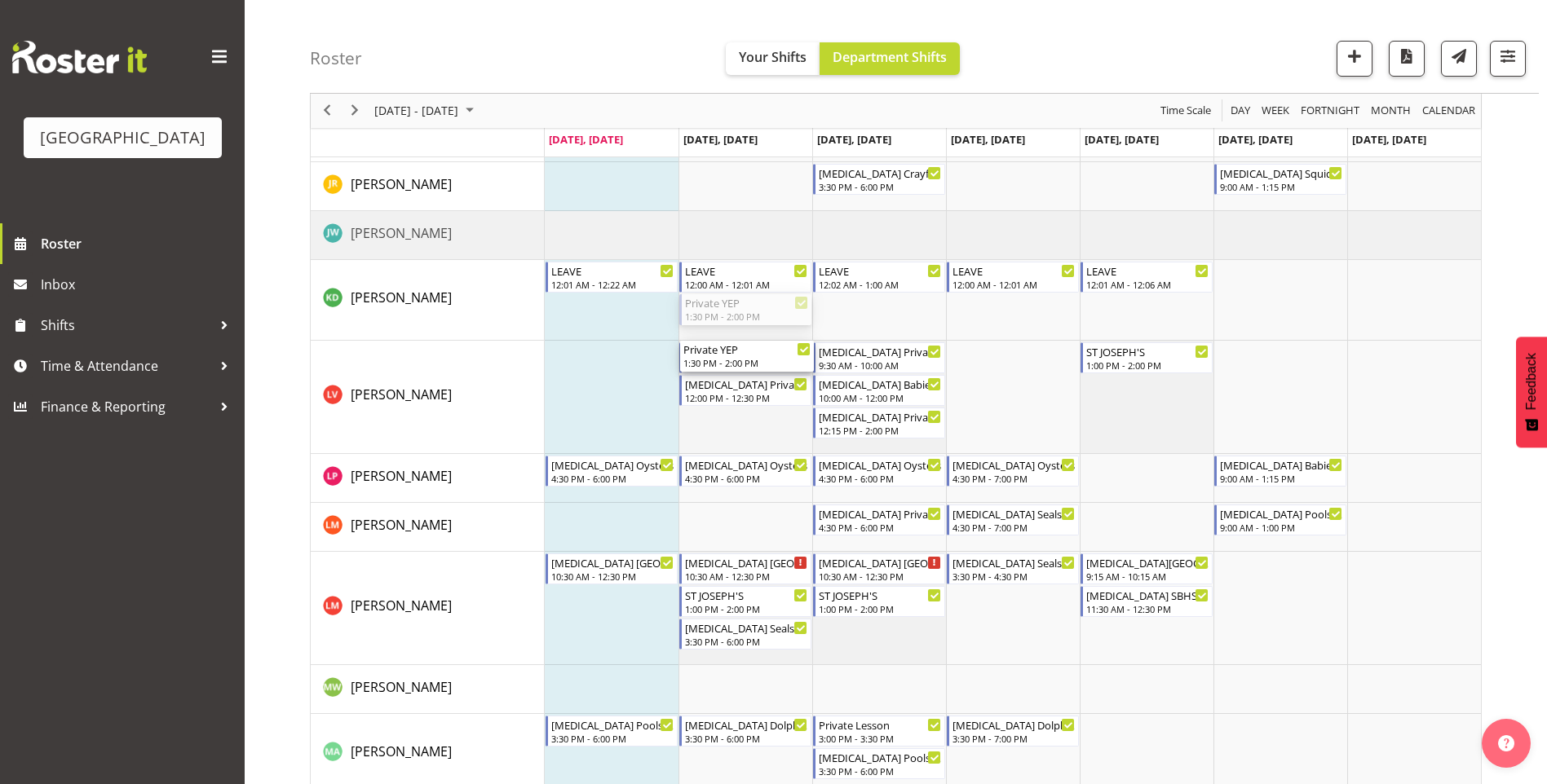
drag, startPoint x: 722, startPoint y: 312, endPoint x: 724, endPoint y: 406, distance: 94.0
click at [724, 406] on div "T3 ST PATRICKS SCHOOL 10:30 AM - 12:30 PM T3 Oyster/pvt 3:30 PM - 6:00 PM T3 ST…" at bounding box center [1012, 536] width 936 height 1622
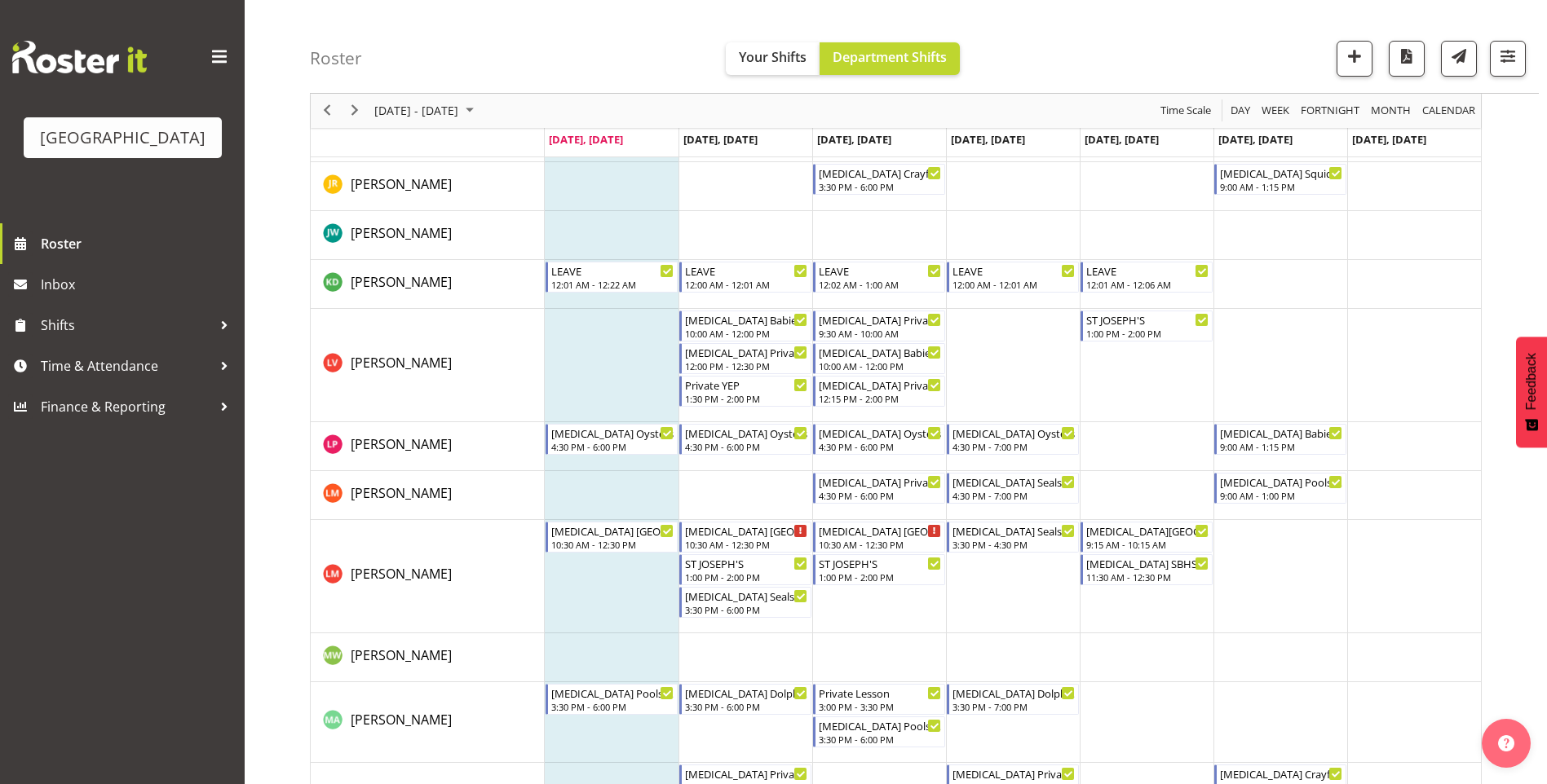
scroll to position [629, 0]
